Goal: Task Accomplishment & Management: Use online tool/utility

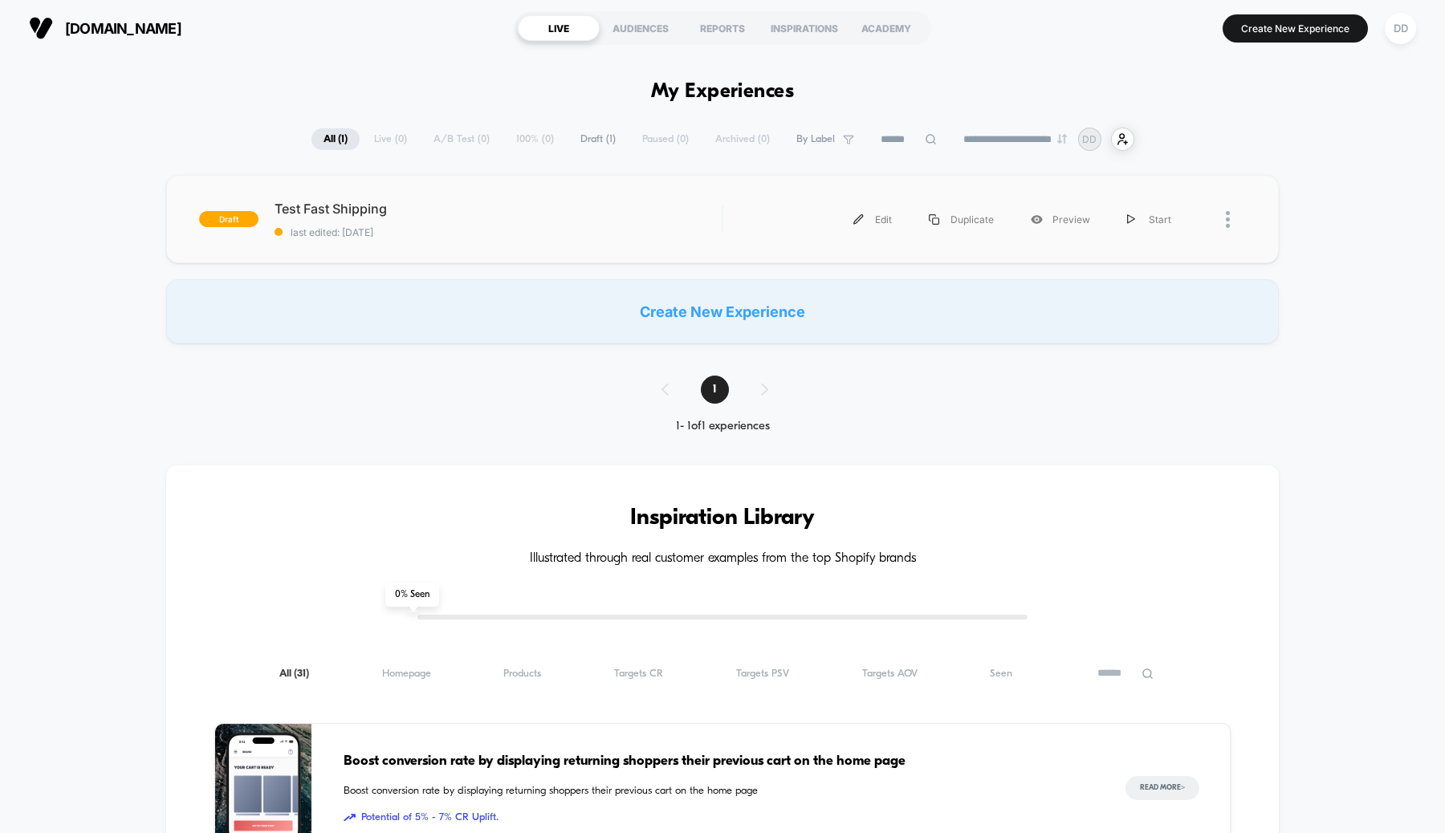
click at [1215, 222] on div at bounding box center [1218, 220] width 56 height 36
click at [1229, 223] on img at bounding box center [1228, 219] width 4 height 17
click at [1144, 297] on div "Delete" at bounding box center [1146, 294] width 145 height 36
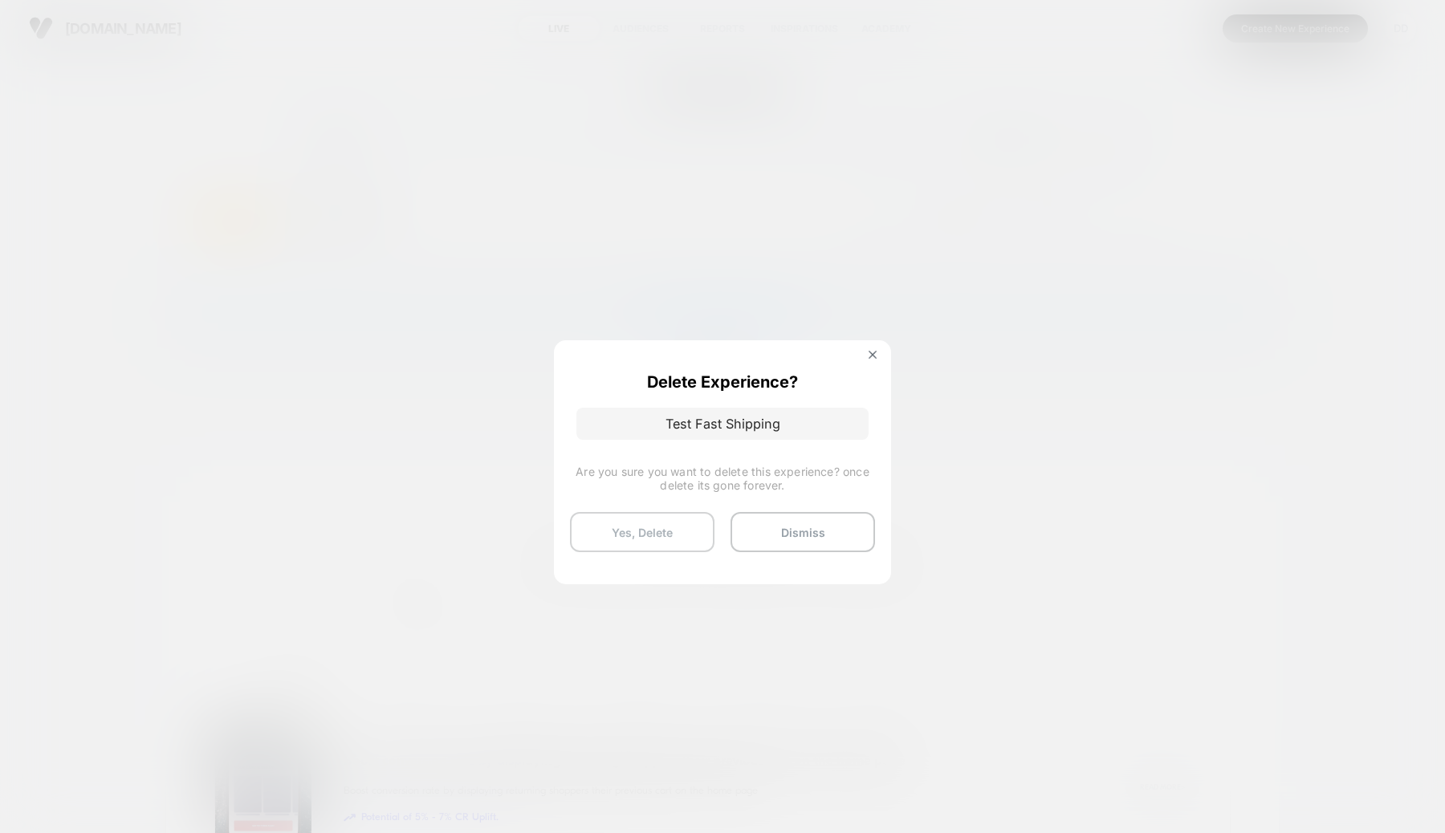
click at [660, 532] on button "Yes, Delete" at bounding box center [642, 532] width 145 height 40
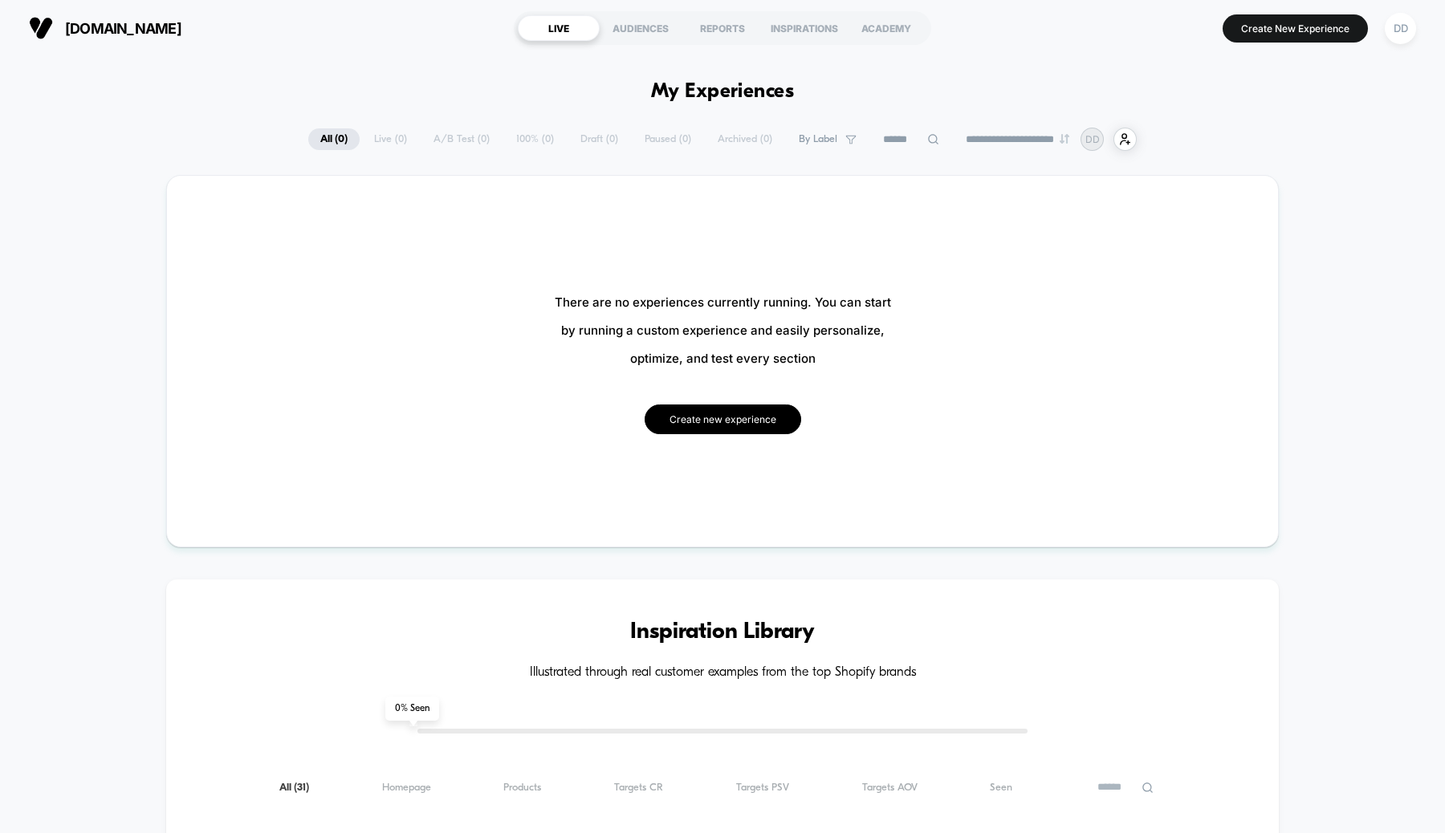
click at [732, 422] on button "Create new experience" at bounding box center [723, 420] width 157 height 30
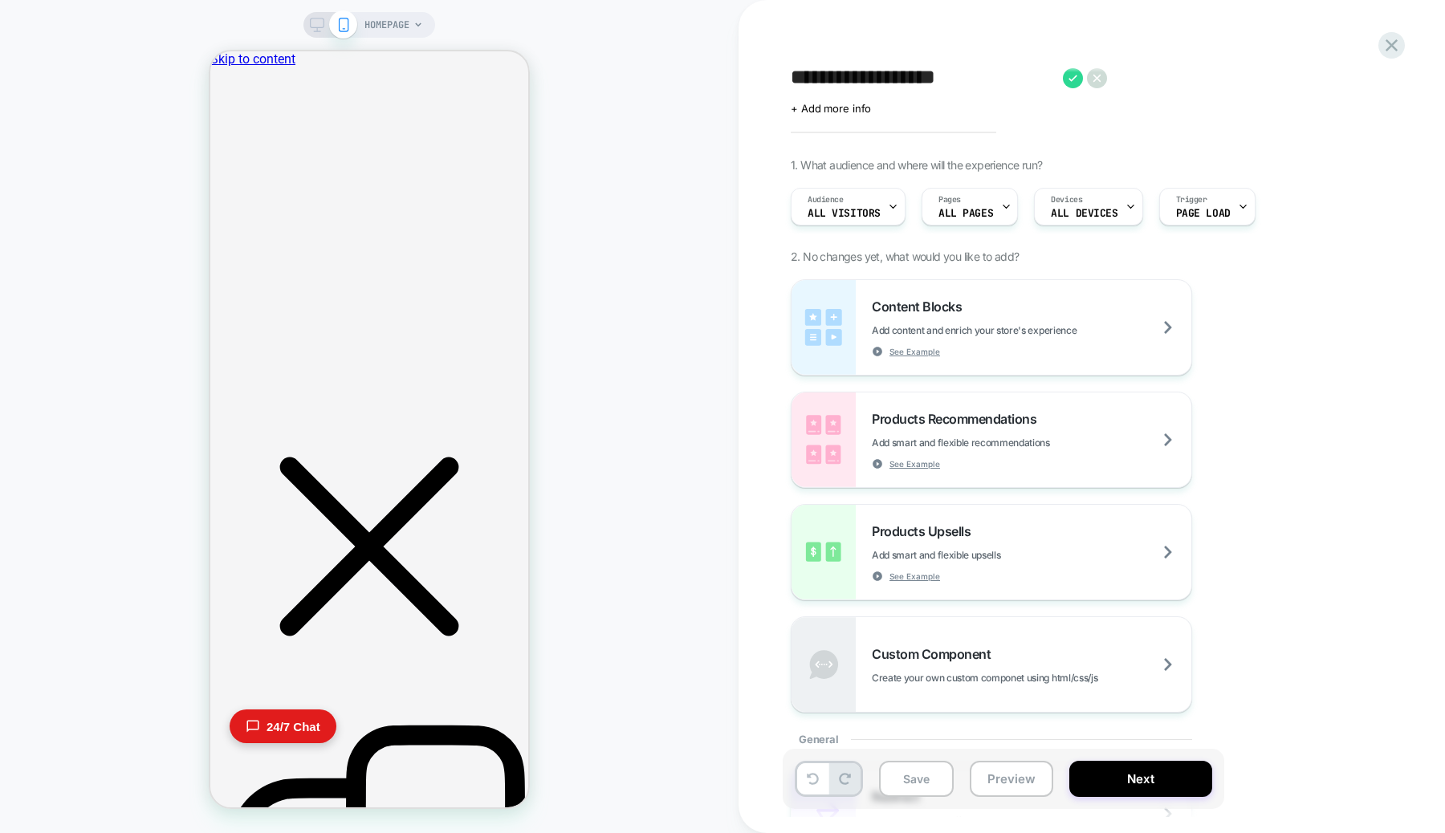
type textarea "**********"
click at [406, 22] on span "HOMEPAGE" at bounding box center [387, 25] width 45 height 26
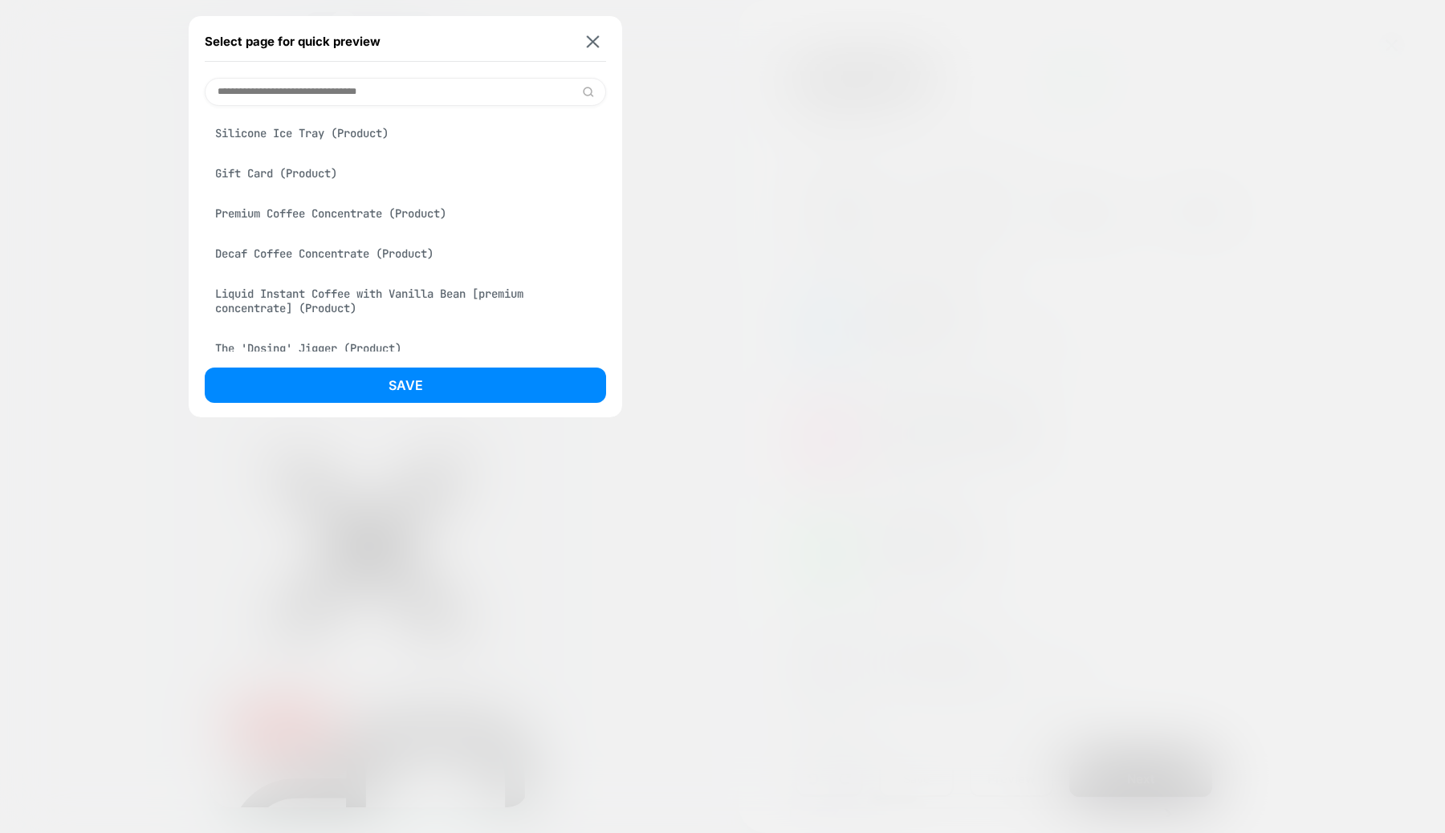
scroll to position [667, 0]
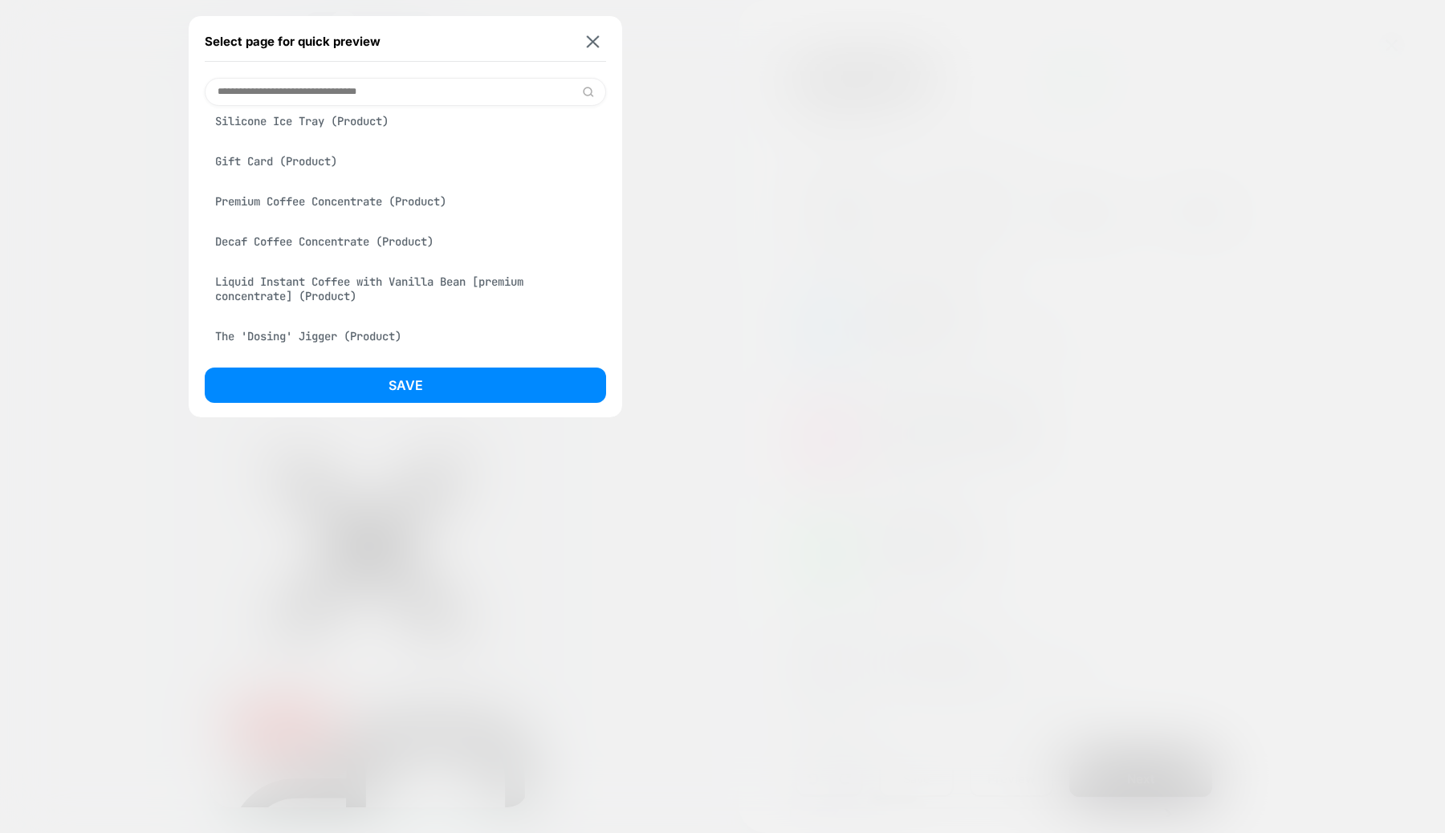
click at [308, 196] on div "Premium Coffee Concentrate (Product)" at bounding box center [405, 201] width 401 height 31
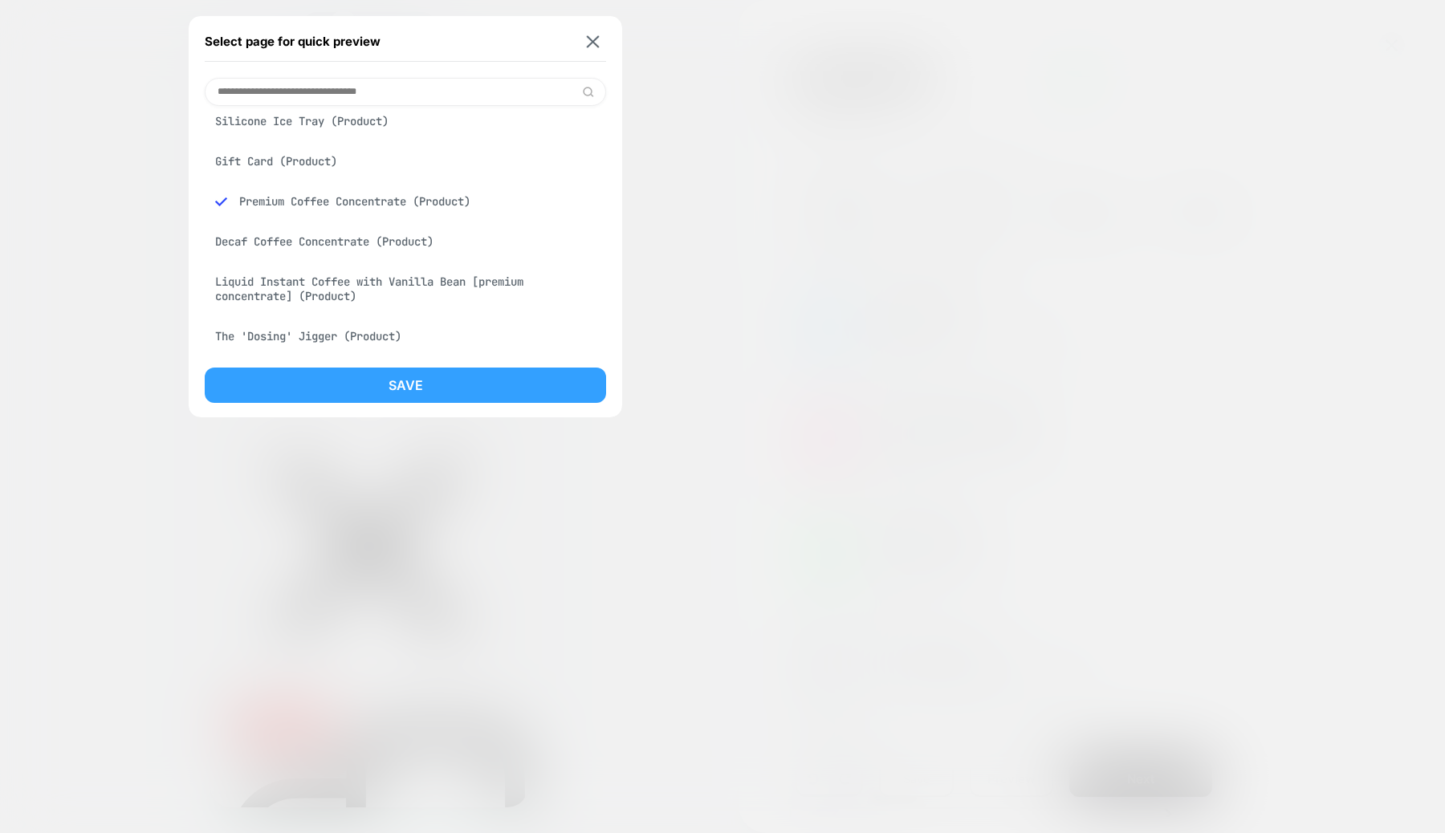
click at [422, 381] on button "Save" at bounding box center [405, 385] width 401 height 35
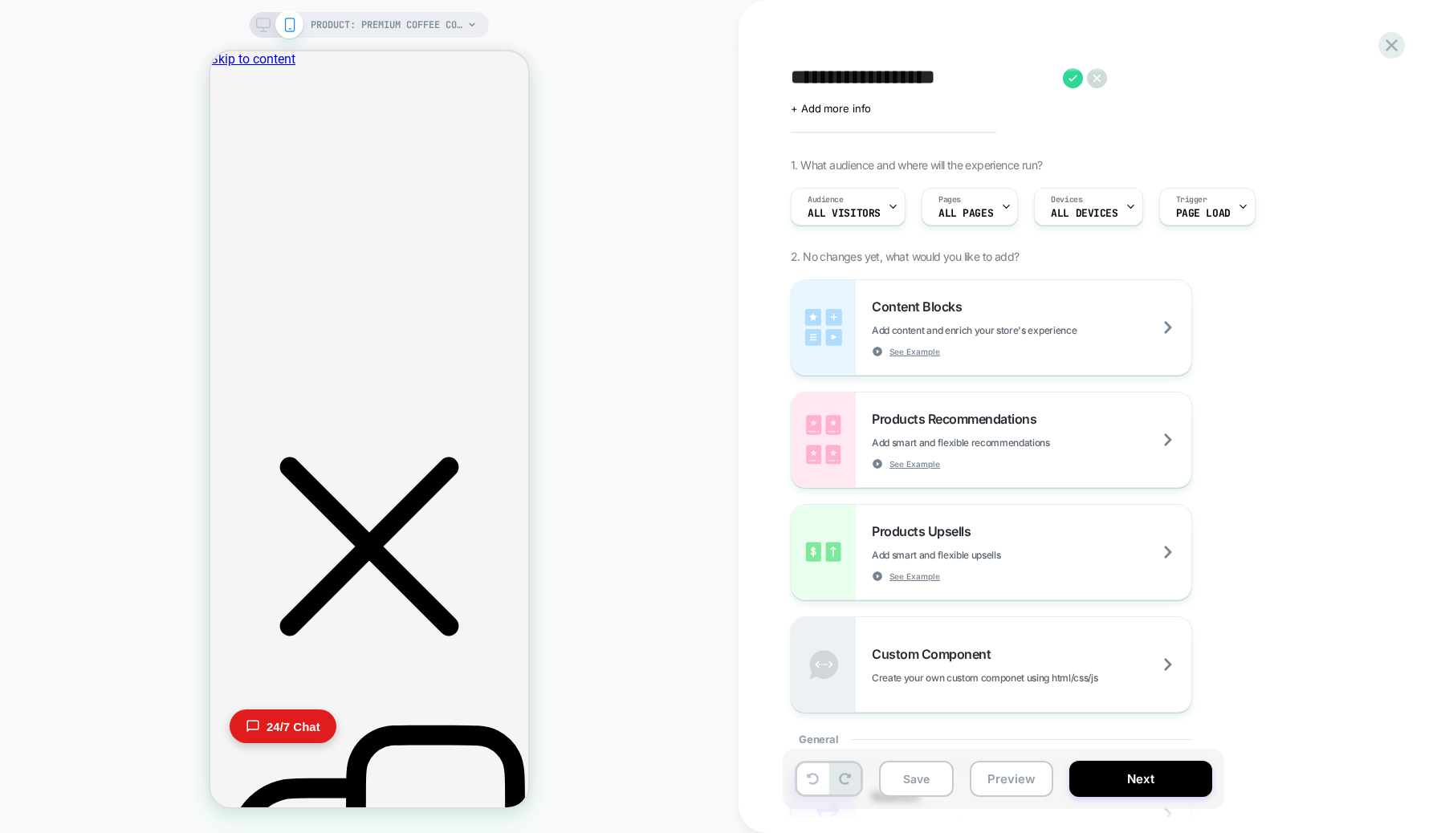
scroll to position [0, 0]
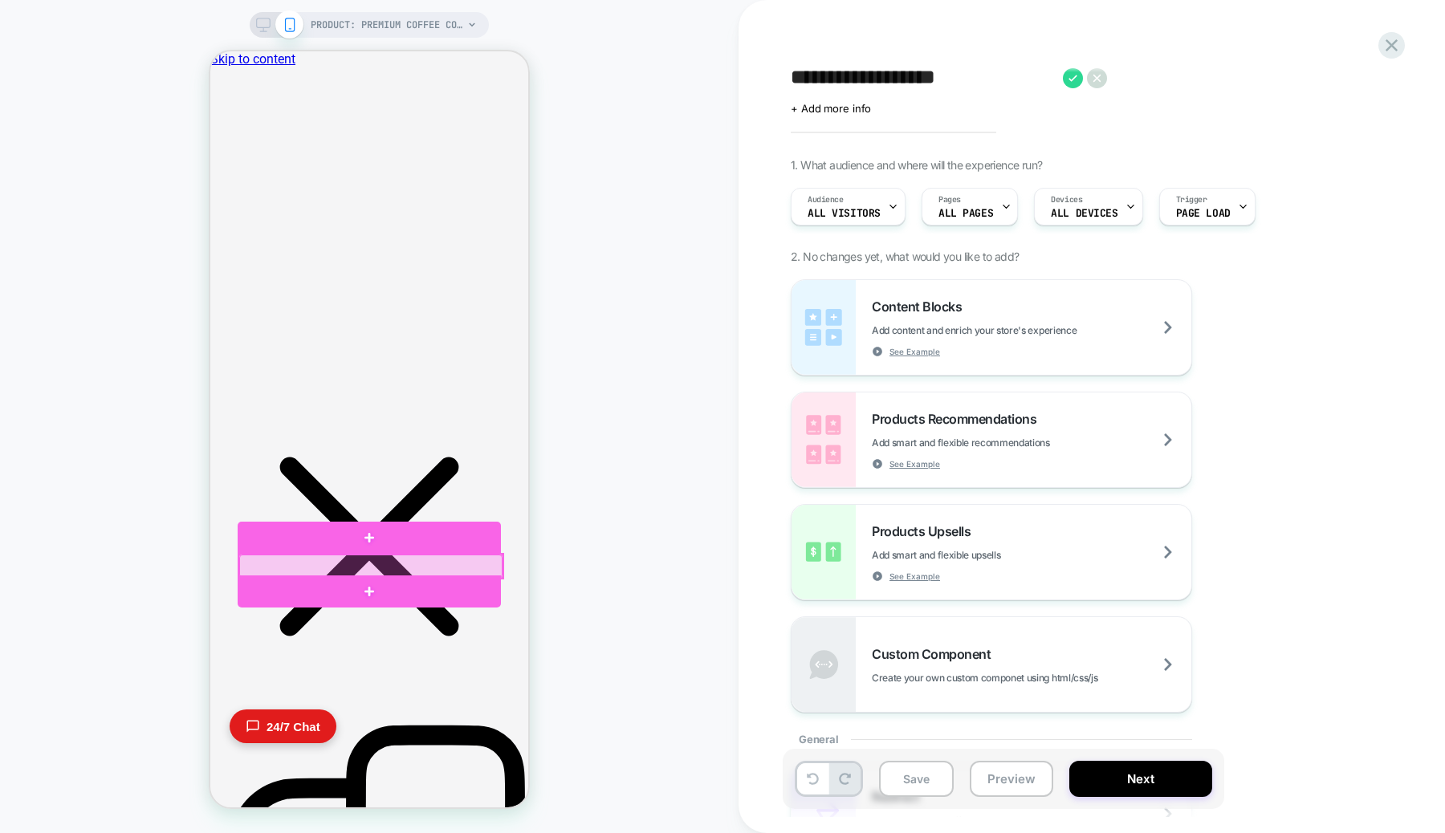
click at [369, 564] on div at bounding box center [370, 566] width 263 height 23
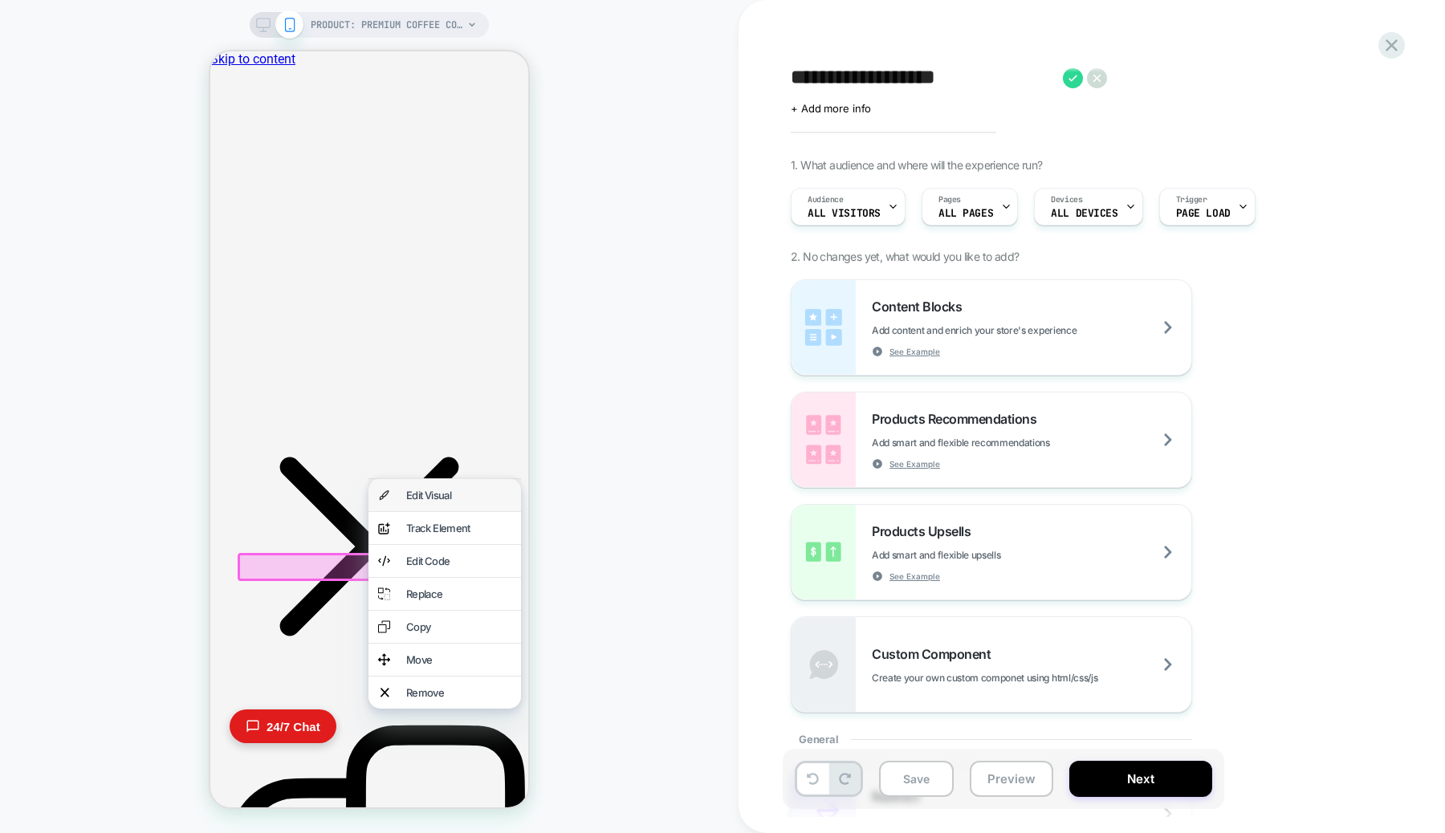
click at [438, 495] on div "Edit Visual" at bounding box center [458, 495] width 105 height 13
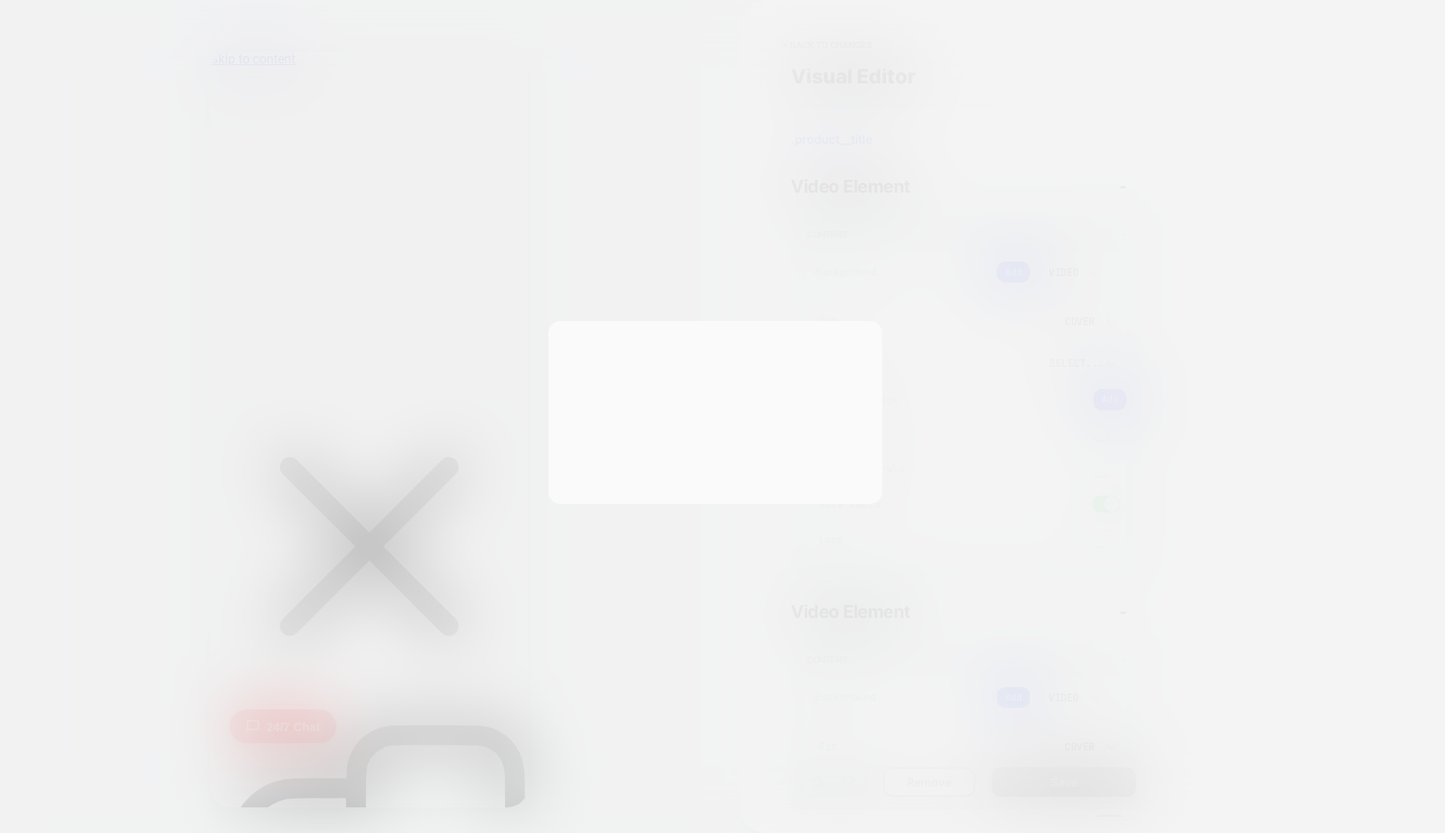
scroll to position [135, 0]
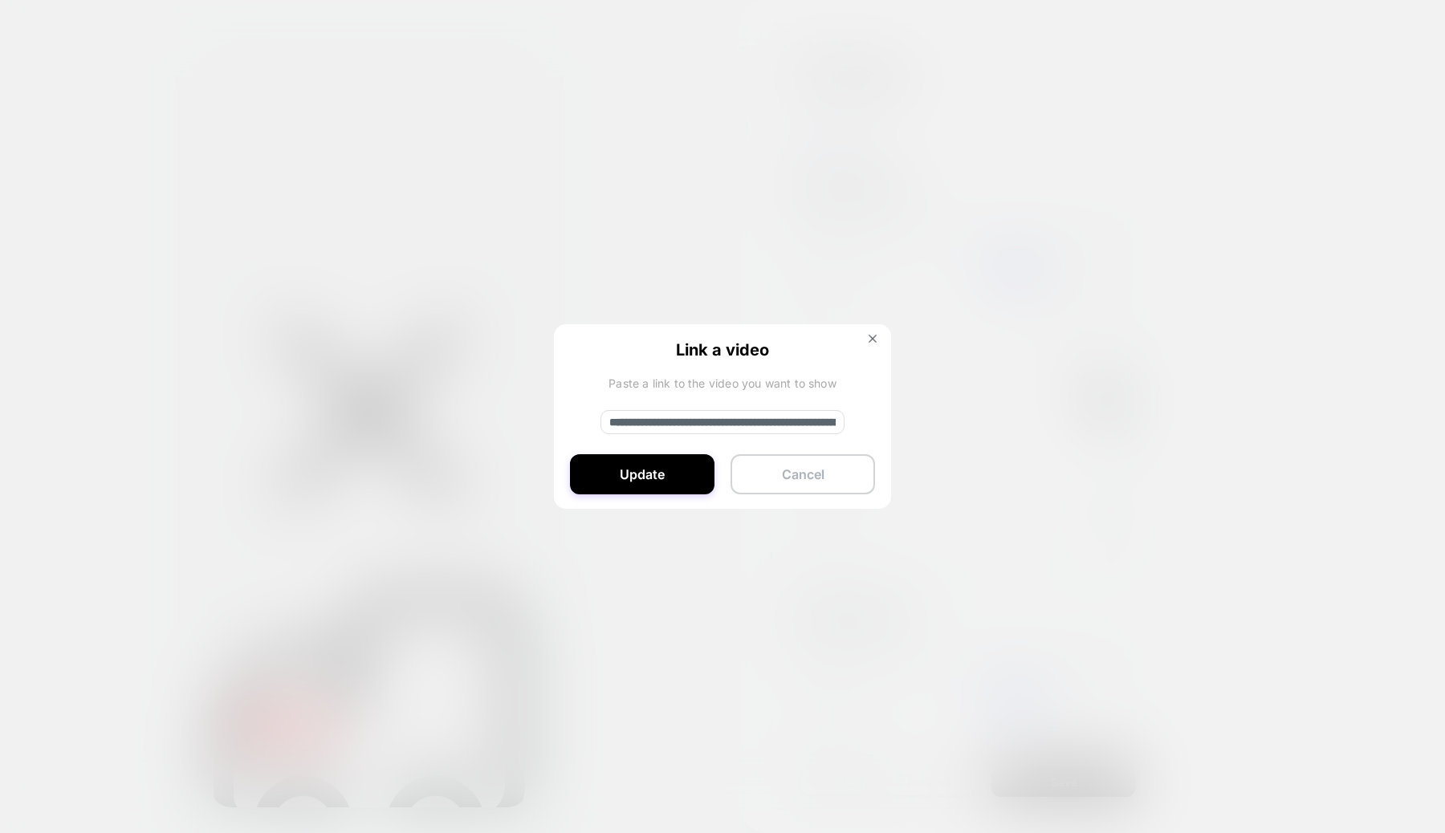
click at [803, 467] on button "Cancel" at bounding box center [803, 474] width 145 height 40
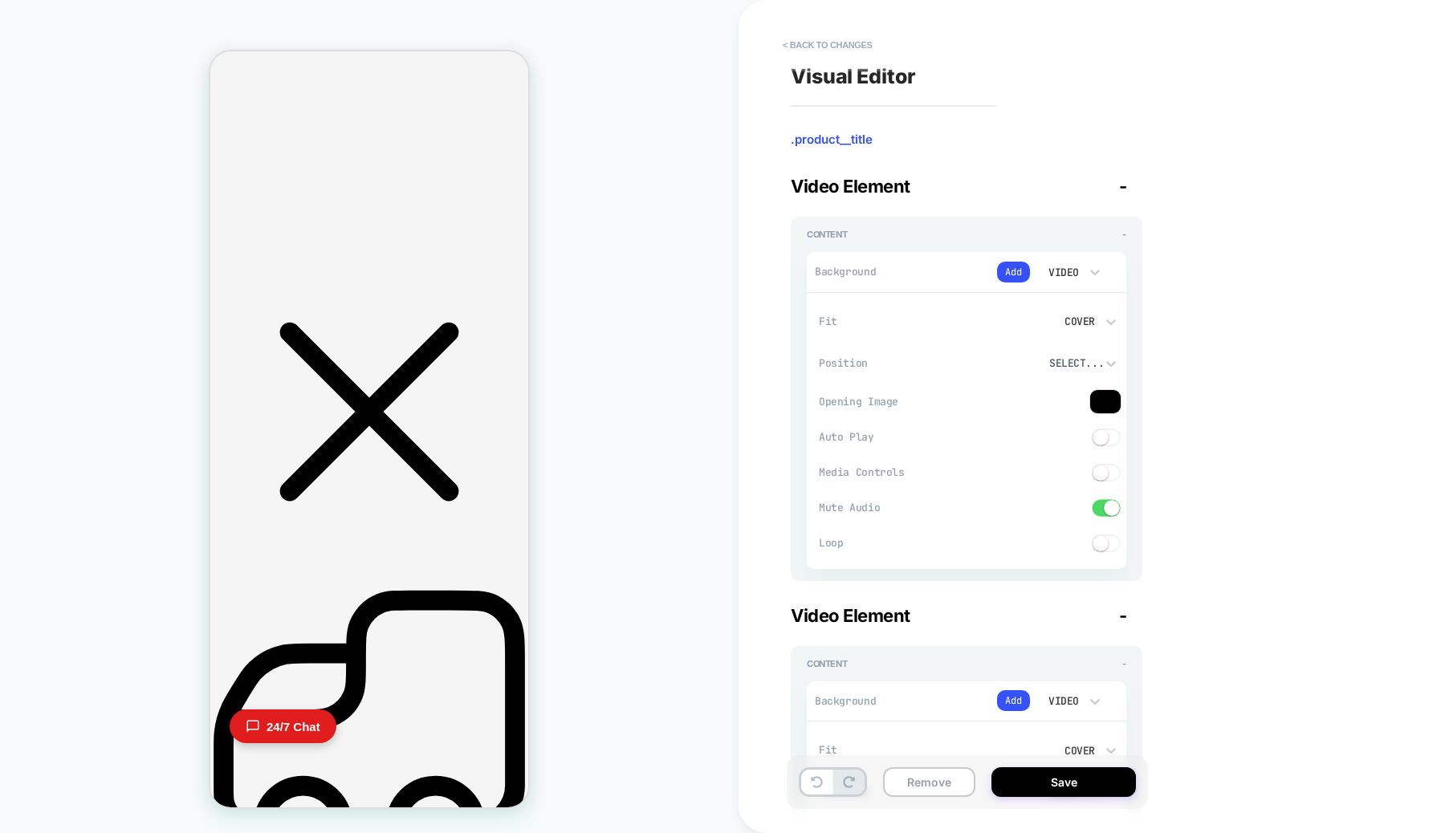
click at [819, 41] on button "< Back to changes" at bounding box center [828, 45] width 106 height 26
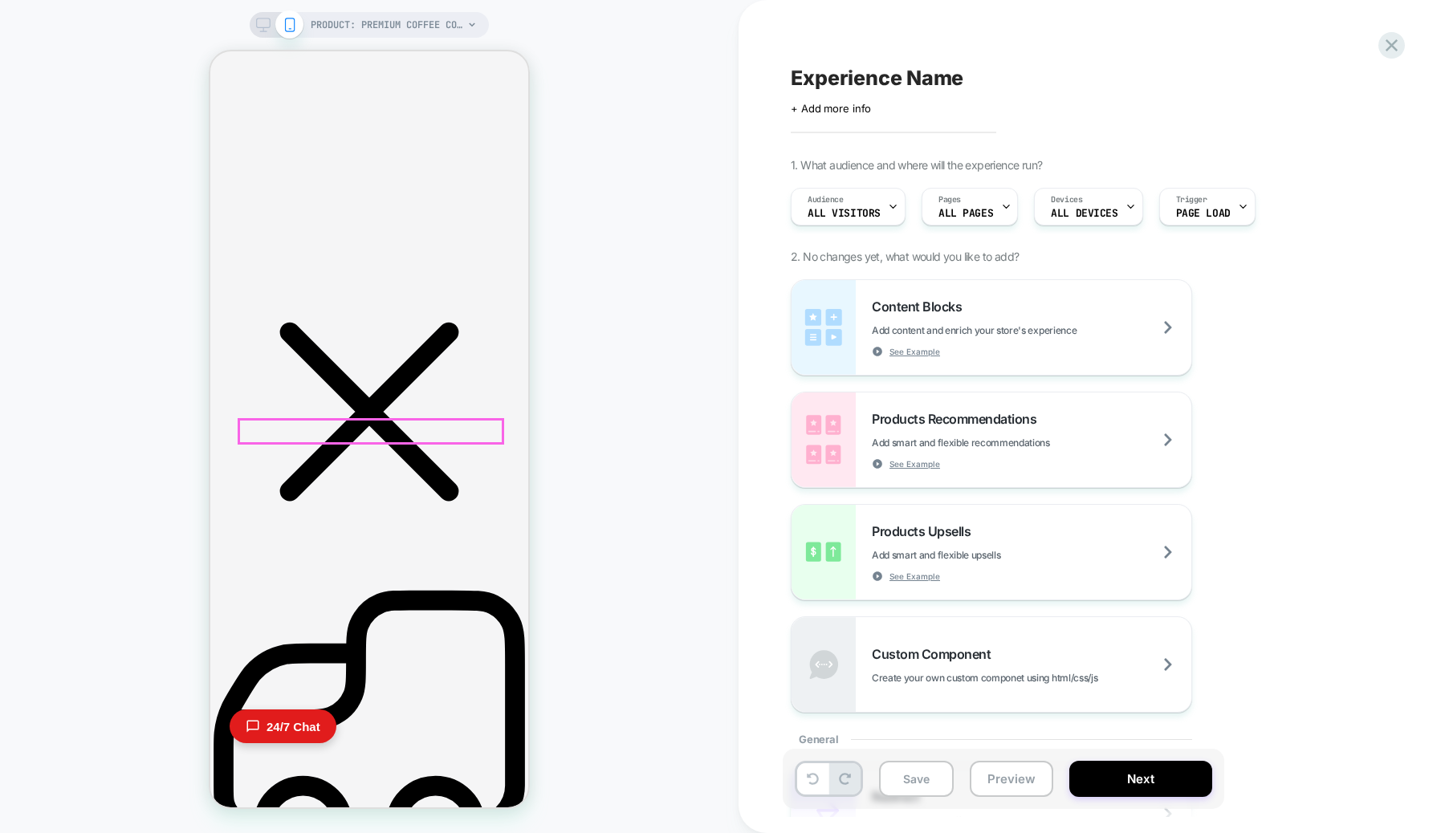
click at [305, 432] on div at bounding box center [370, 431] width 263 height 23
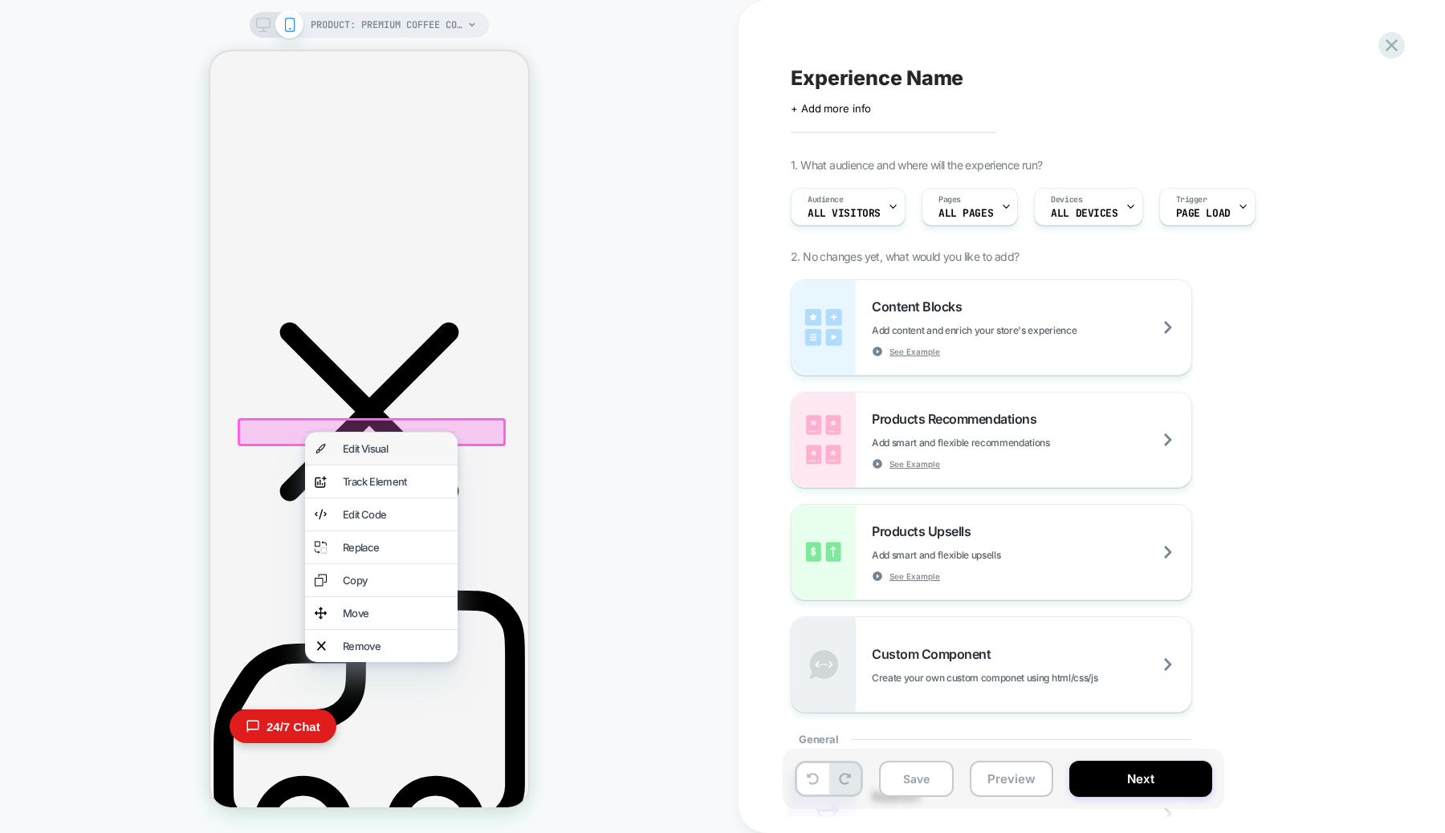
click at [334, 445] on div "Edit Visual" at bounding box center [381, 449] width 153 height 32
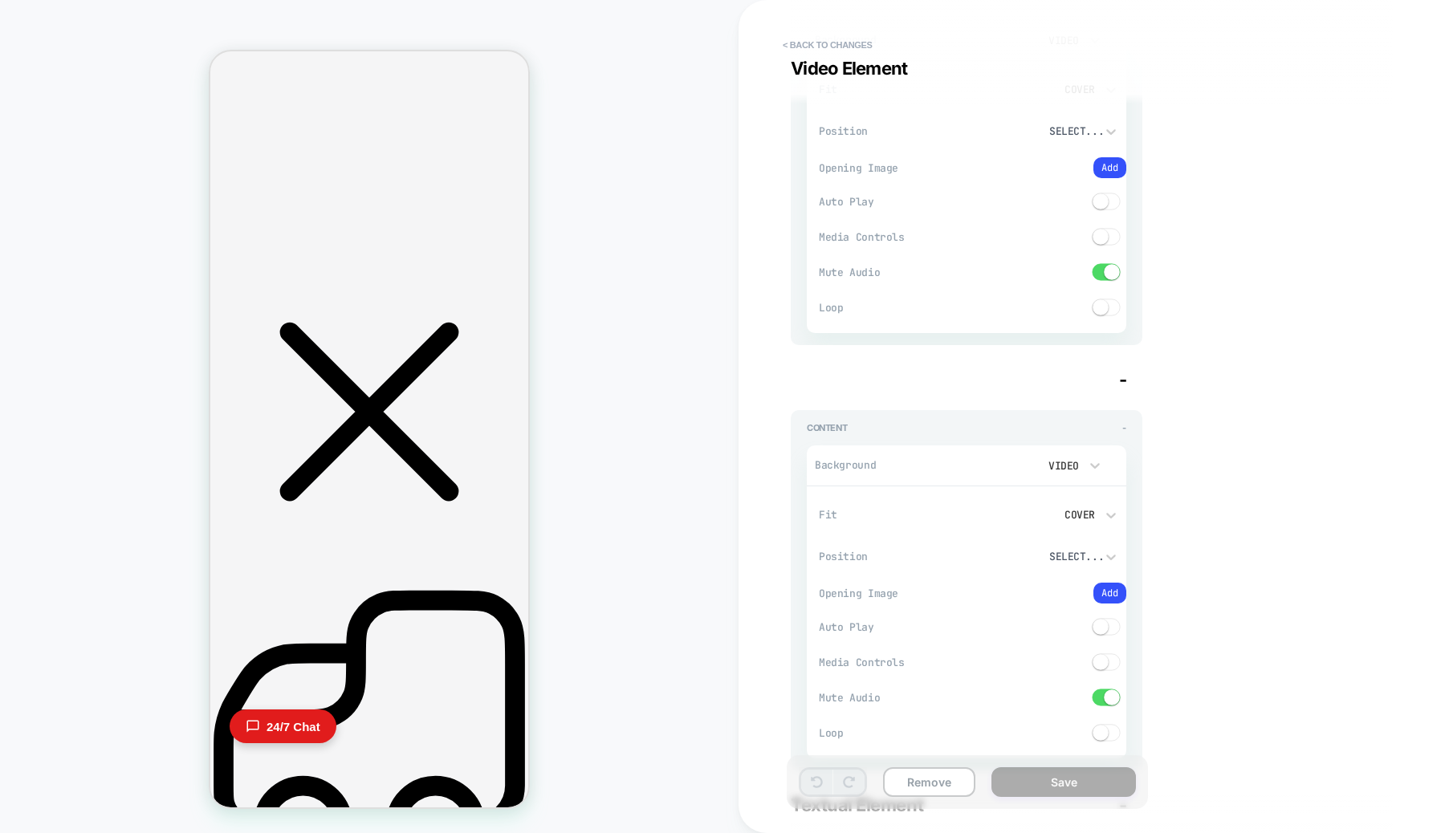
scroll to position [5785, 0]
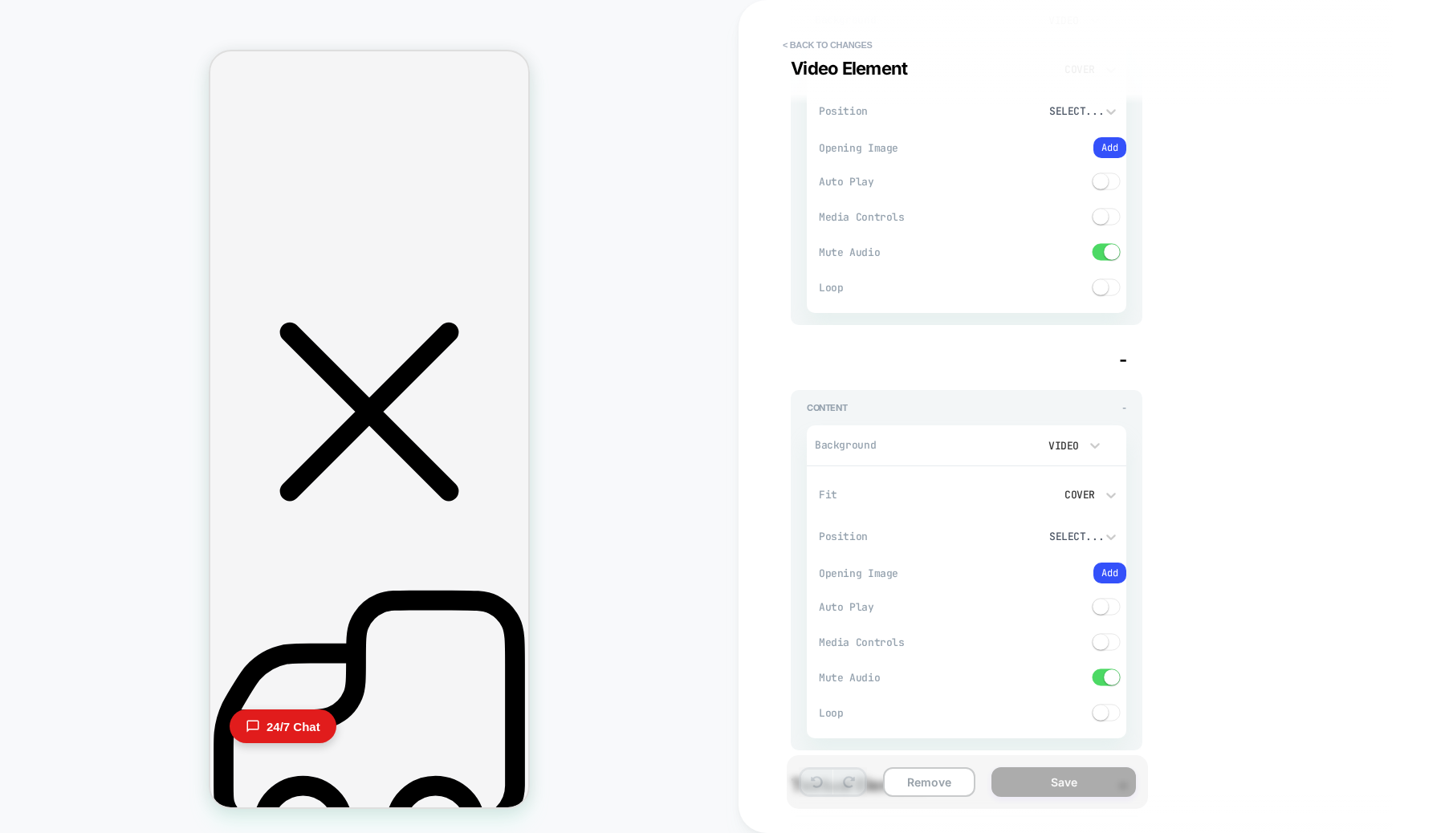
click at [924, 769] on button "Remove" at bounding box center [929, 783] width 92 height 30
type textarea "*"
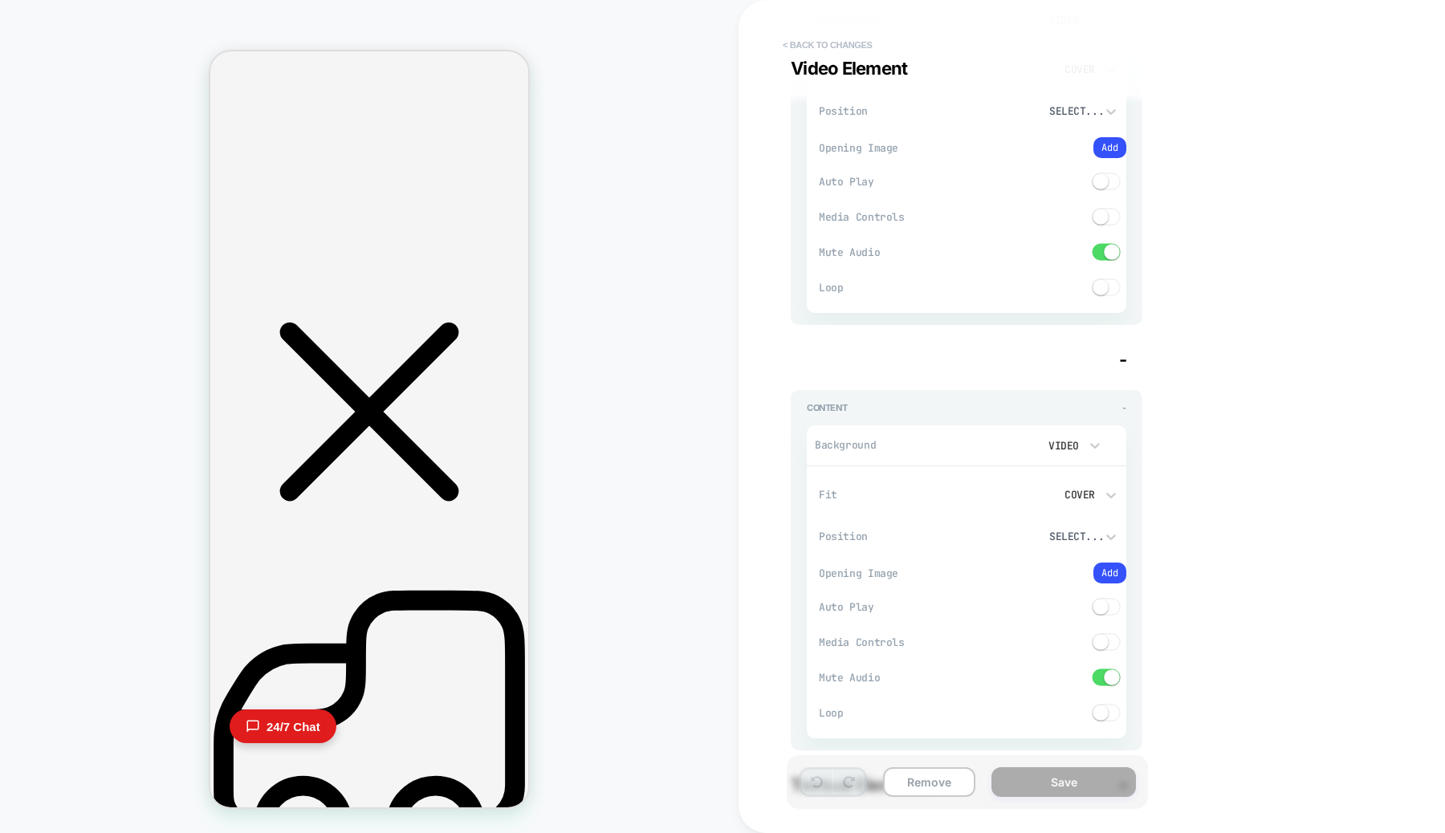
click at [0, 0] on button "< Back to changes" at bounding box center [0, 0] width 0 height 0
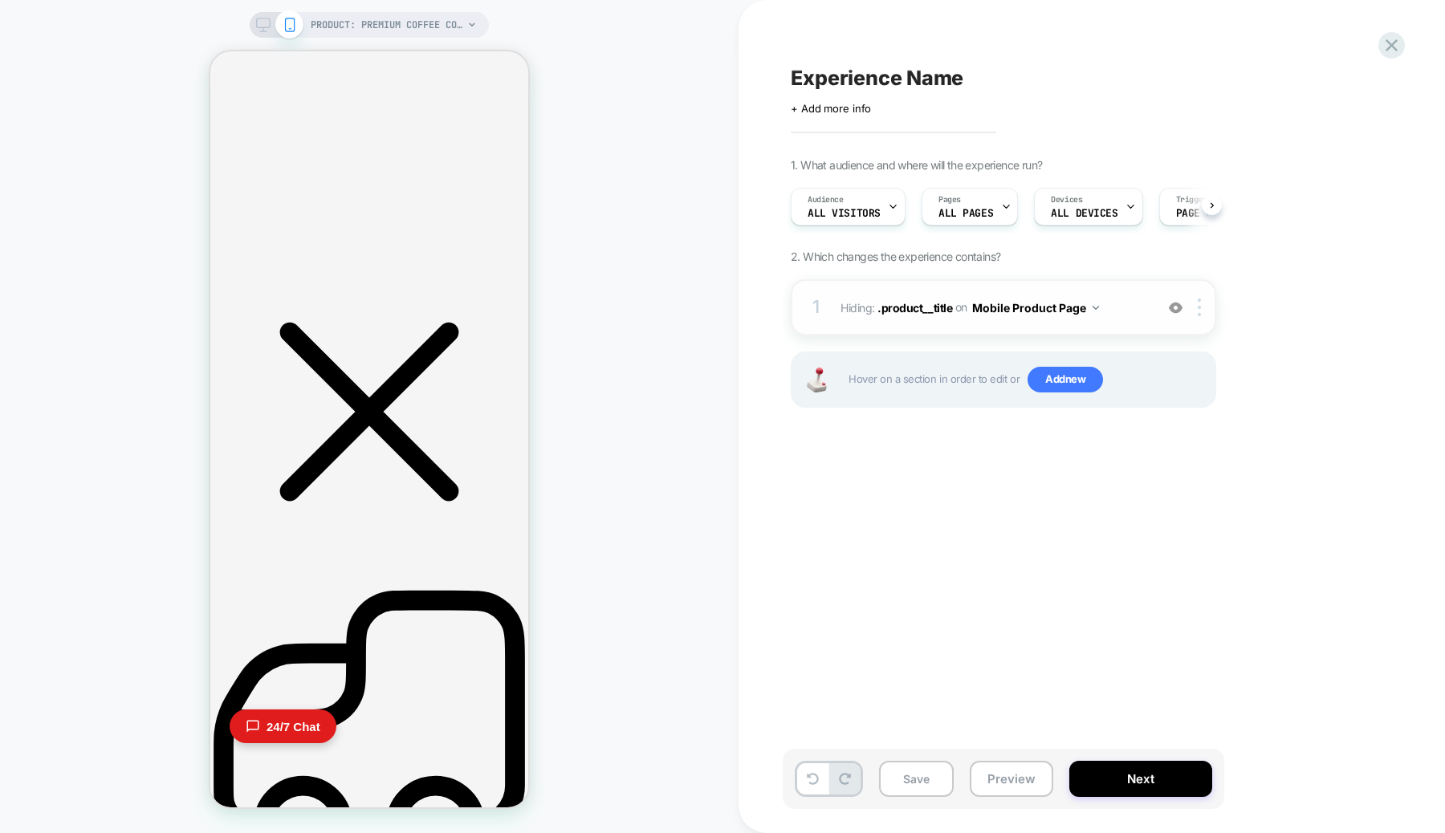
scroll to position [0, 1]
click at [813, 776] on icon at bounding box center [813, 779] width 12 height 12
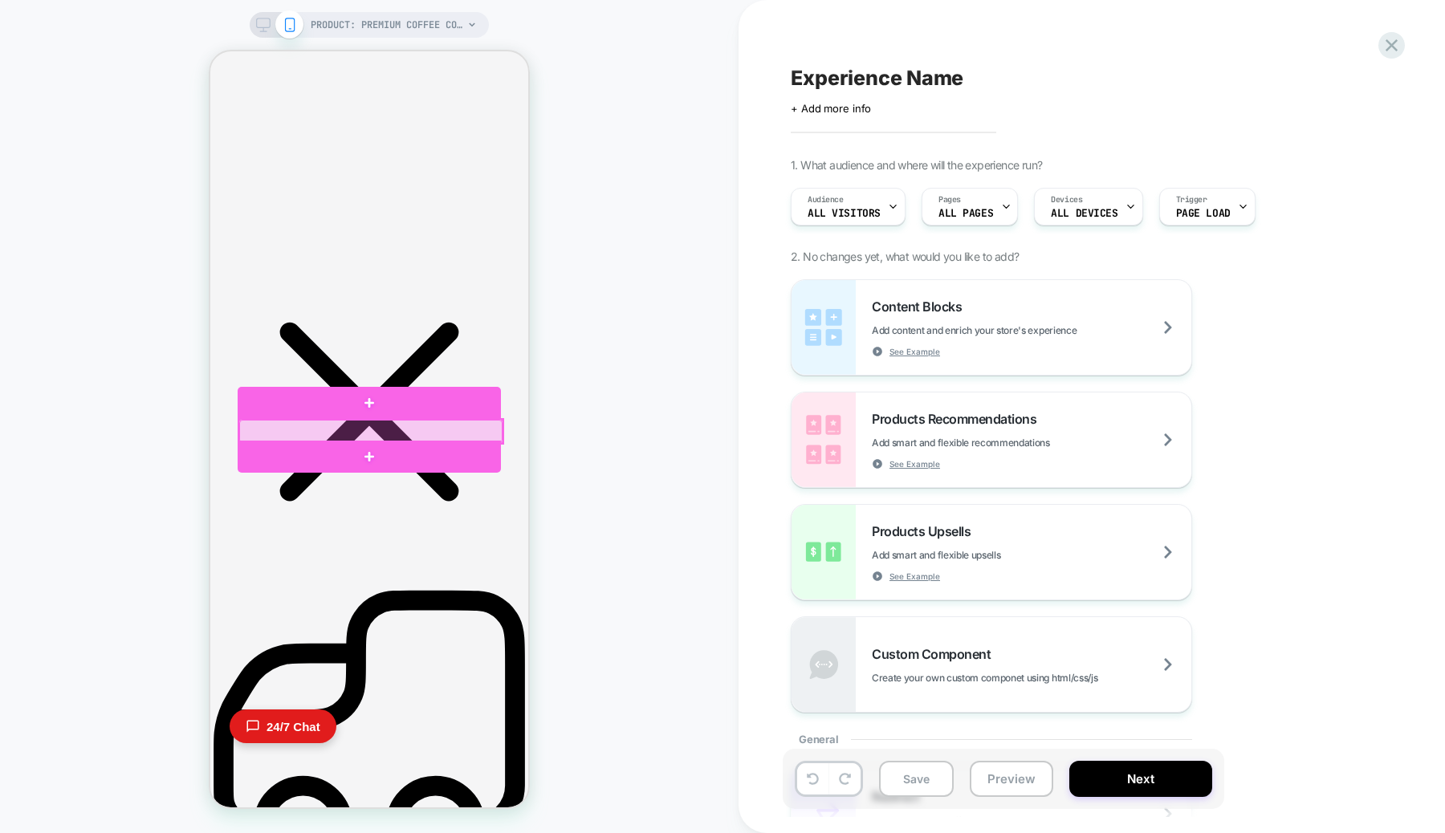
click at [404, 432] on div at bounding box center [370, 431] width 263 height 23
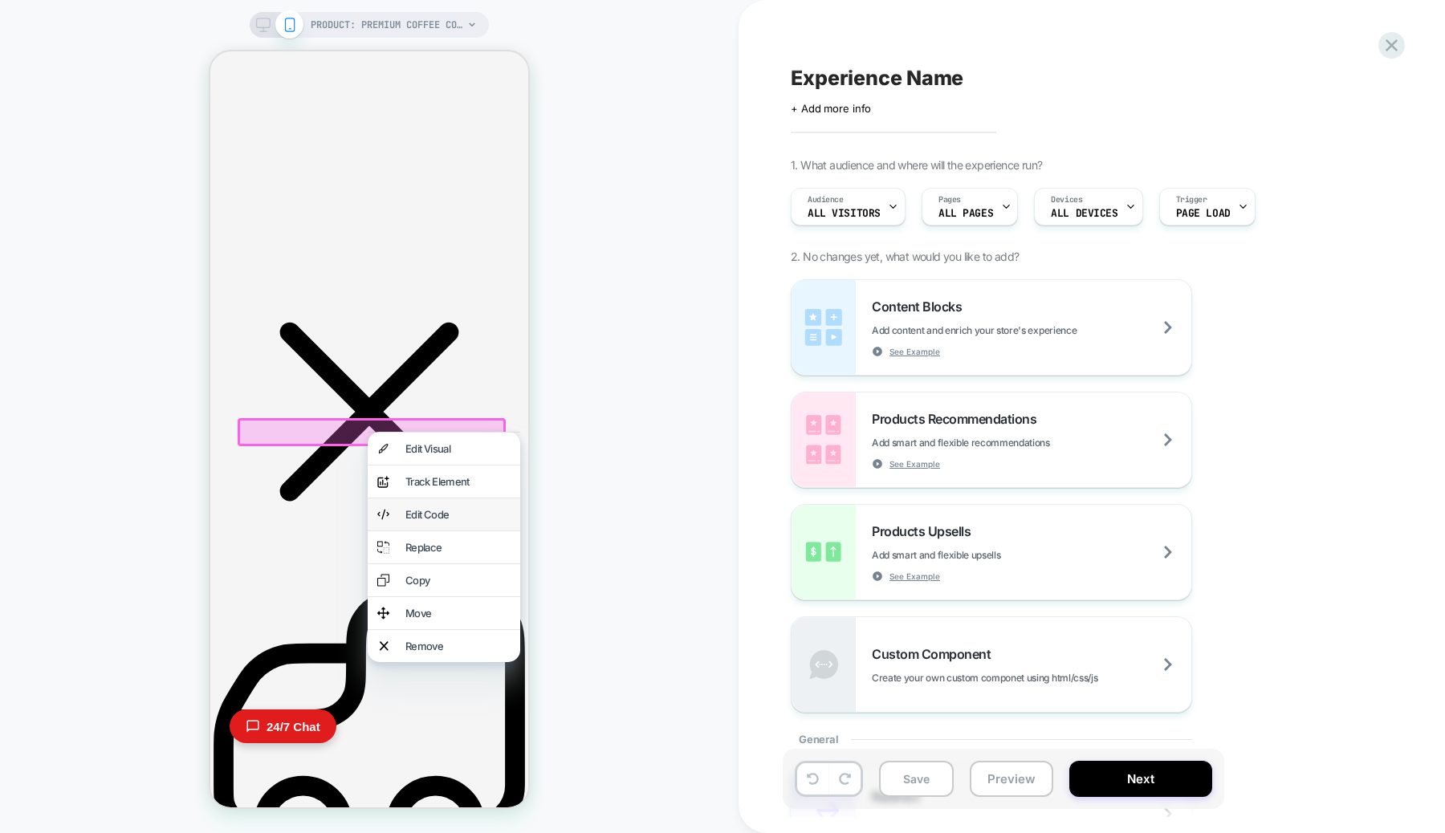
click at [411, 520] on div "Edit Code" at bounding box center [444, 515] width 153 height 32
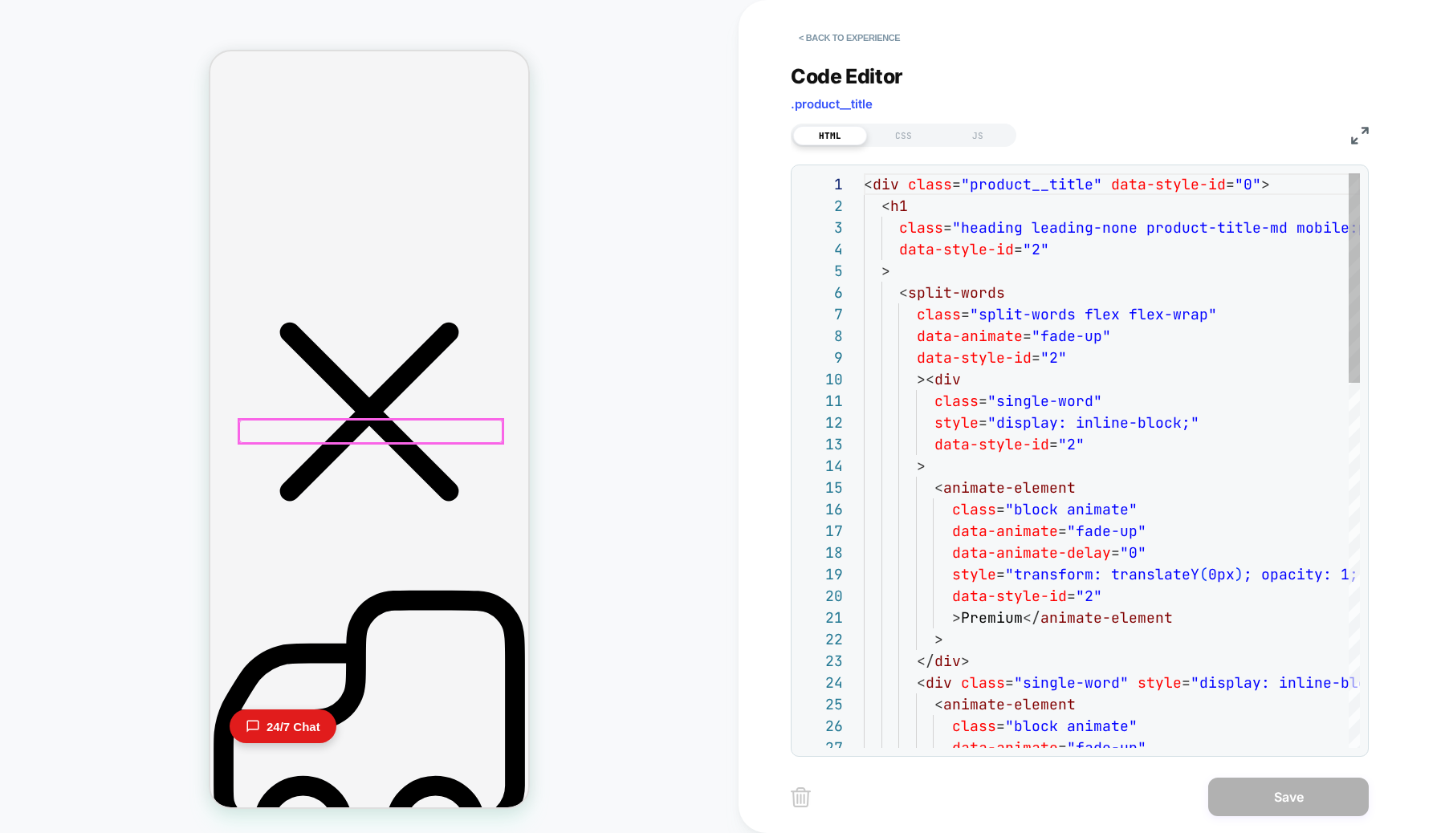
scroll to position [217, 0]
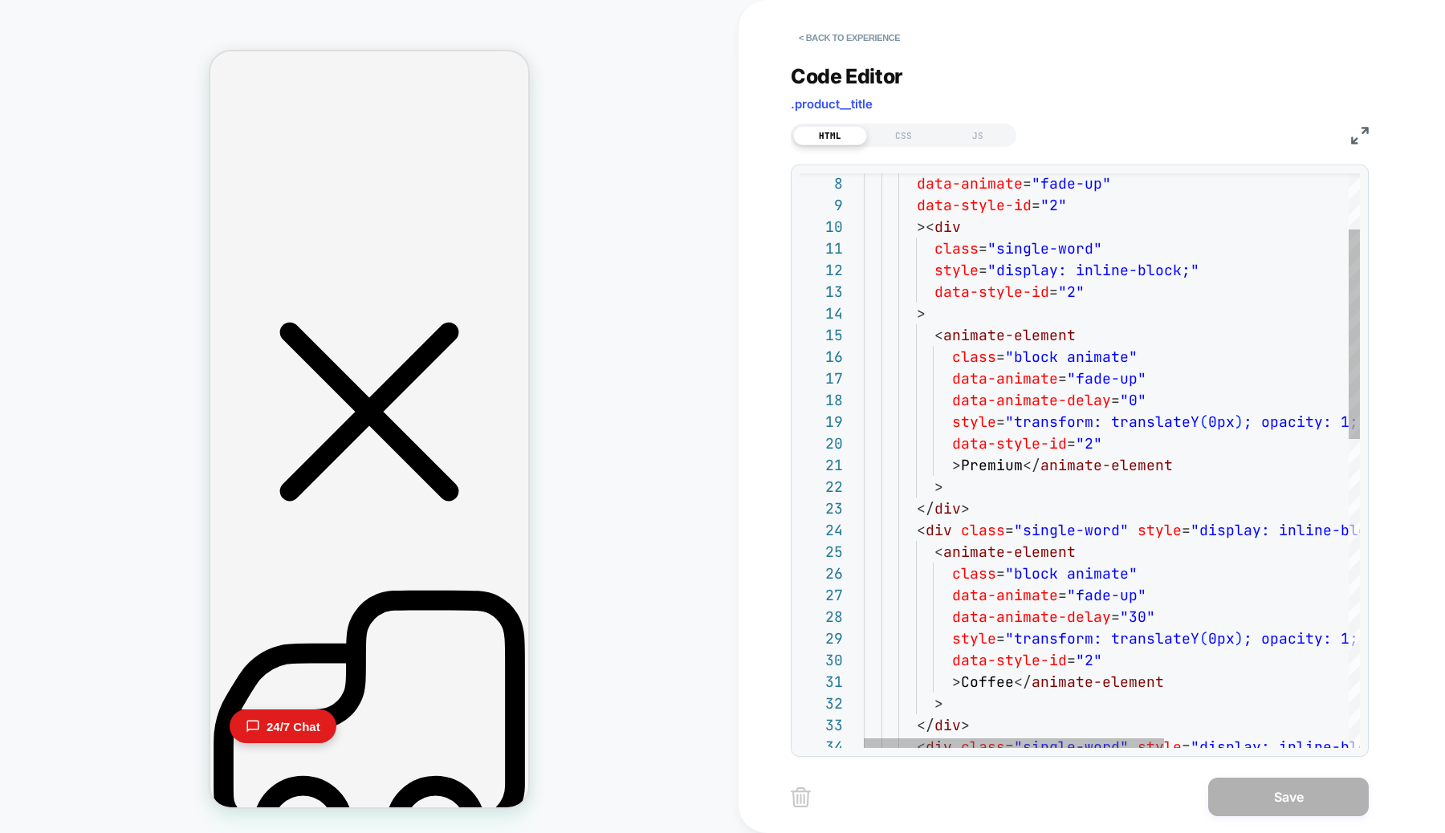
click at [980, 465] on div "class = "block animate" data-animate = "fade-up" data-animate-delay = "30" styl…" at bounding box center [1264, 807] width 801 height 1572
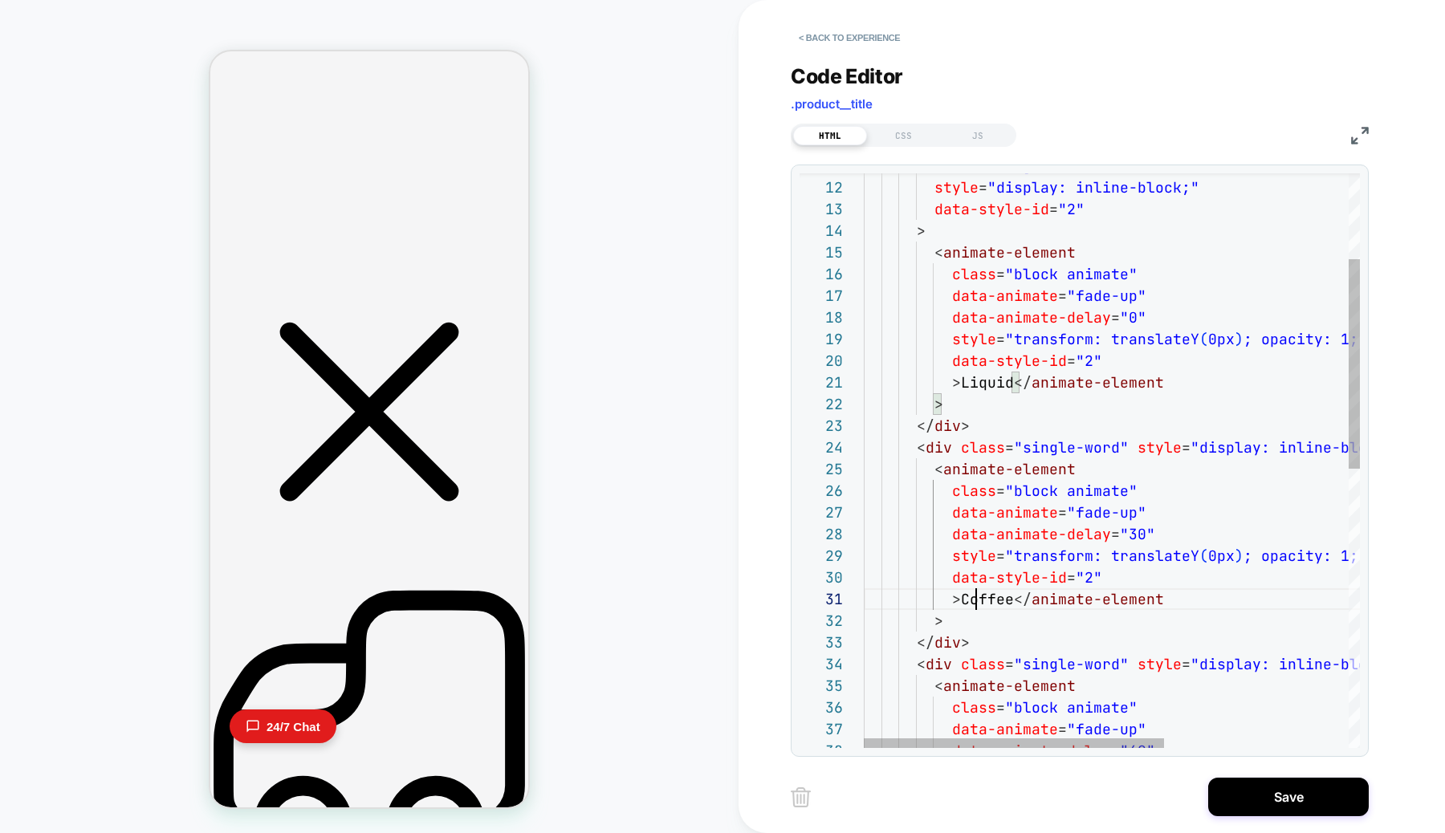
click at [974, 605] on div "class = "block animate" data-animate = "fade-up" data-animate-delay = "30" styl…" at bounding box center [1264, 724] width 801 height 1572
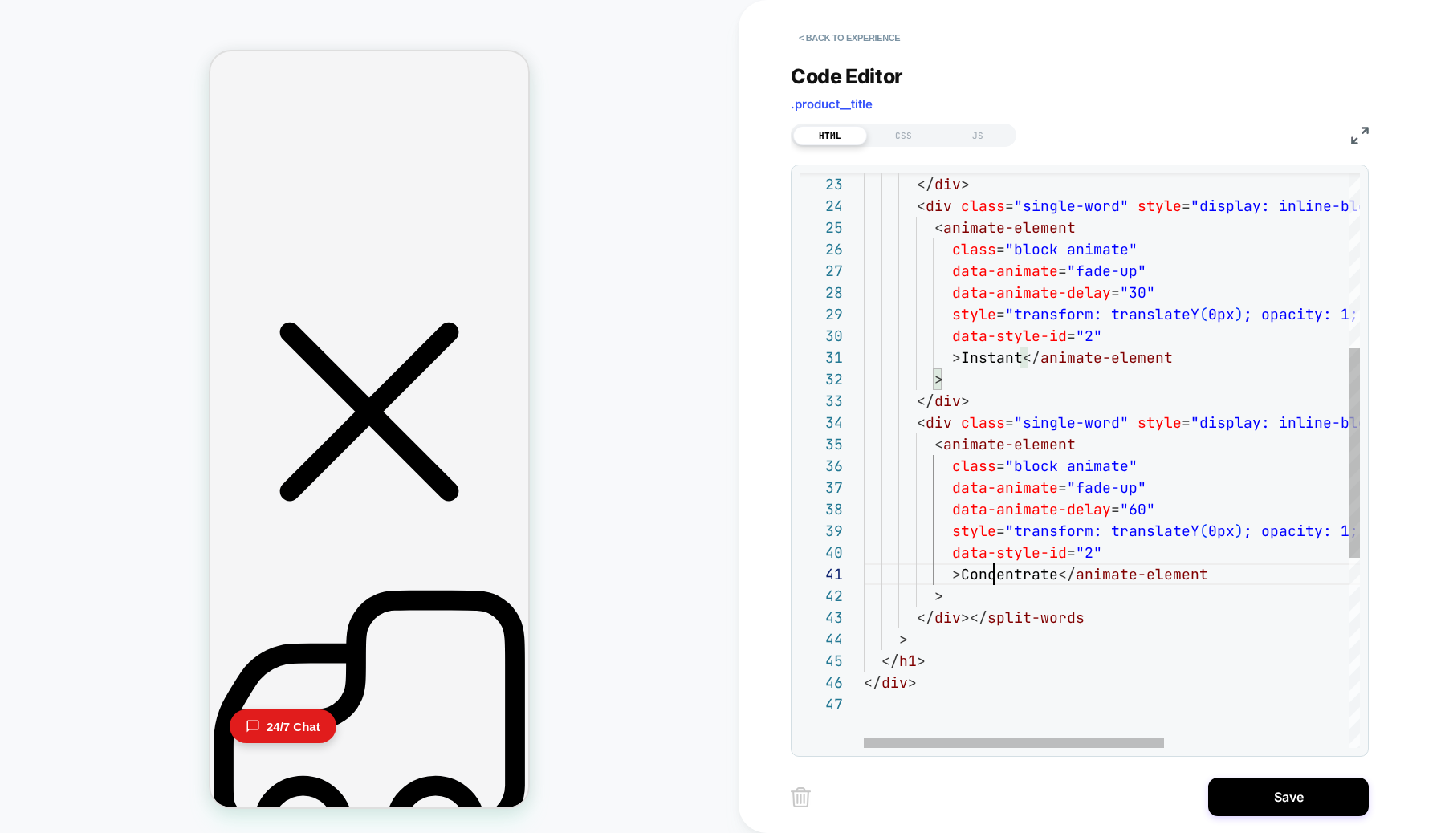
click at [998, 576] on div "class = "block animate" data-animate = "fade-up" data-animate-delay = "30" styl…" at bounding box center [1264, 482] width 801 height 1572
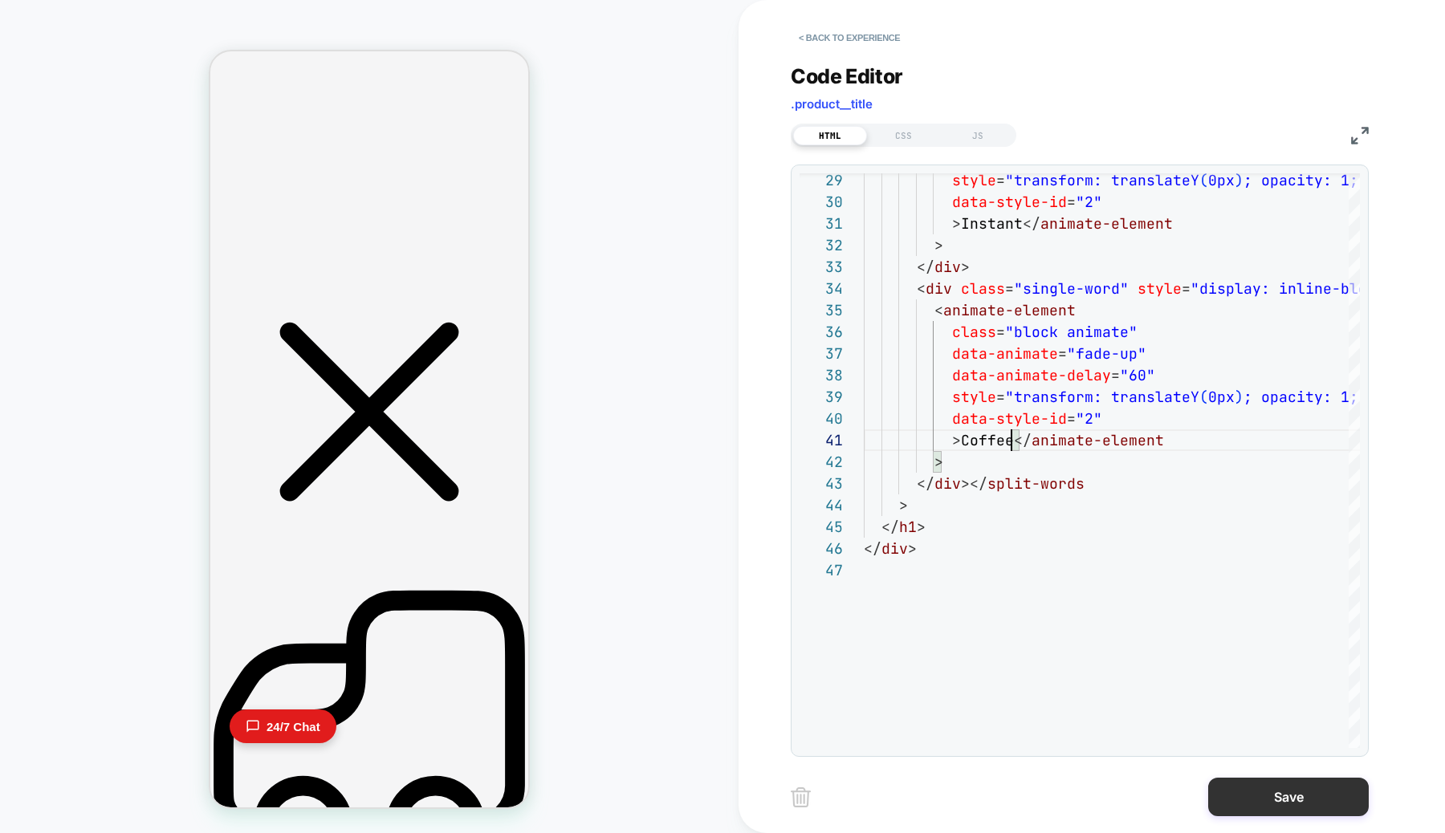
type textarea "**********"
click at [1276, 797] on button "Save" at bounding box center [1288, 797] width 161 height 39
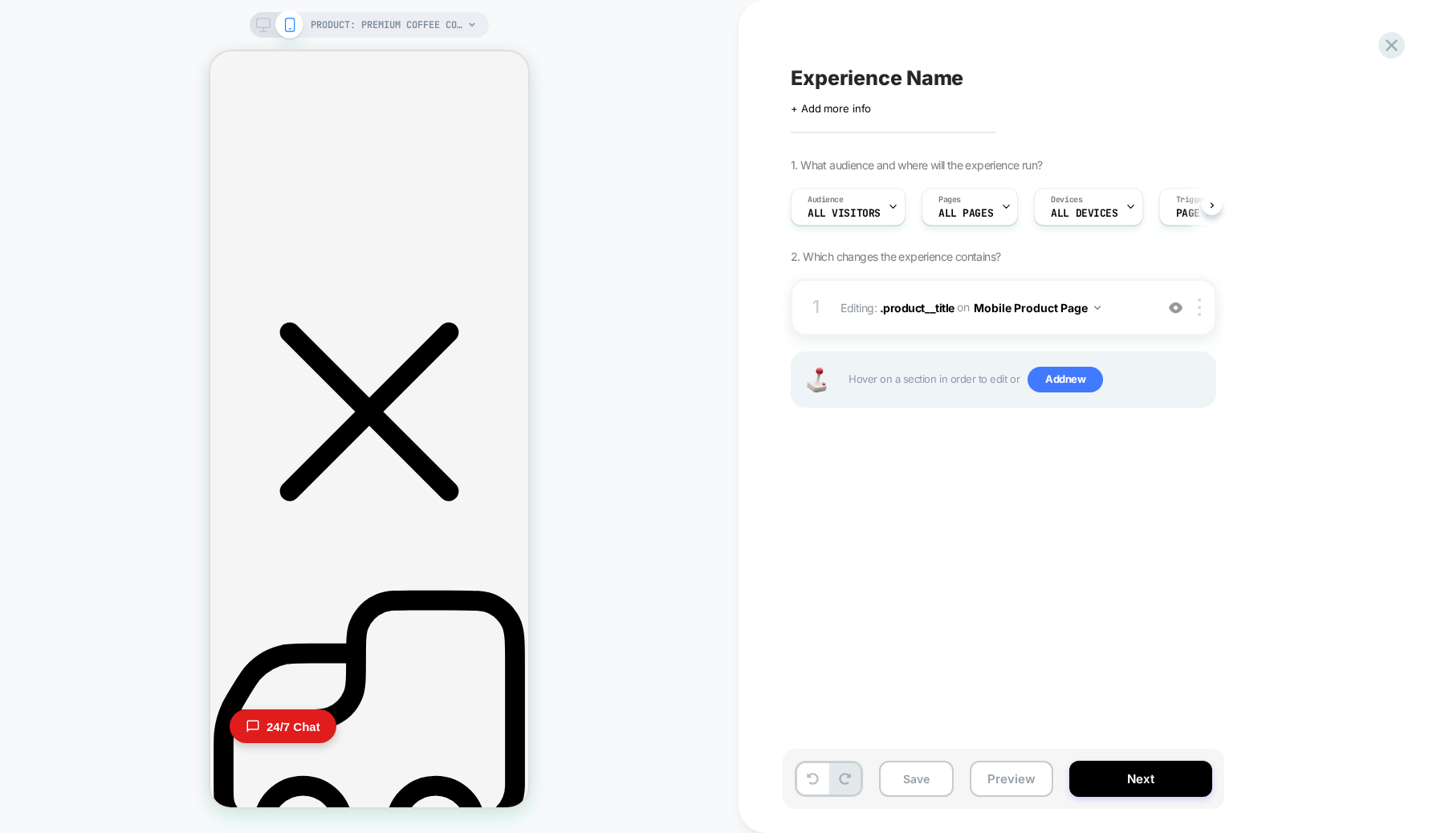
scroll to position [0, 1]
click at [1048, 310] on button "Mobile Product Page" at bounding box center [1037, 307] width 127 height 23
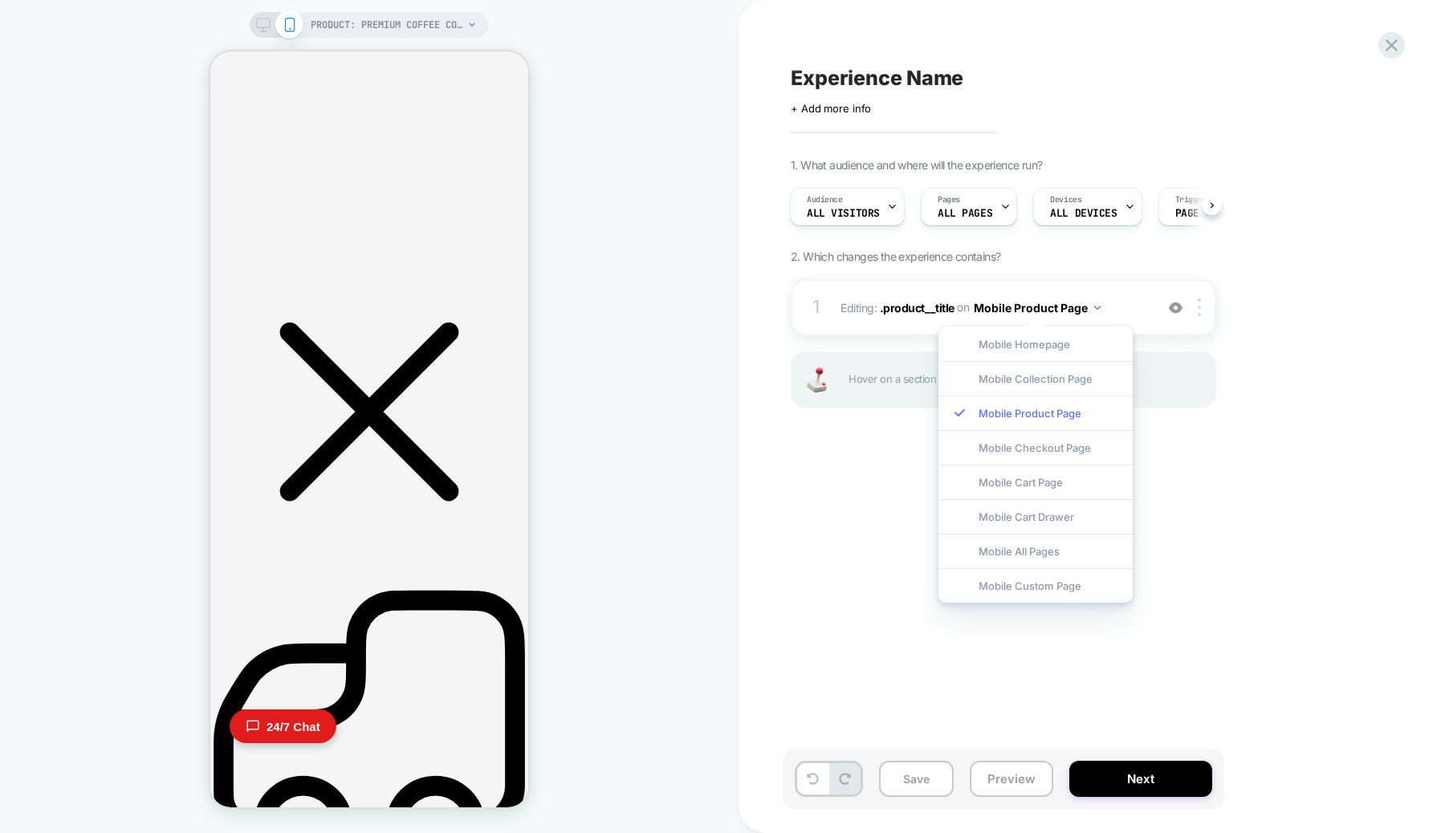
click at [1034, 411] on div "Mobile Product Page" at bounding box center [1036, 413] width 194 height 35
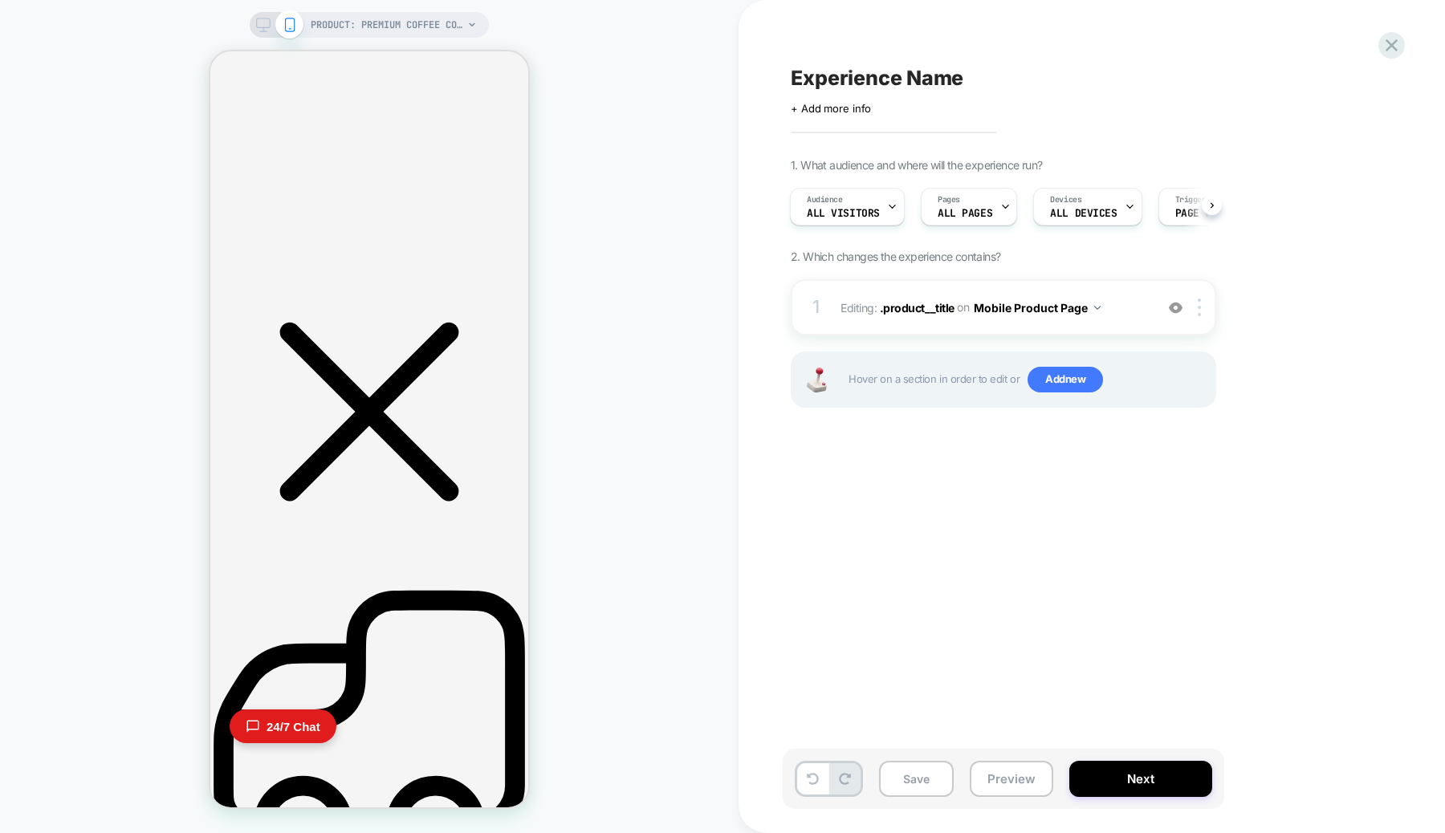
click at [266, 20] on icon at bounding box center [263, 25] width 14 height 14
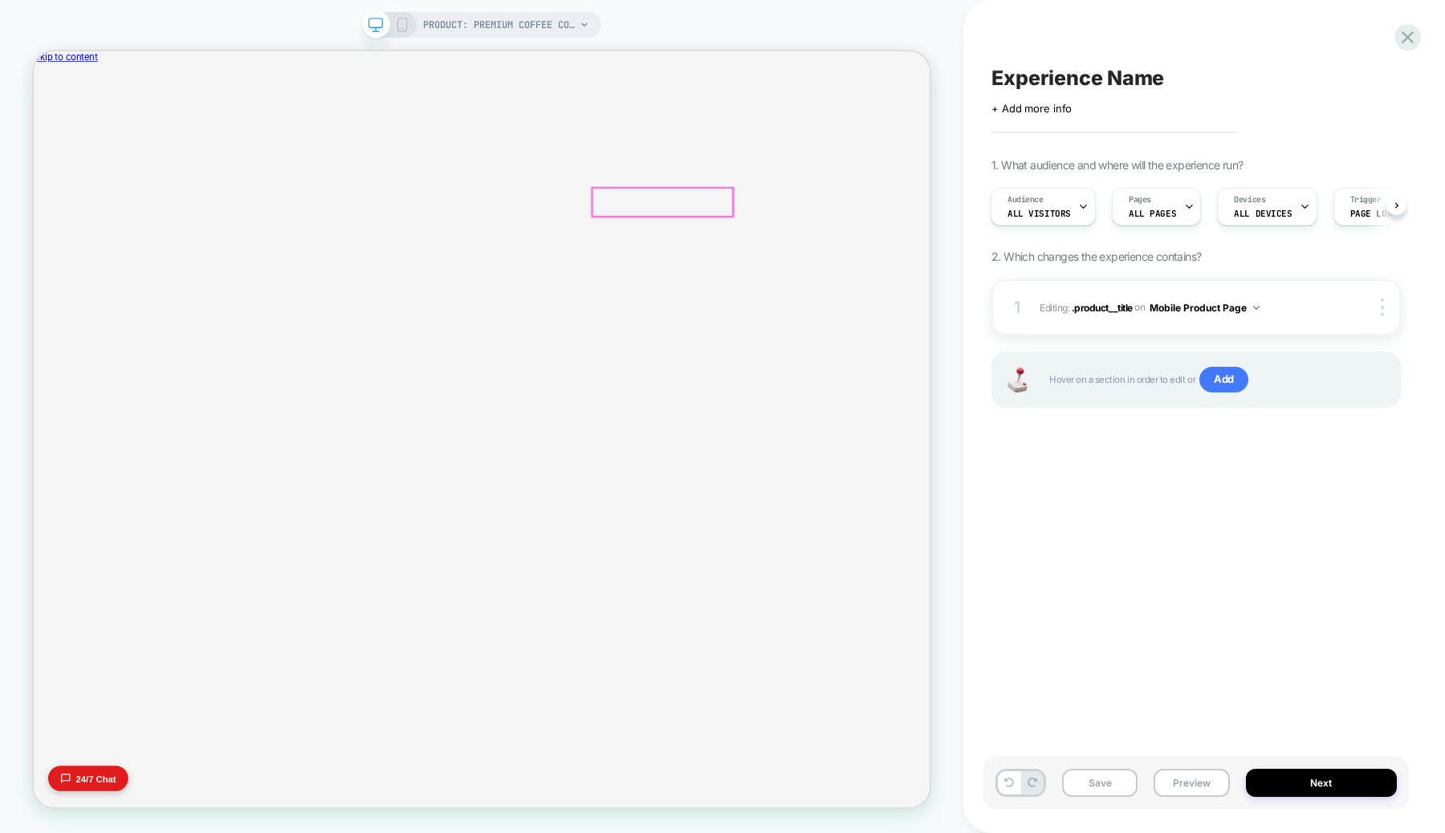
click at [851, 216] on div at bounding box center [847, 221] width 136 height 37
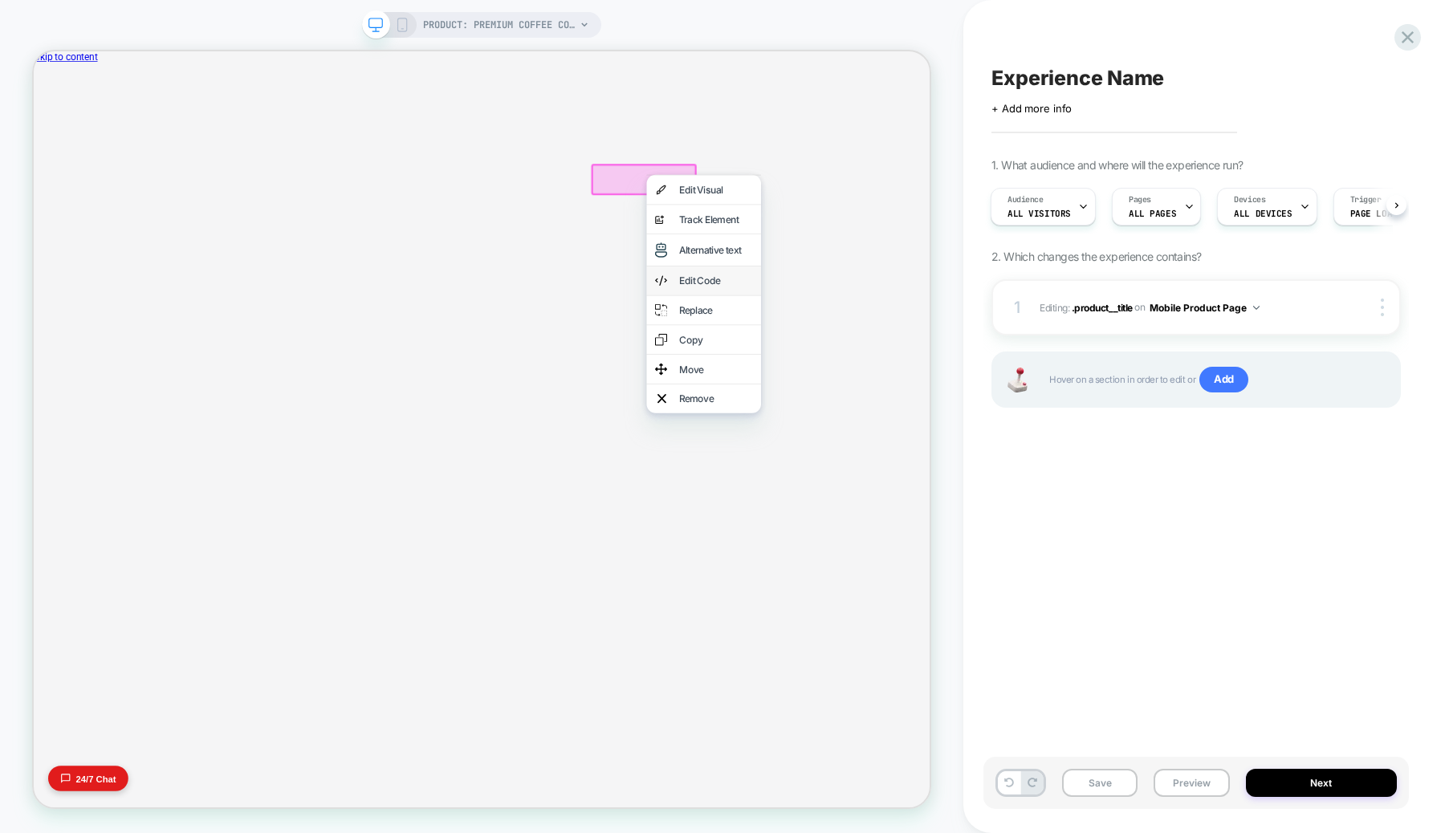
click at [903, 341] on div "Edit Code" at bounding box center [927, 357] width 153 height 39
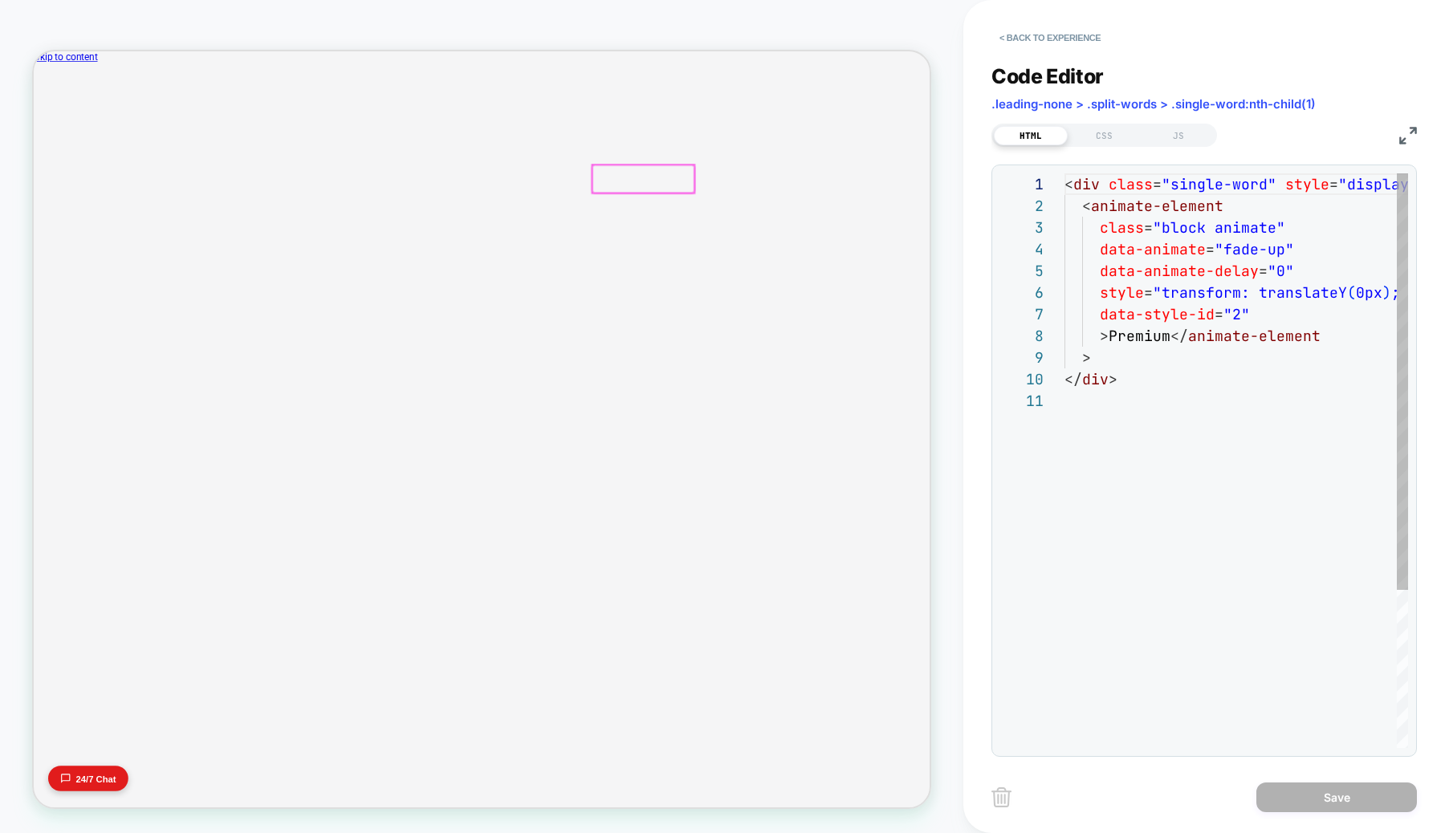
scroll to position [217, 0]
click at [959, 250] on div "PRODUCT: Premium Coffee Concentrate PRODUCT: Premium Coffee Concentrate" at bounding box center [482, 416] width 964 height 801
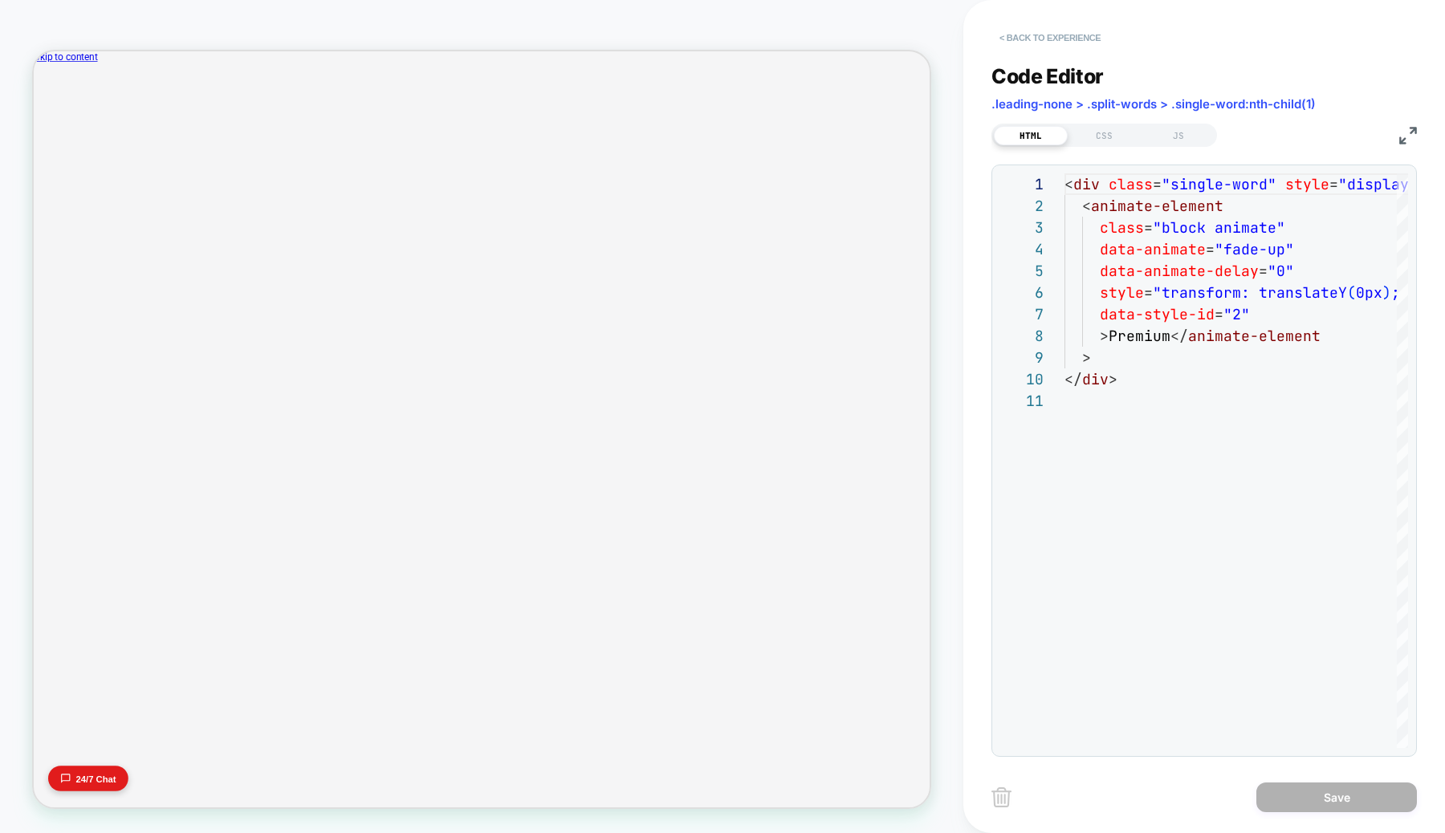
click at [1007, 47] on button "< Back to experience" at bounding box center [1050, 38] width 117 height 26
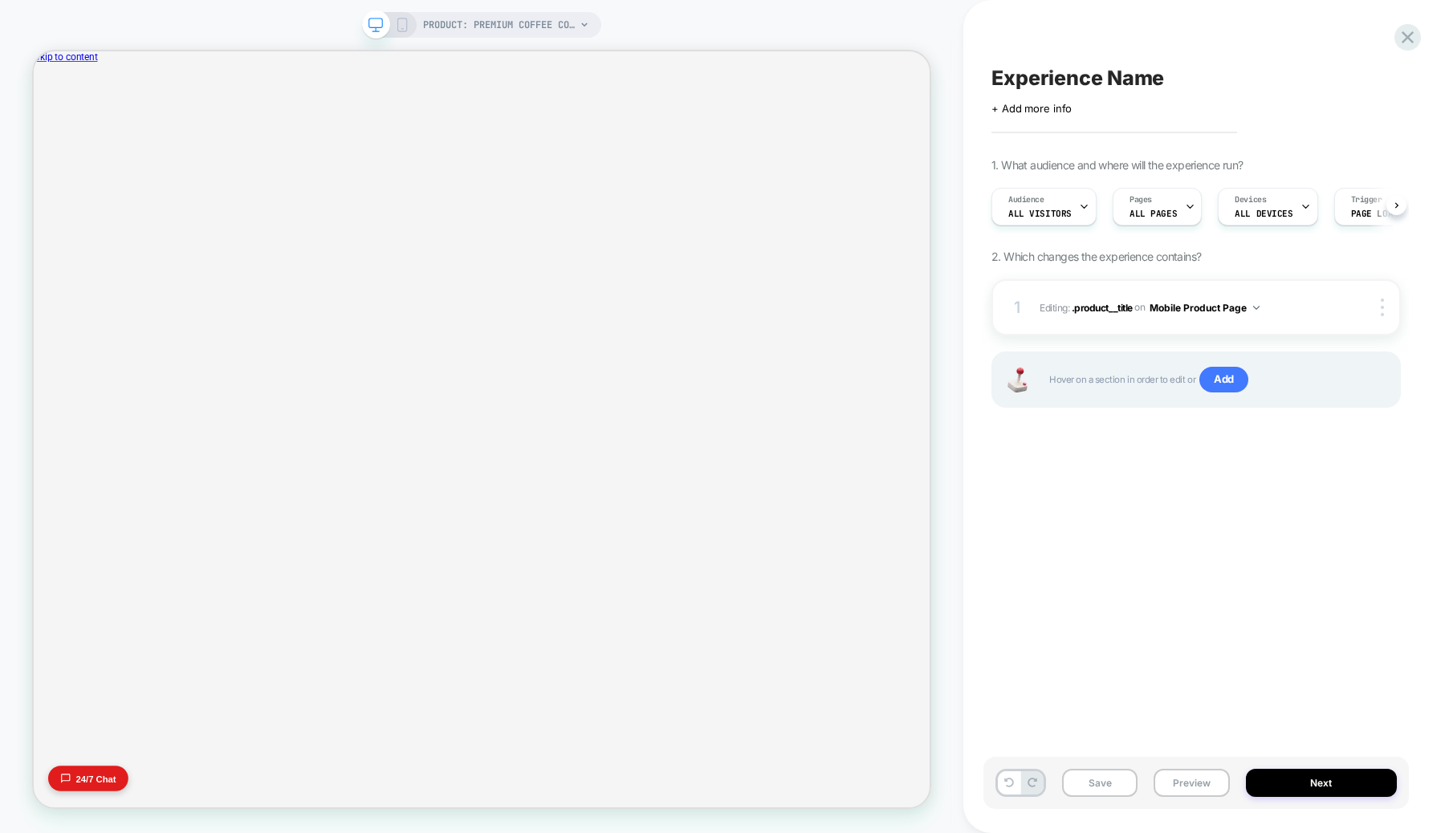
scroll to position [0, 1]
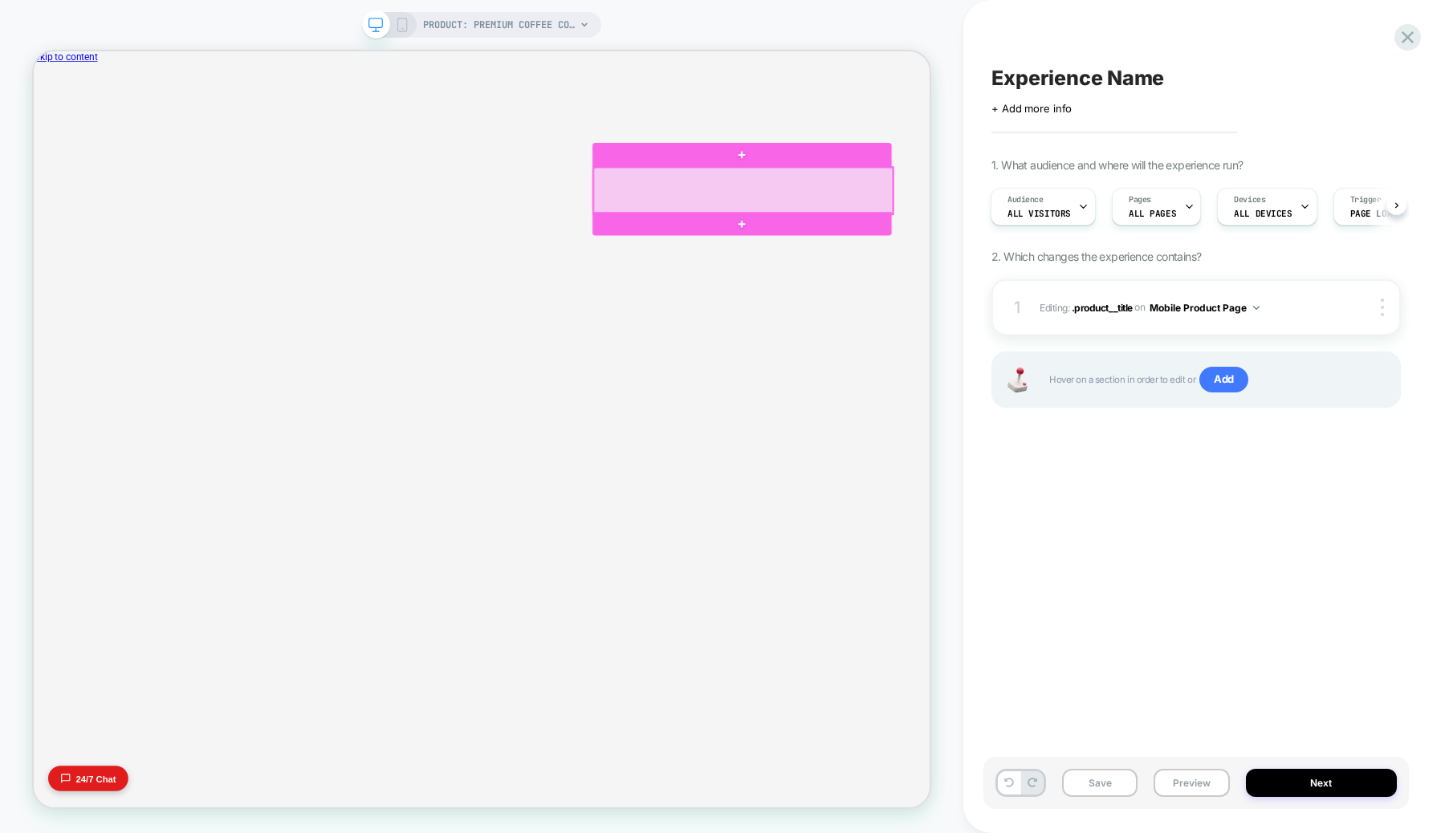
click at [1074, 234] on div at bounding box center [980, 237] width 399 height 62
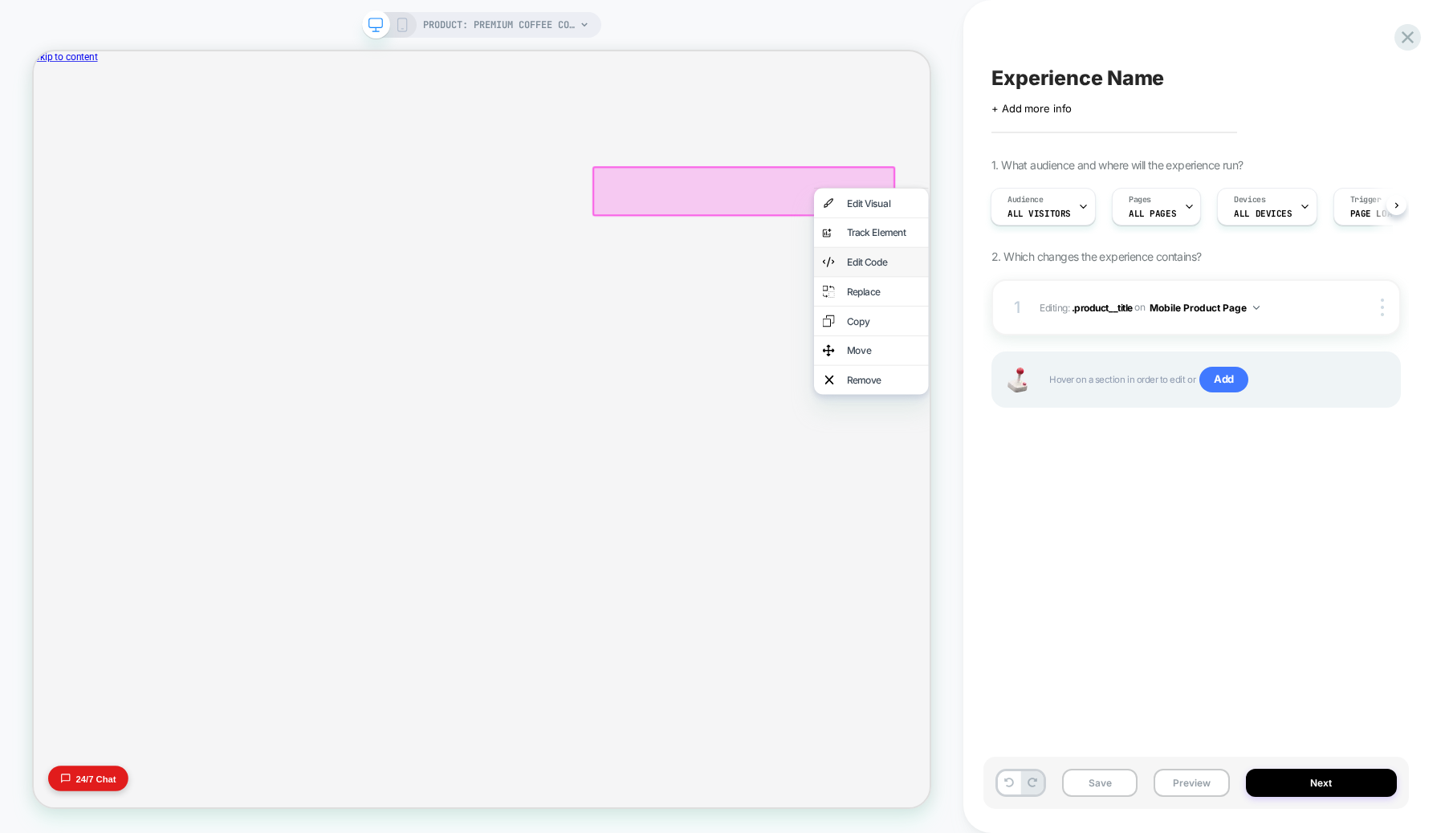
click at [1122, 331] on div "Edit Code" at bounding box center [1167, 332] width 98 height 16
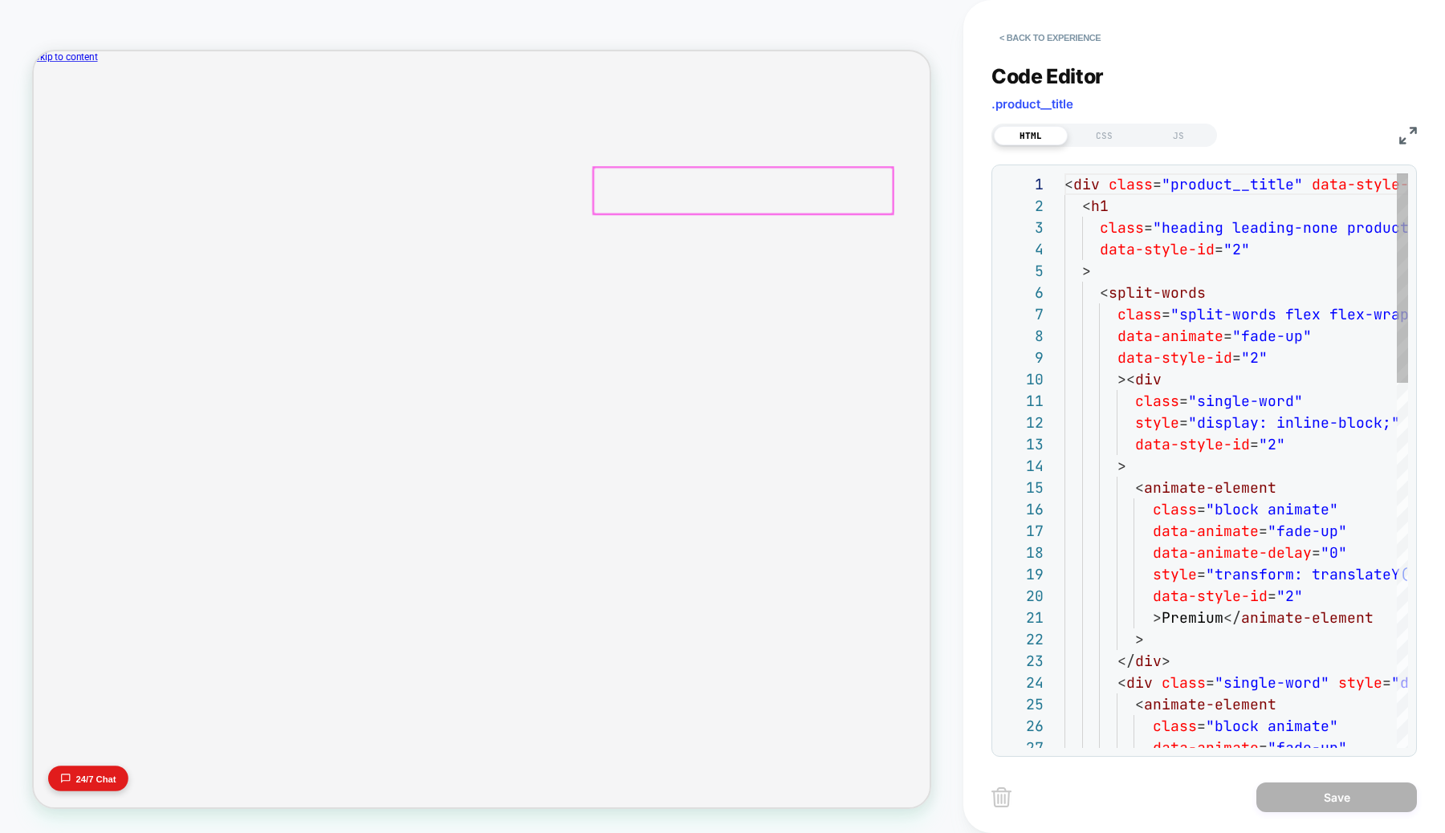
scroll to position [217, 0]
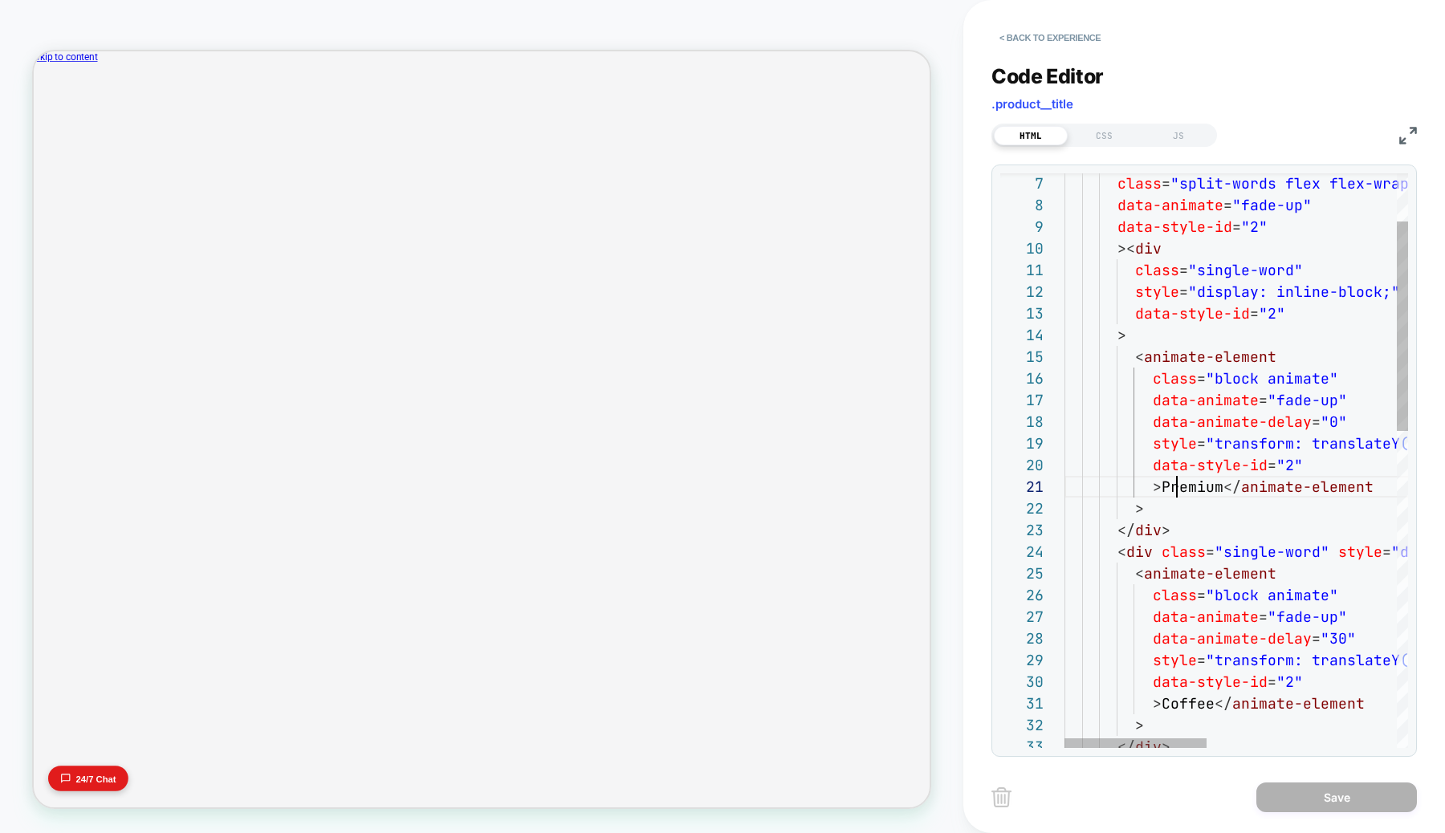
click at [1173, 488] on div "class = "split-words flex flex-wrap" data-animate = "fade-up" data-style-id = "…" at bounding box center [1465, 829] width 801 height 1572
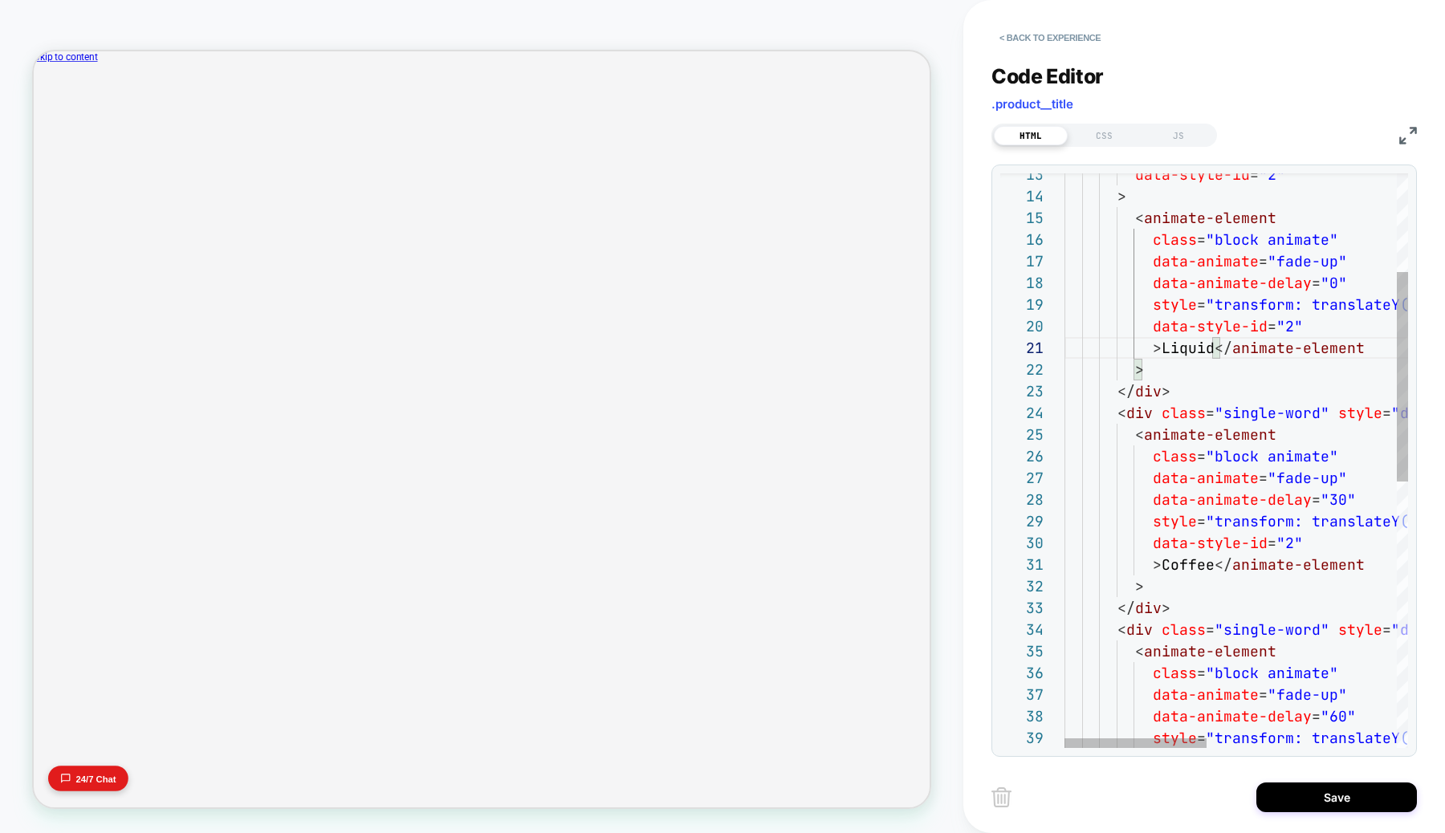
click at [1185, 569] on div "data-style-id = "2" > < animate-element class = "block animate" data-animate = …" at bounding box center [1465, 690] width 801 height 1572
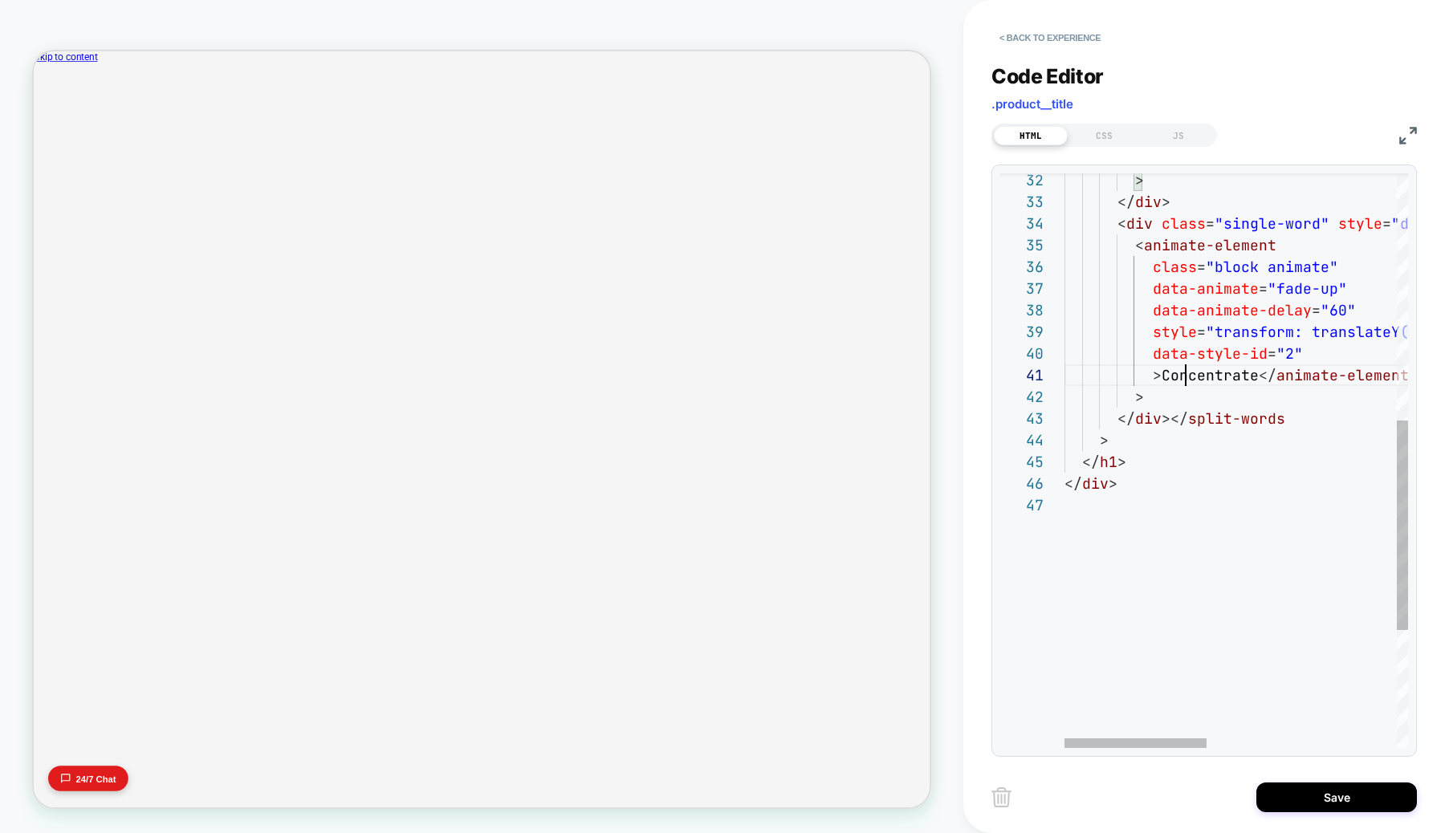
click at [1186, 378] on div "> </ div > < div class = "single-word" style = "display: inline-block;" data-st…" at bounding box center [1465, 283] width 801 height 1572
click at [1245, 618] on div "> </ div > < div class = "single-word" style = "display: inline-block;" data-st…" at bounding box center [1465, 283] width 801 height 1572
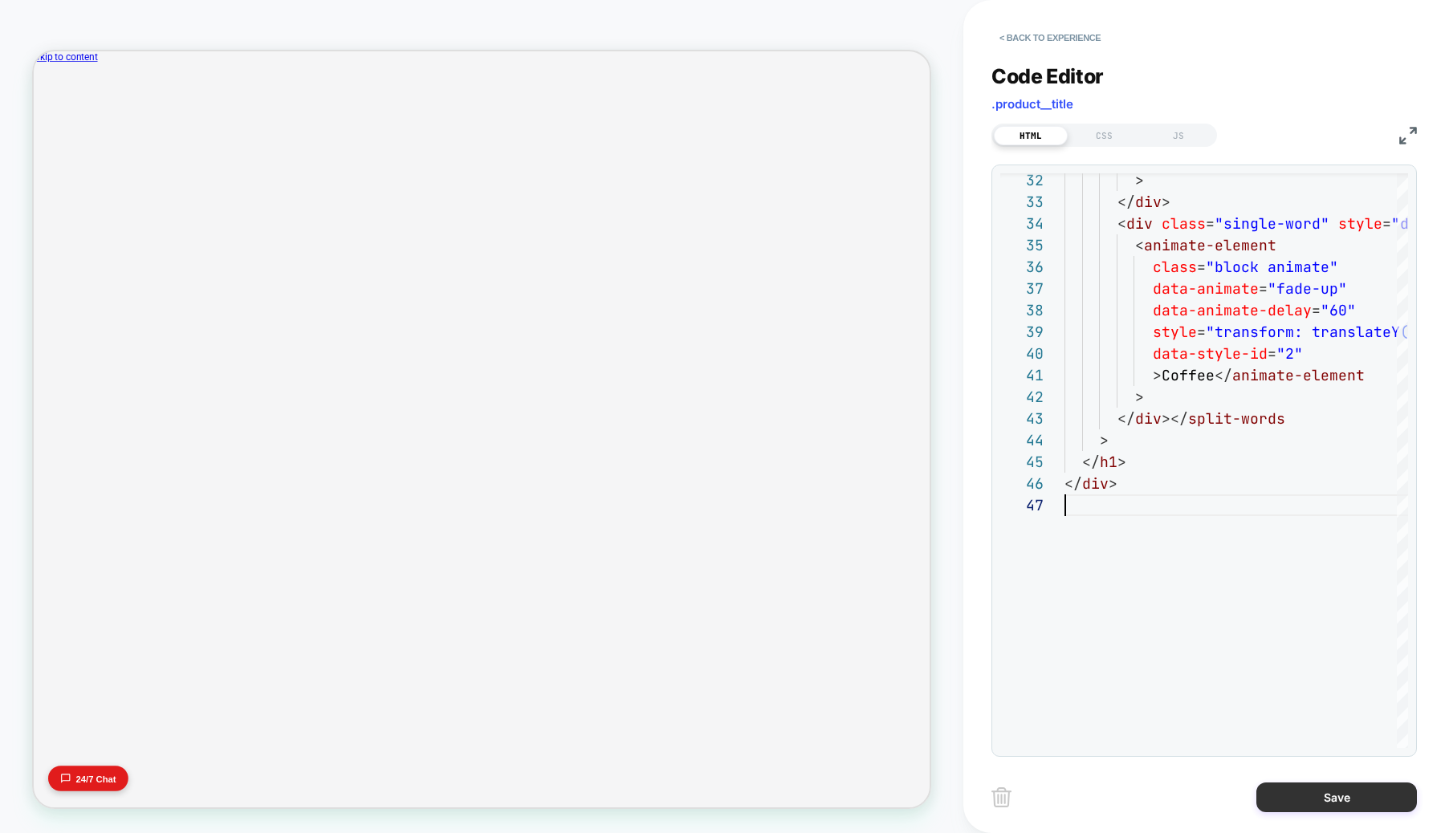
type textarea "**********"
click at [1330, 793] on button "Save" at bounding box center [1337, 798] width 161 height 30
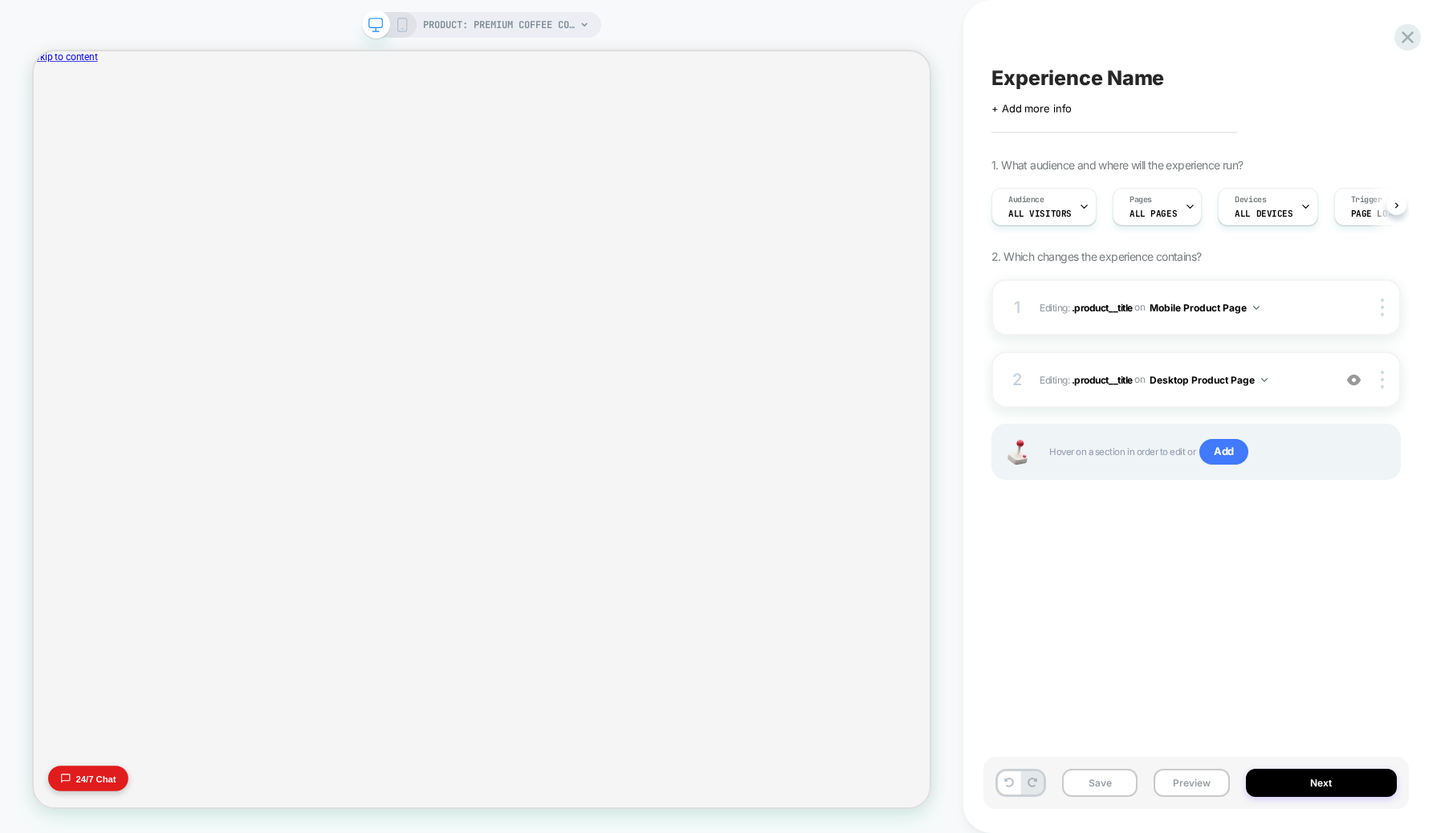
scroll to position [0, 1]
click at [1298, 789] on button "Next" at bounding box center [1322, 783] width 152 height 28
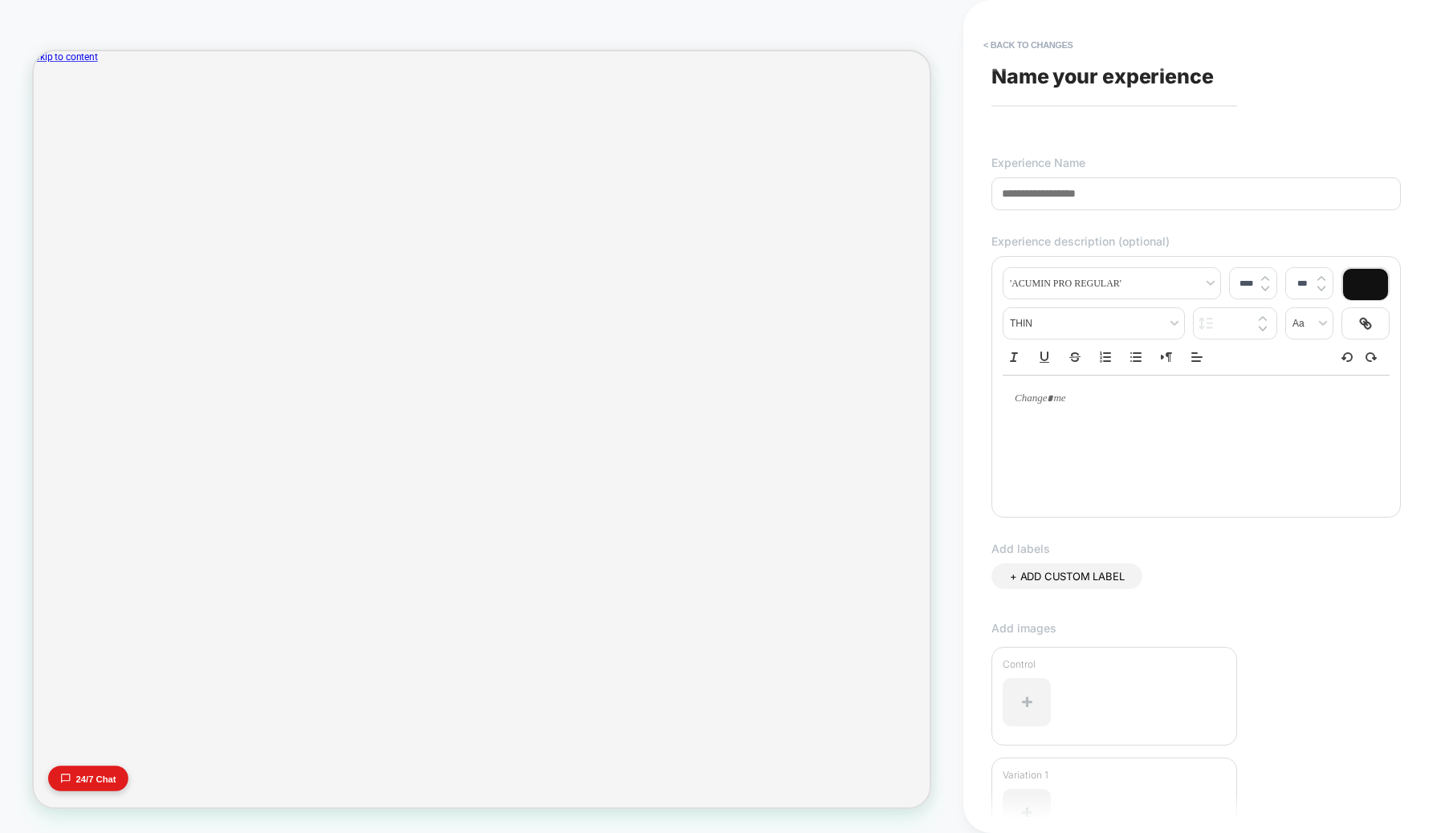
click at [1125, 196] on input at bounding box center [1197, 193] width 410 height 33
type input "*"
type input "**********"
click at [1083, 401] on p at bounding box center [1190, 399] width 343 height 14
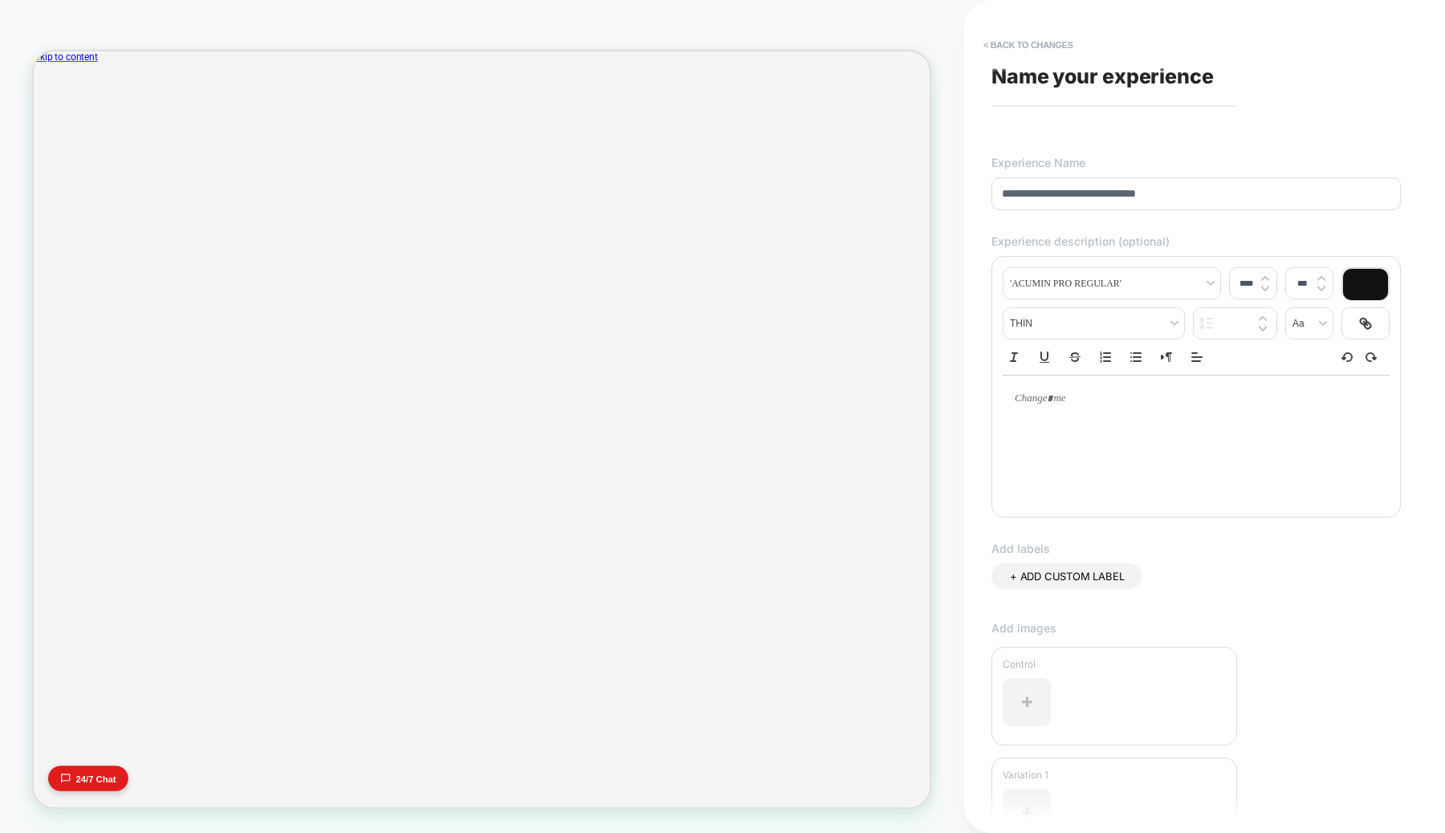
type input "****"
click at [1083, 401] on p at bounding box center [1190, 399] width 343 height 14
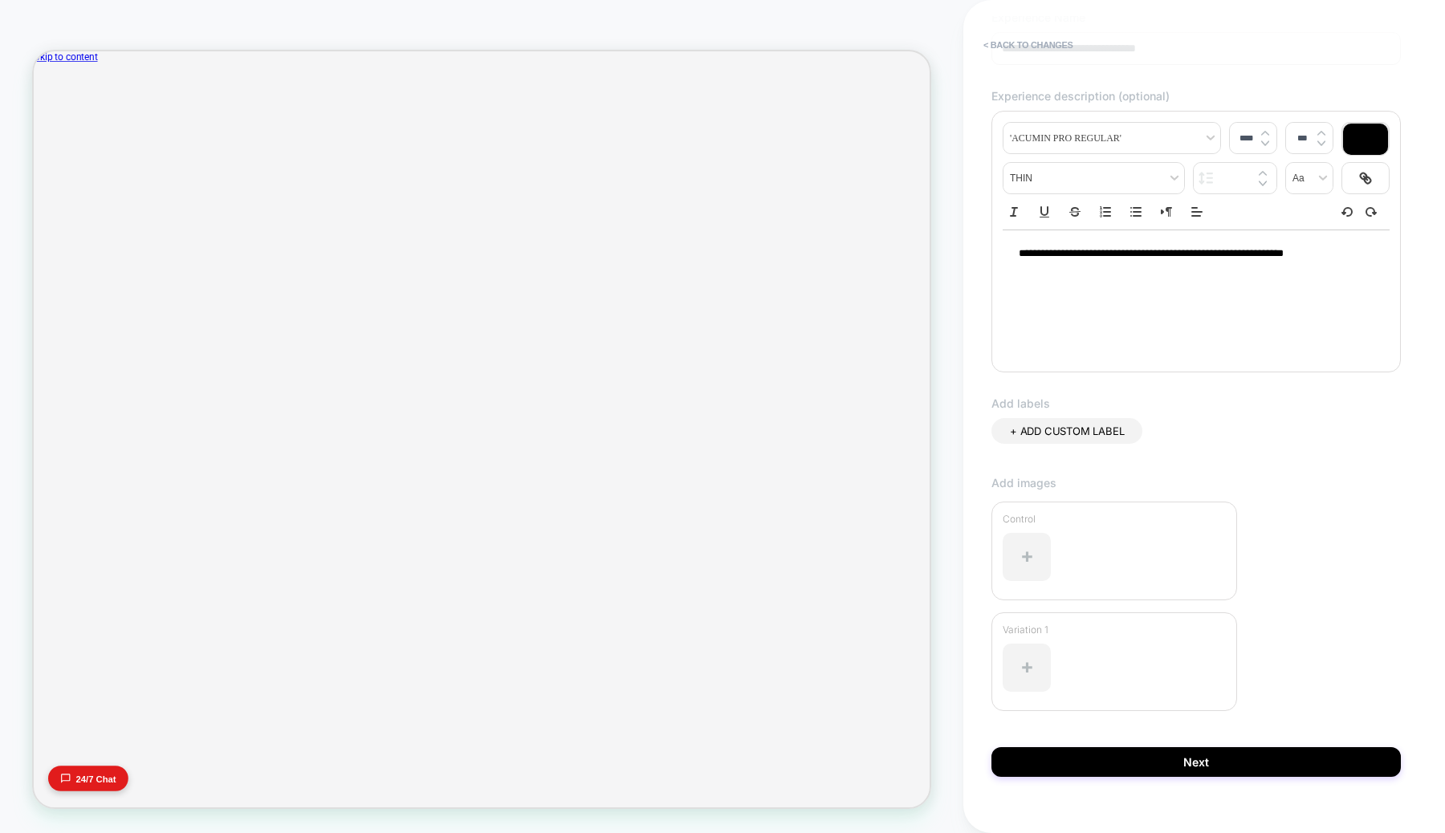
scroll to position [169, 0]
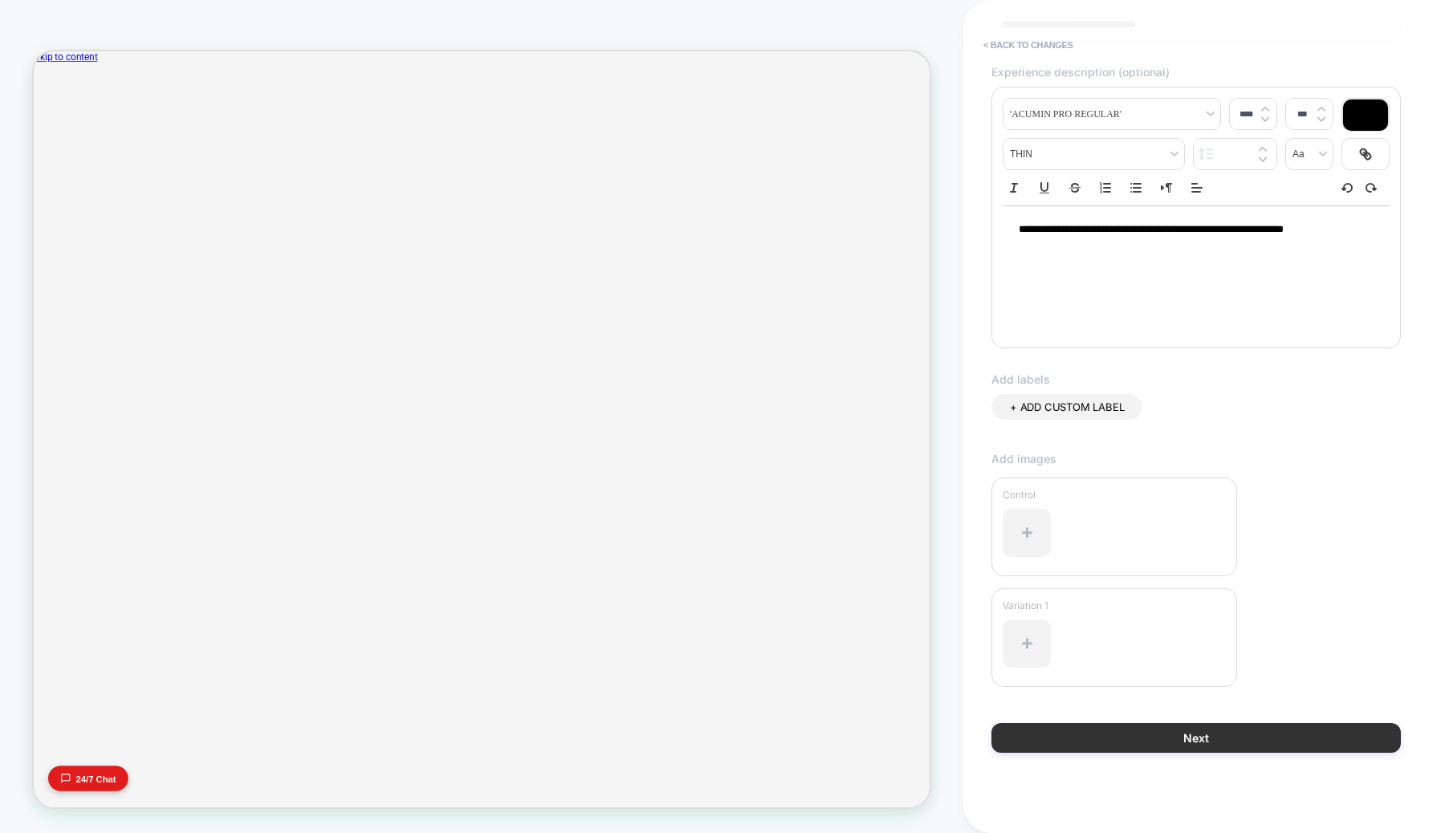
click at [1205, 738] on button "Next" at bounding box center [1197, 738] width 410 height 30
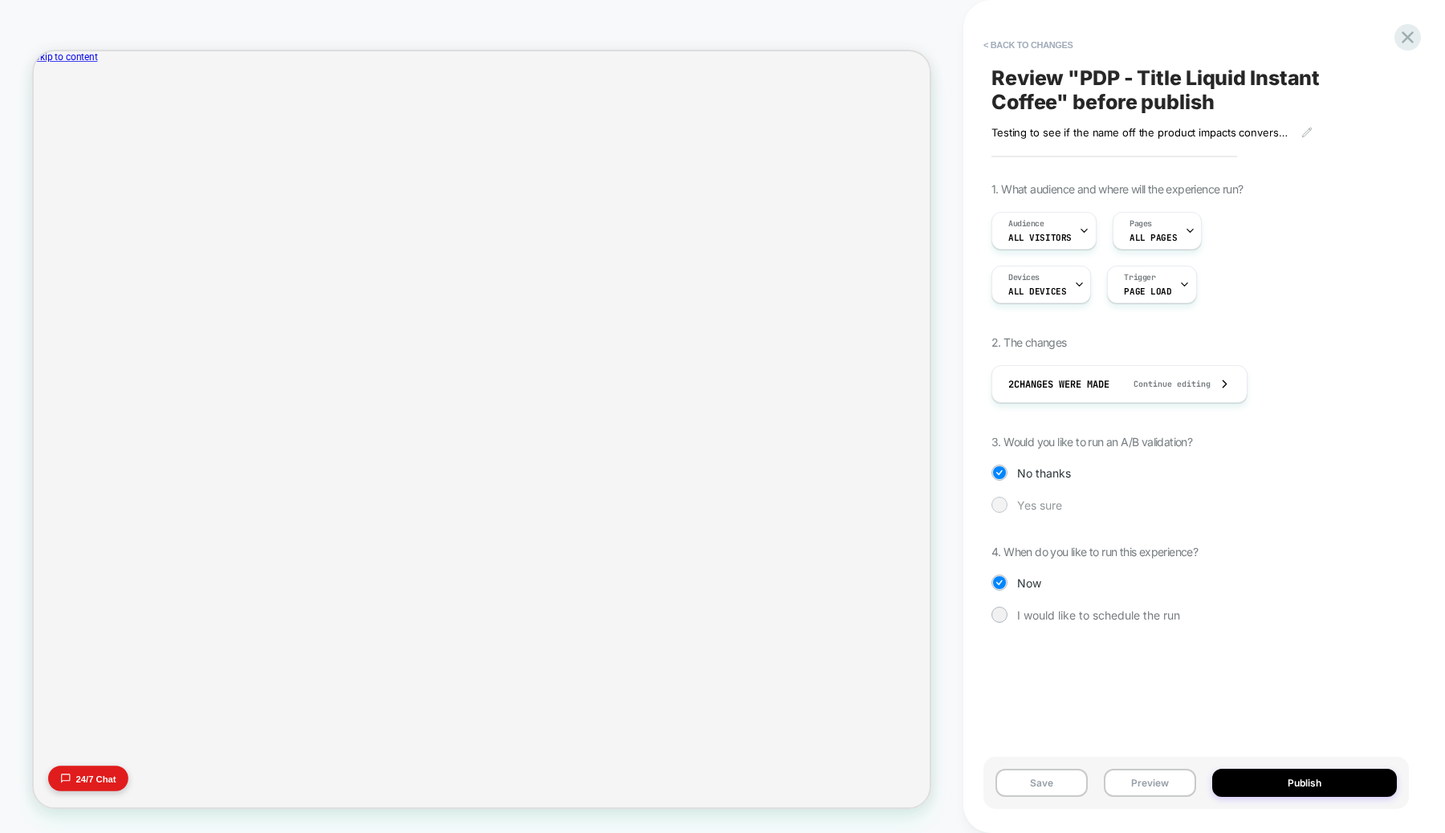
click at [1000, 507] on div at bounding box center [999, 505] width 12 height 12
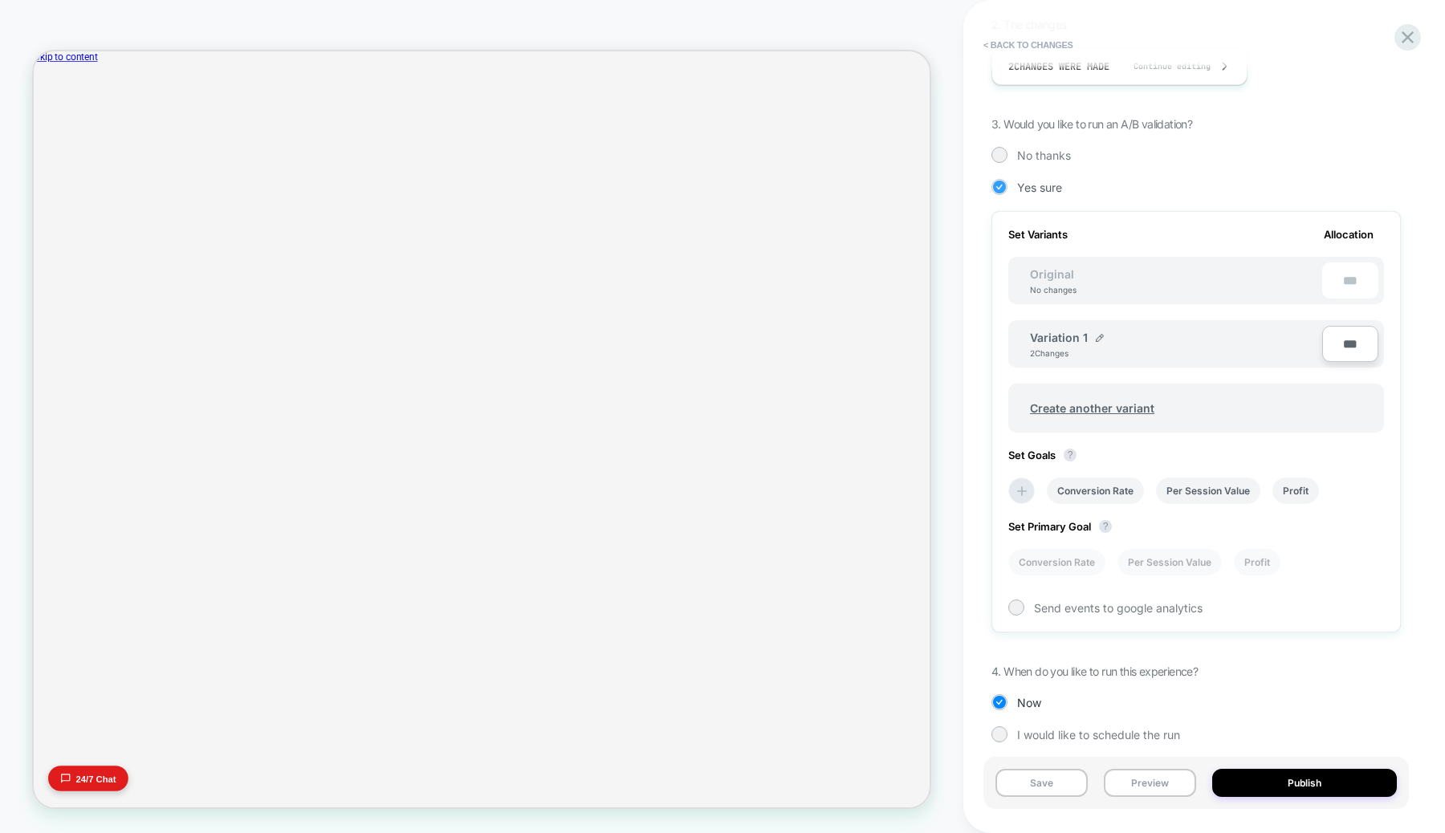
scroll to position [332, 0]
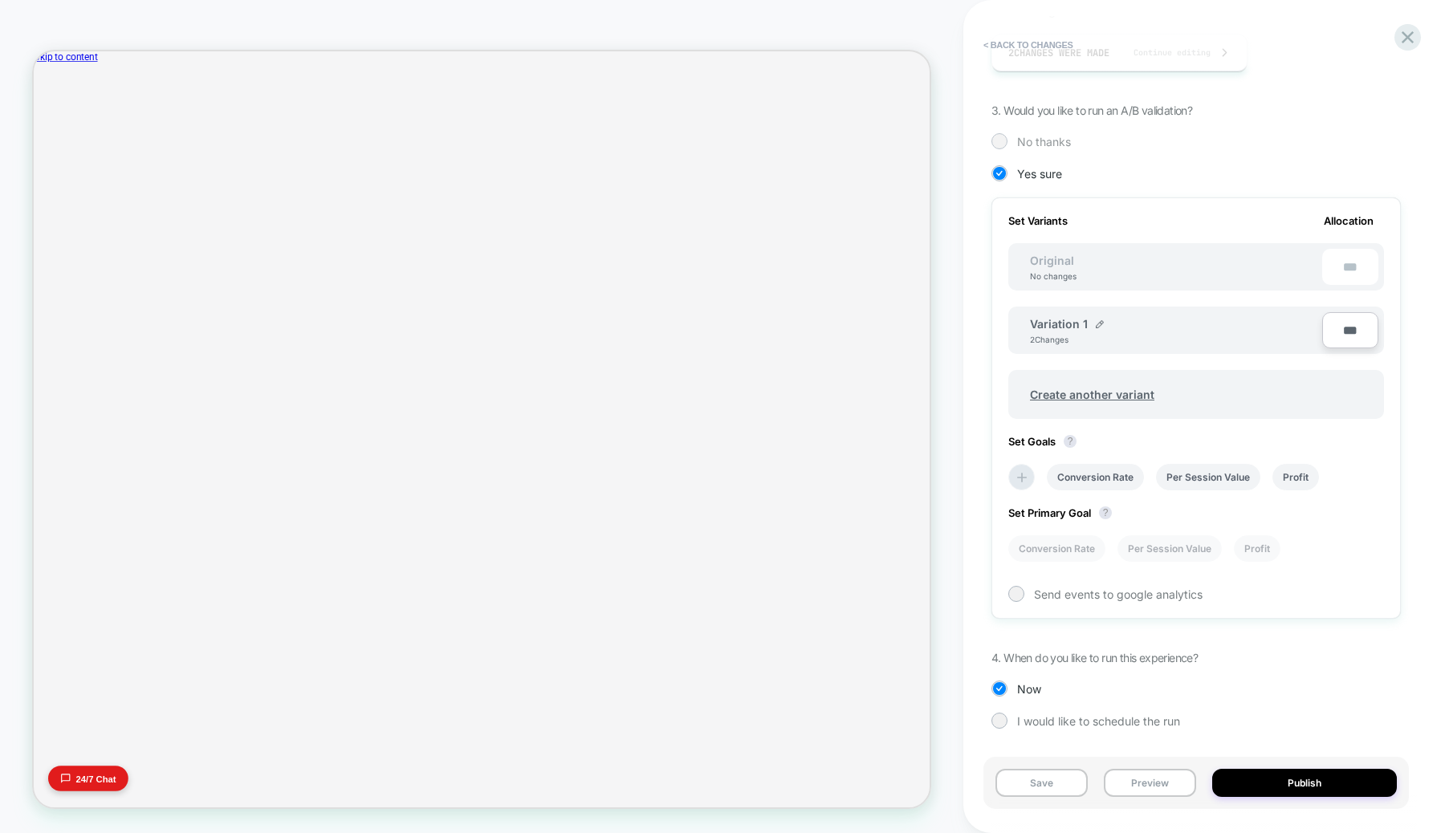
click at [1001, 134] on div at bounding box center [1000, 141] width 16 height 16
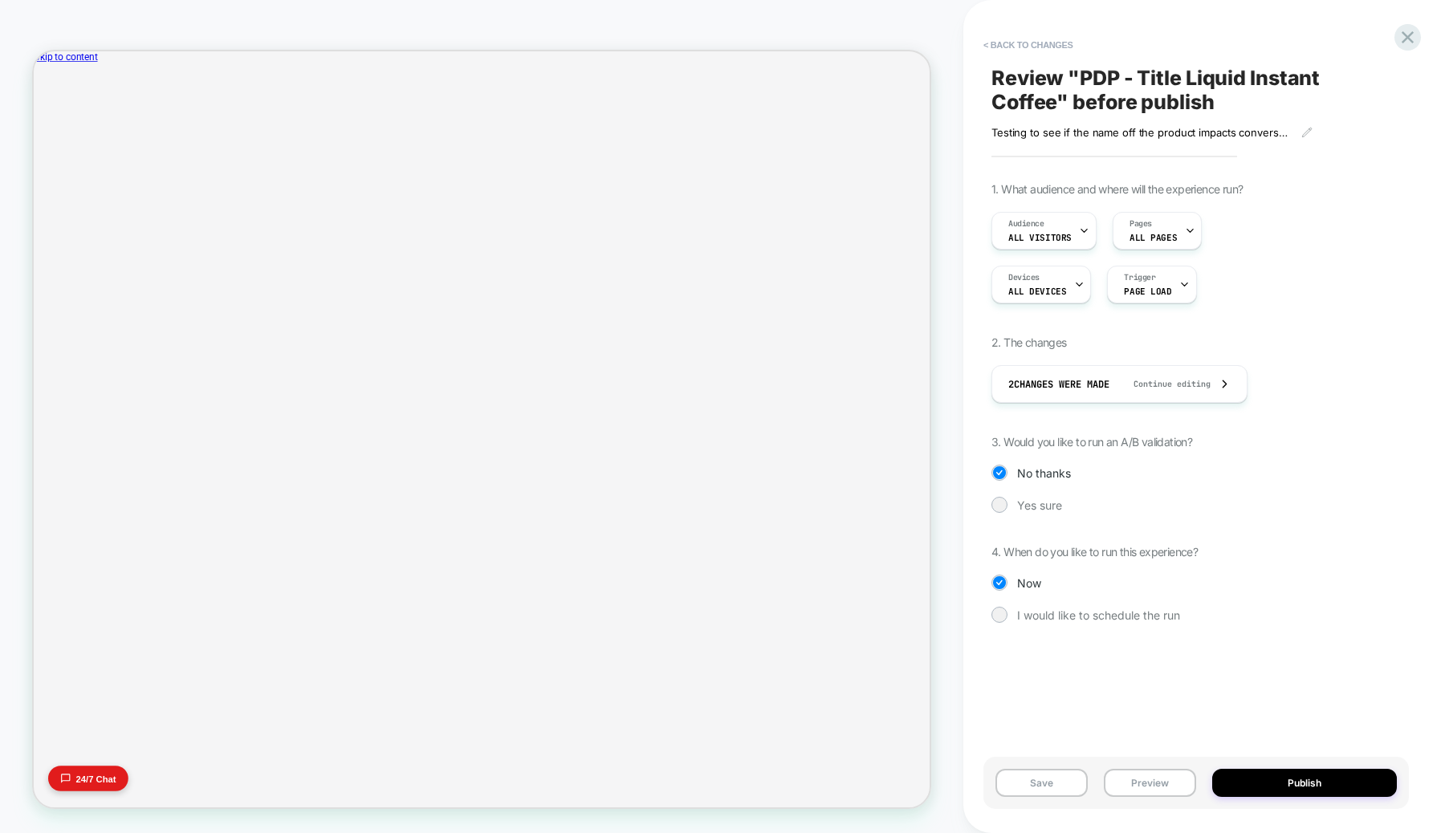
click at [1122, 439] on span "3. Would you like to run an A/B validation?" at bounding box center [1092, 442] width 201 height 14
click at [996, 508] on div at bounding box center [999, 505] width 12 height 12
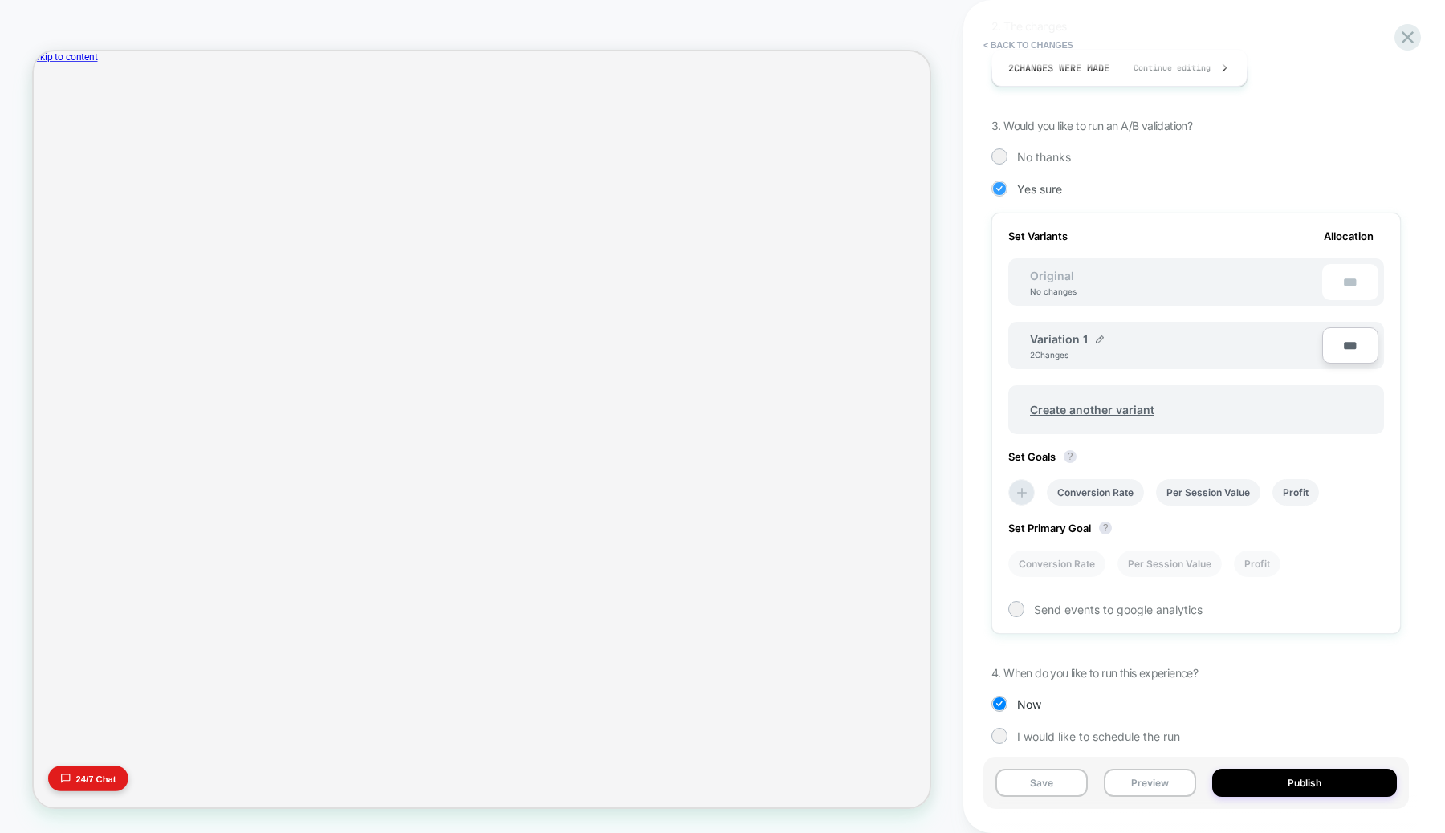
scroll to position [332, 0]
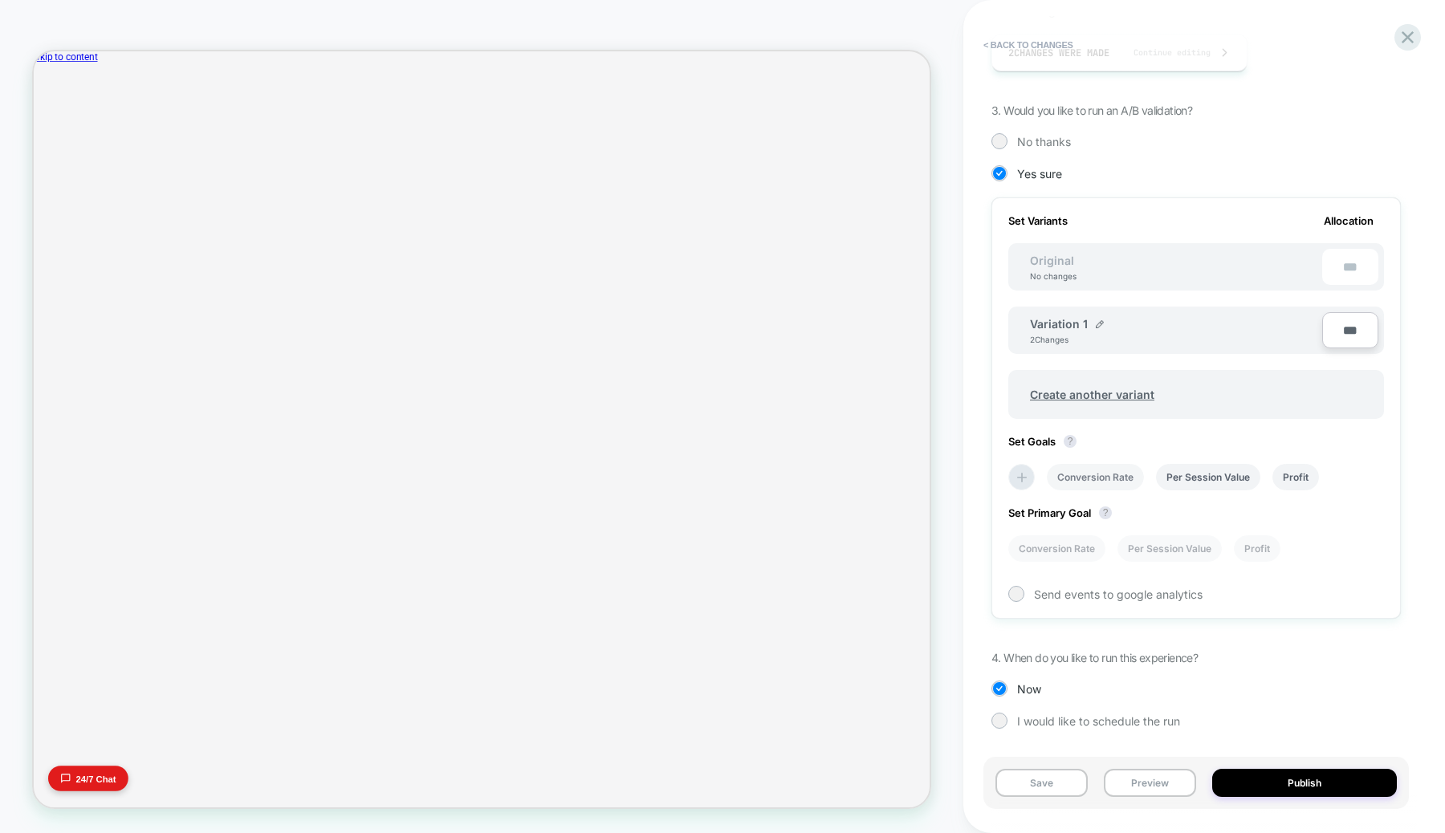
click at [1105, 477] on li "Conversion Rate" at bounding box center [1095, 477] width 97 height 26
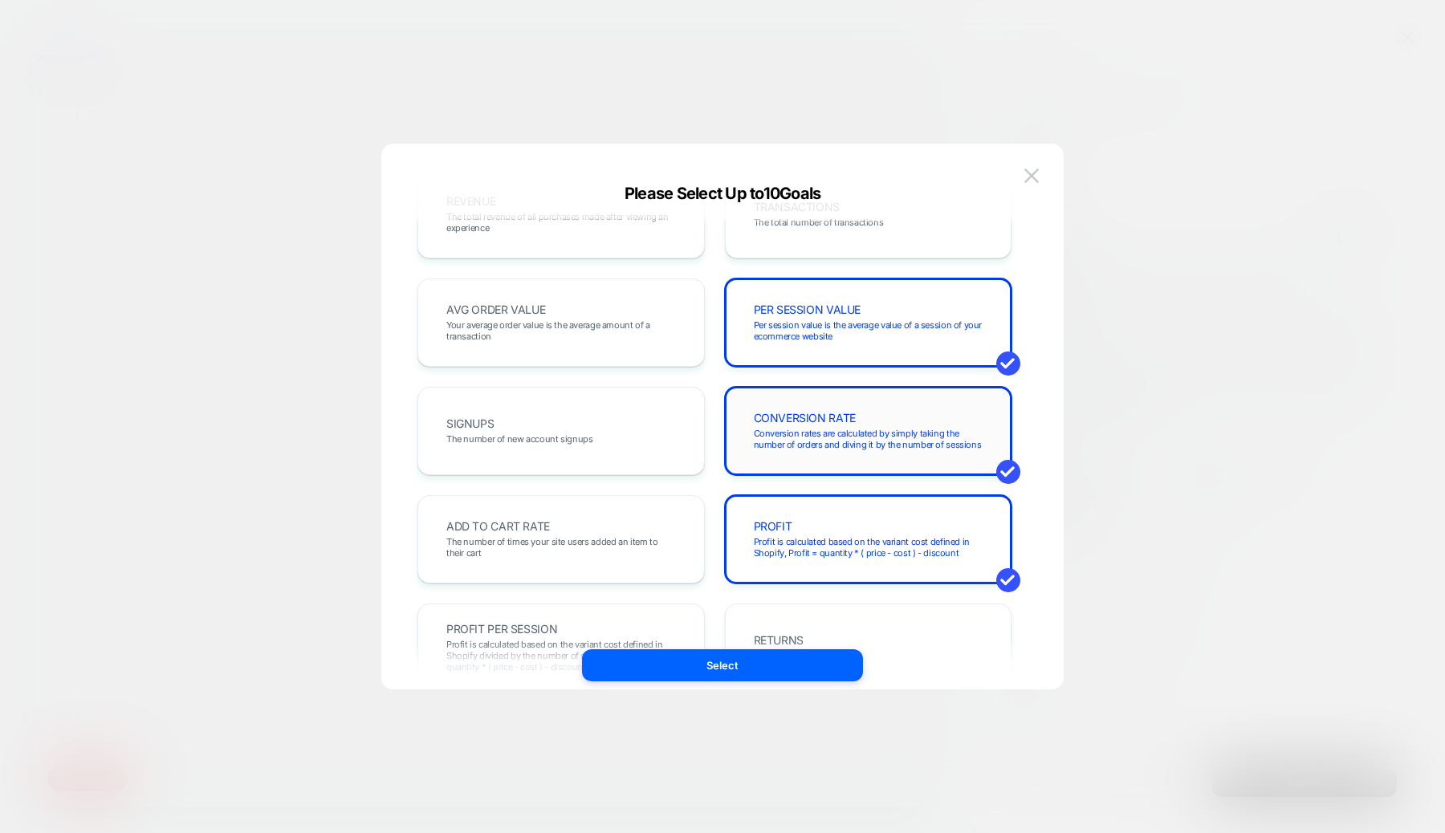
scroll to position [55, 0]
click at [890, 515] on div "PROFIT Profit is calculated based on the variant cost defined in Shopify, Profi…" at bounding box center [869, 539] width 254 height 55
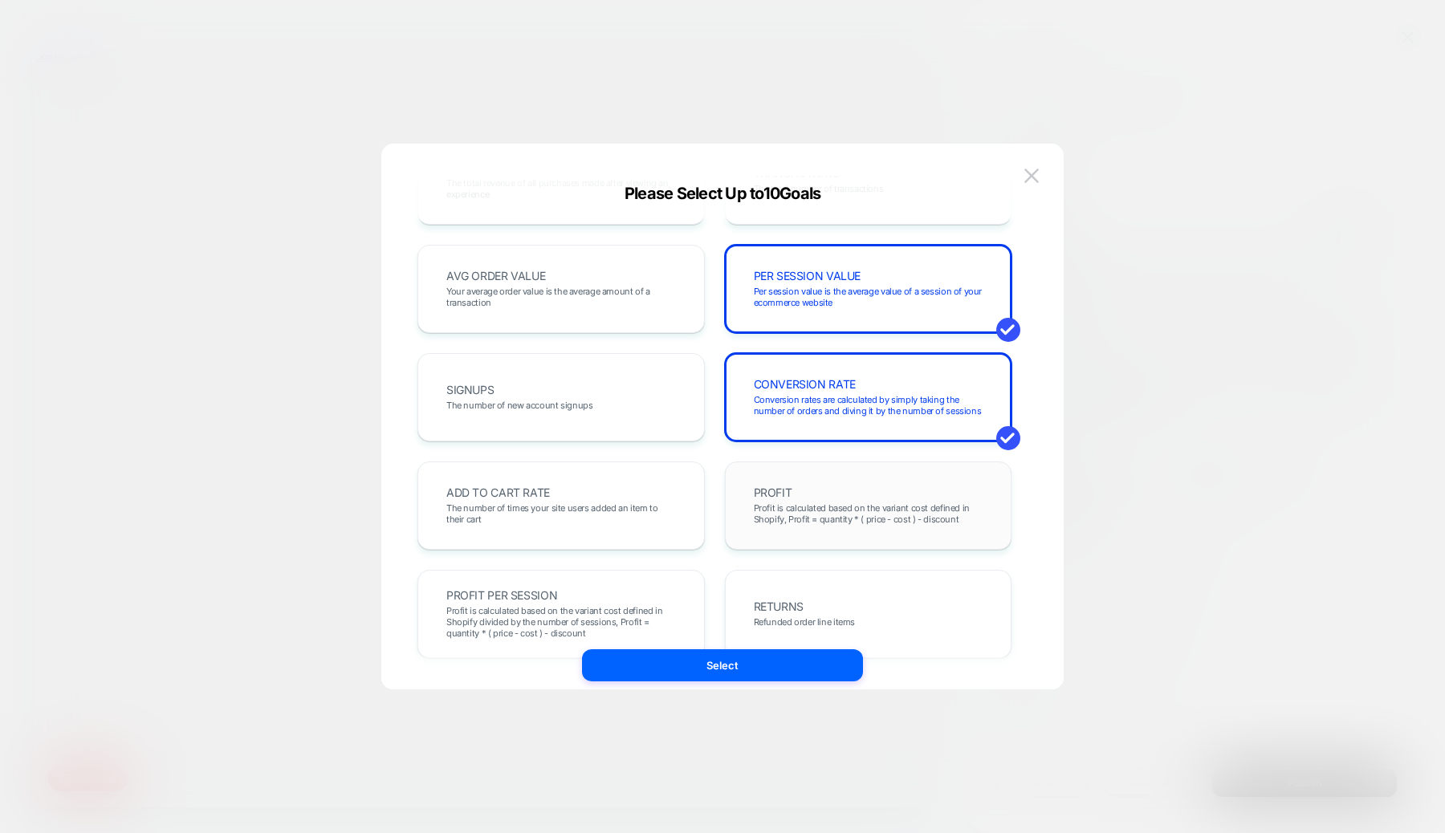
scroll to position [91, 0]
click at [613, 495] on div "ADD TO CART RATE The number of times your site users added an item to their cart" at bounding box center [561, 502] width 254 height 55
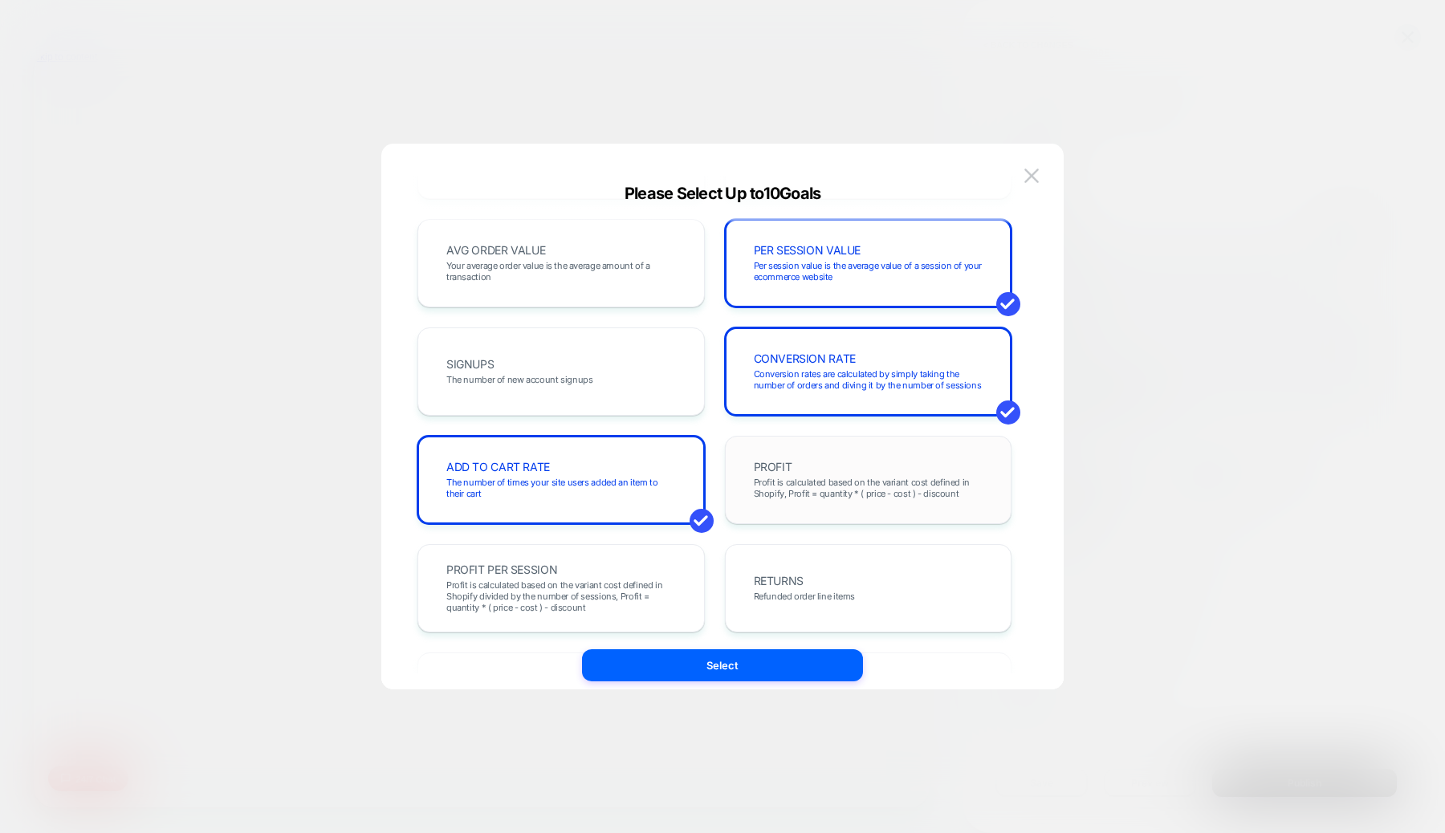
scroll to position [0, 0]
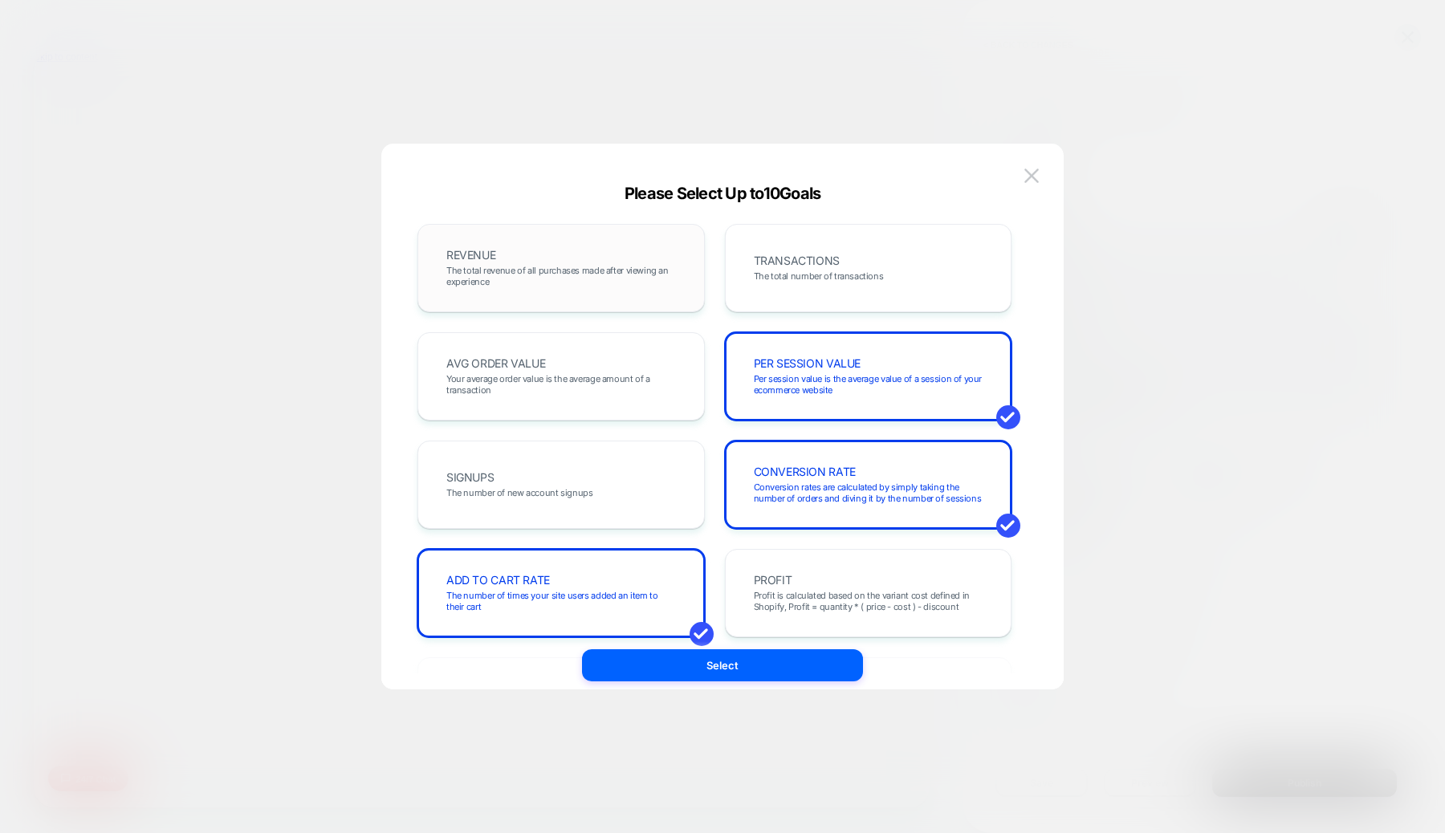
click at [597, 265] on span "The total revenue of all purchases made after viewing an experience" at bounding box center [561, 276] width 230 height 22
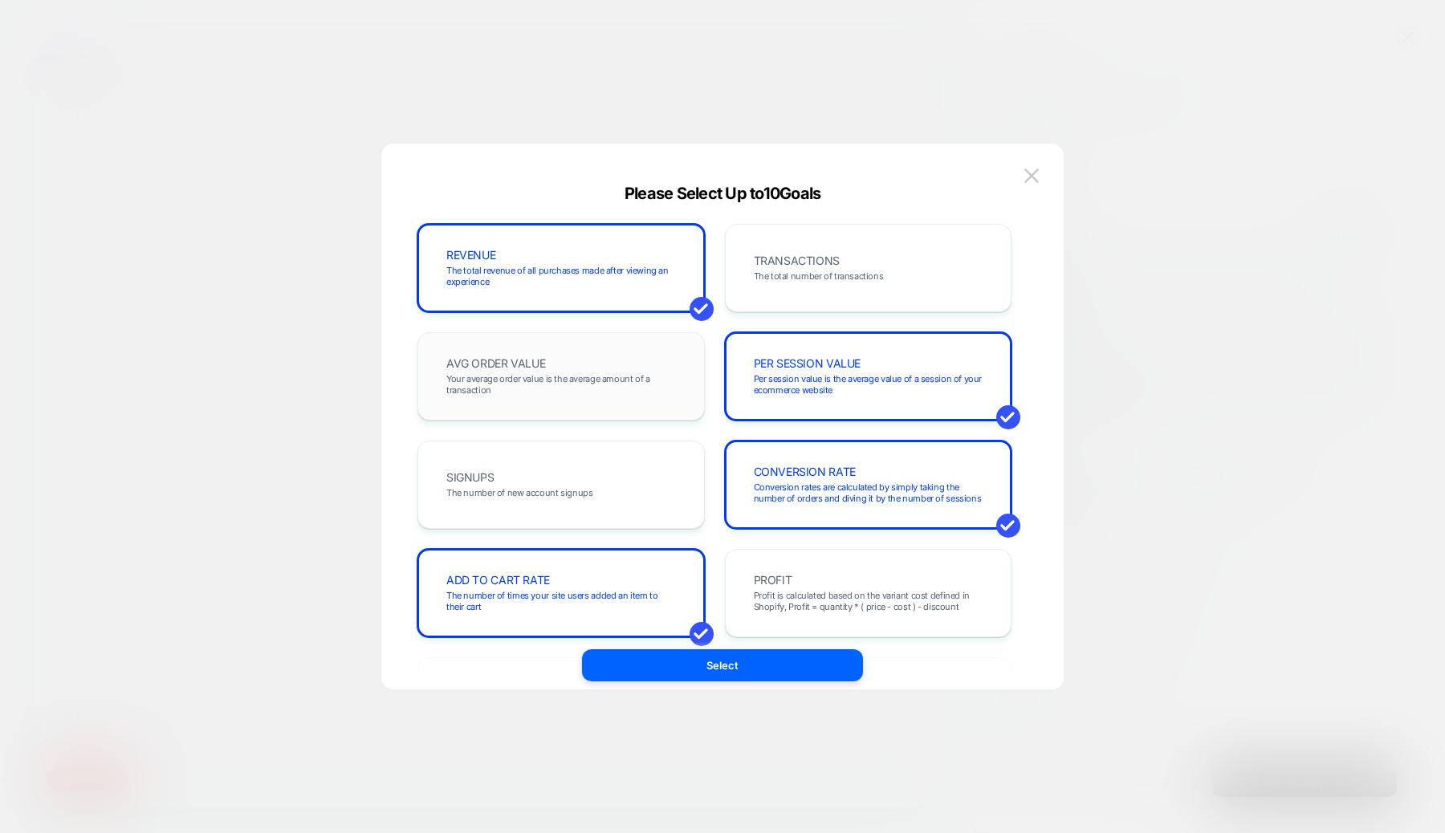
click at [597, 349] on div "AVG ORDER VALUE Your average order value is the average amount of a transaction" at bounding box center [561, 376] width 254 height 55
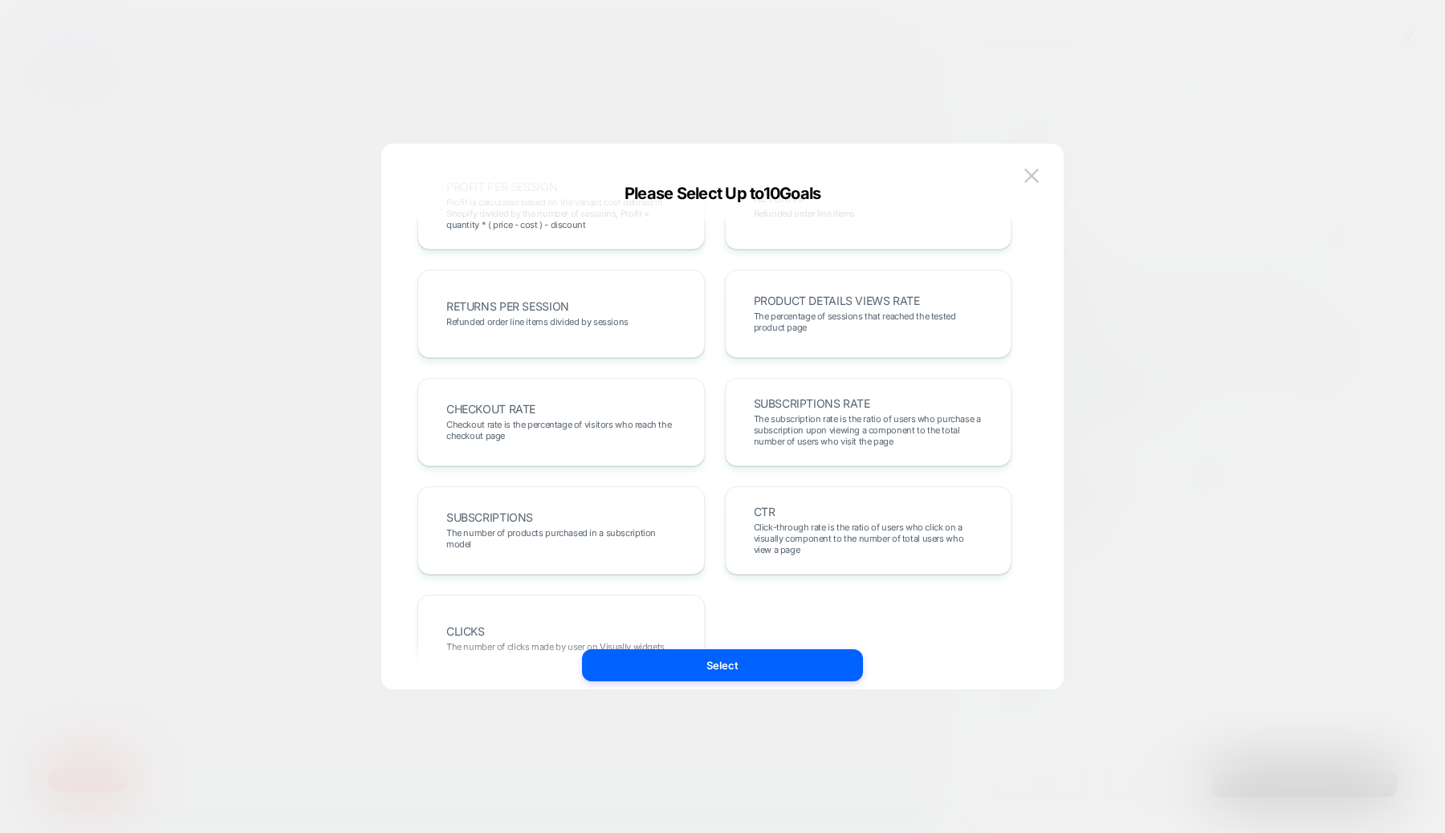
scroll to position [503, 0]
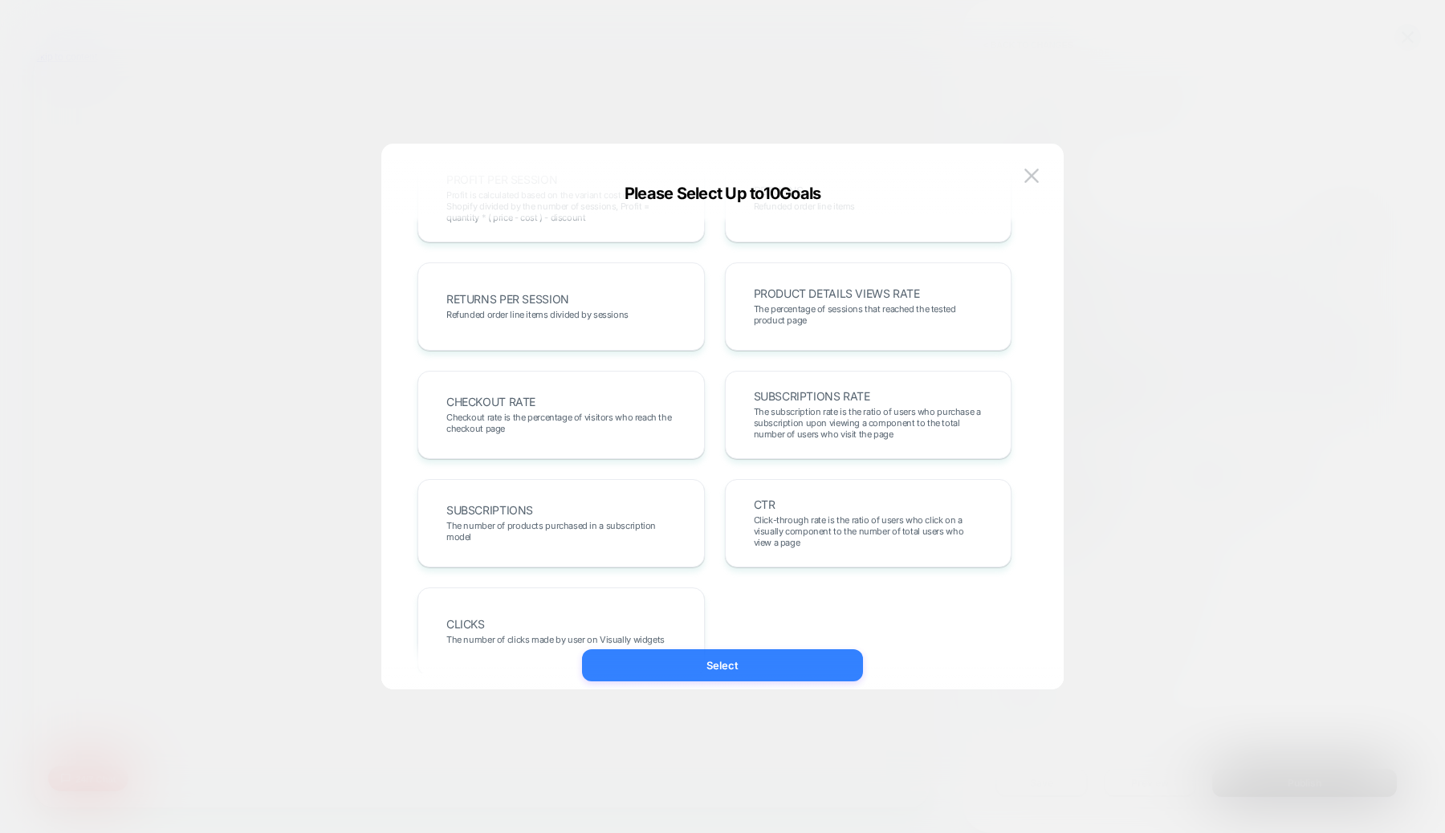
click at [755, 668] on button "Select" at bounding box center [722, 666] width 281 height 32
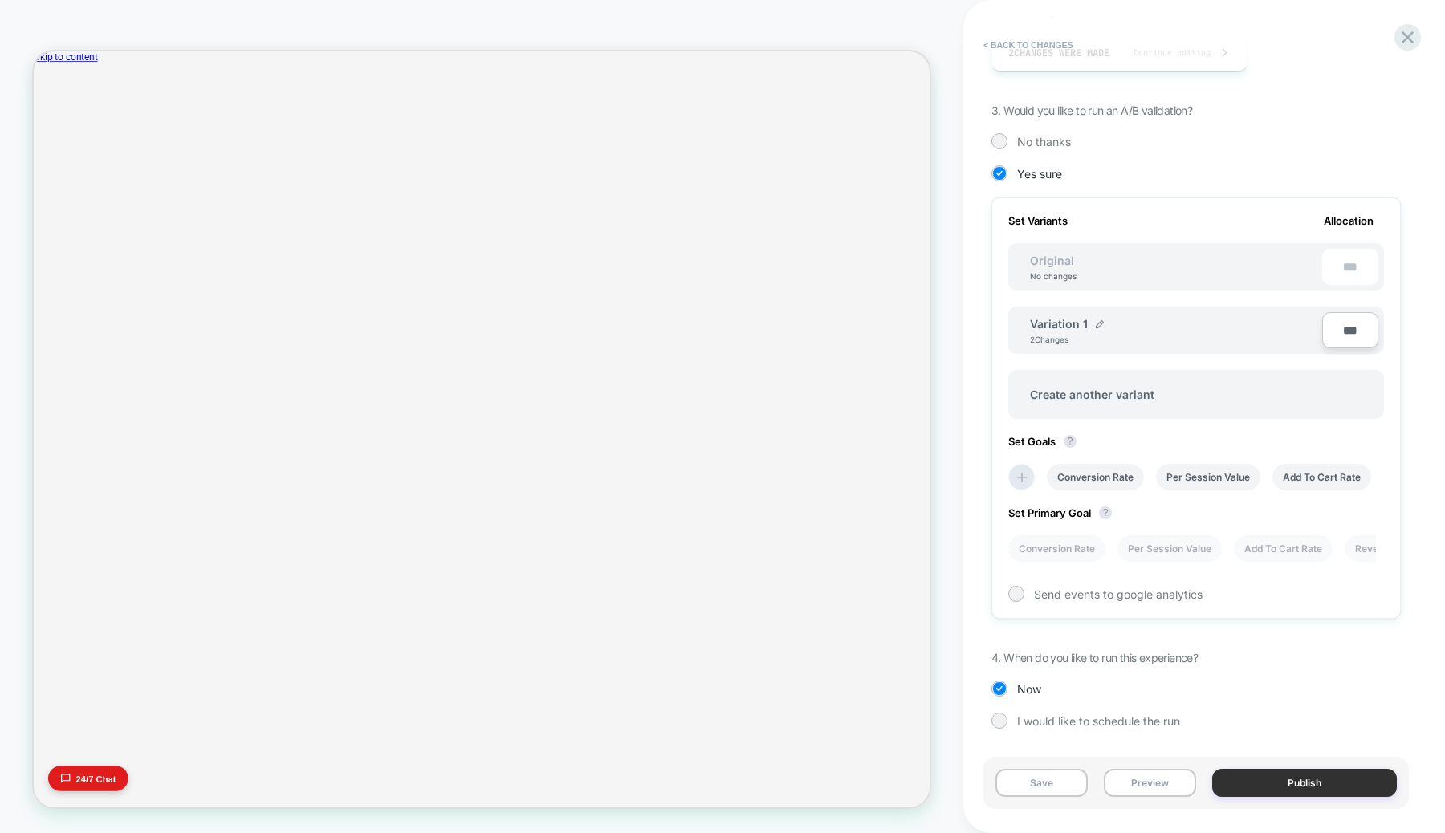
click at [1308, 781] on button "Publish" at bounding box center [1305, 783] width 185 height 28
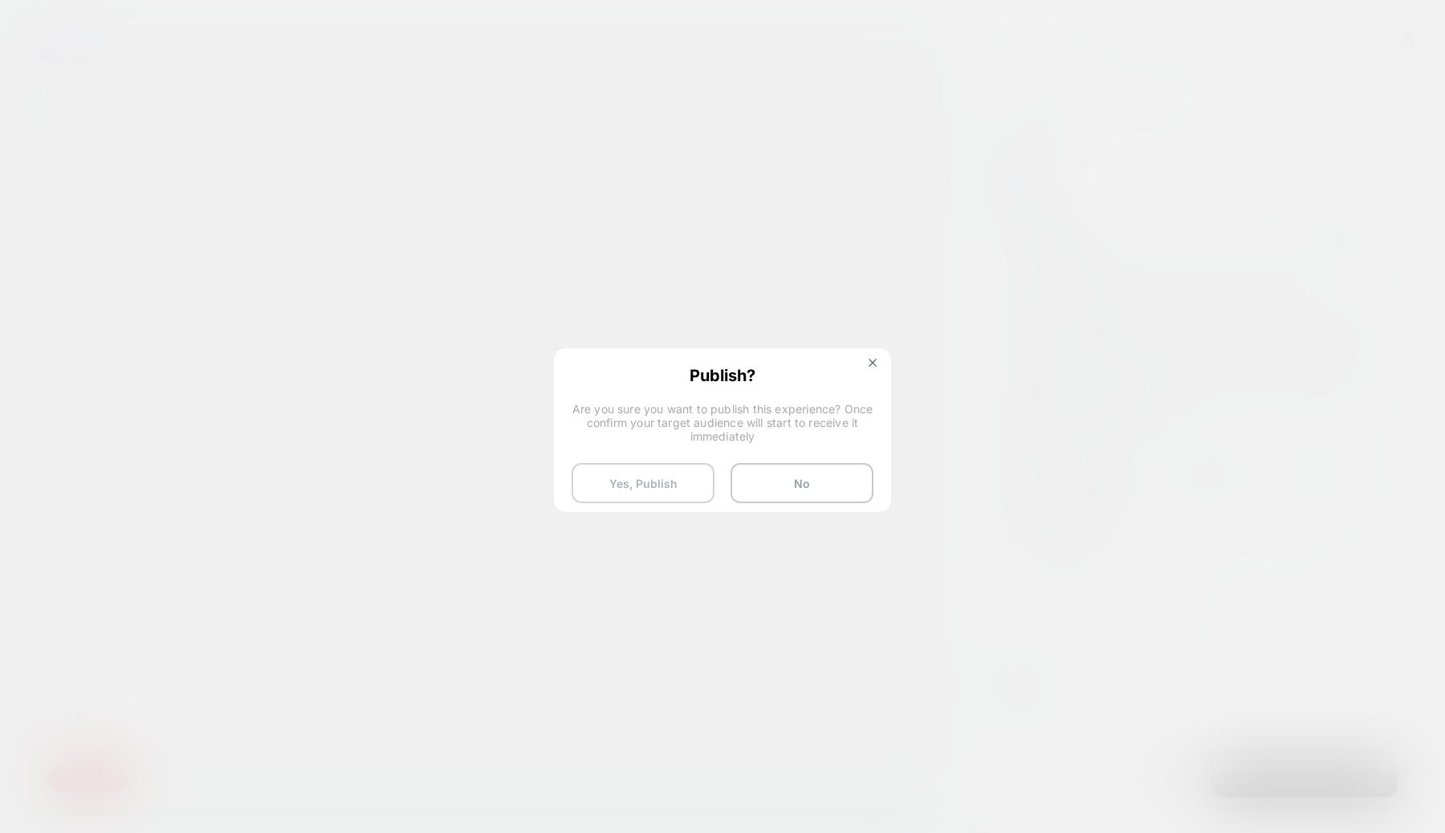
click at [621, 481] on button "Yes, Publish" at bounding box center [643, 483] width 143 height 40
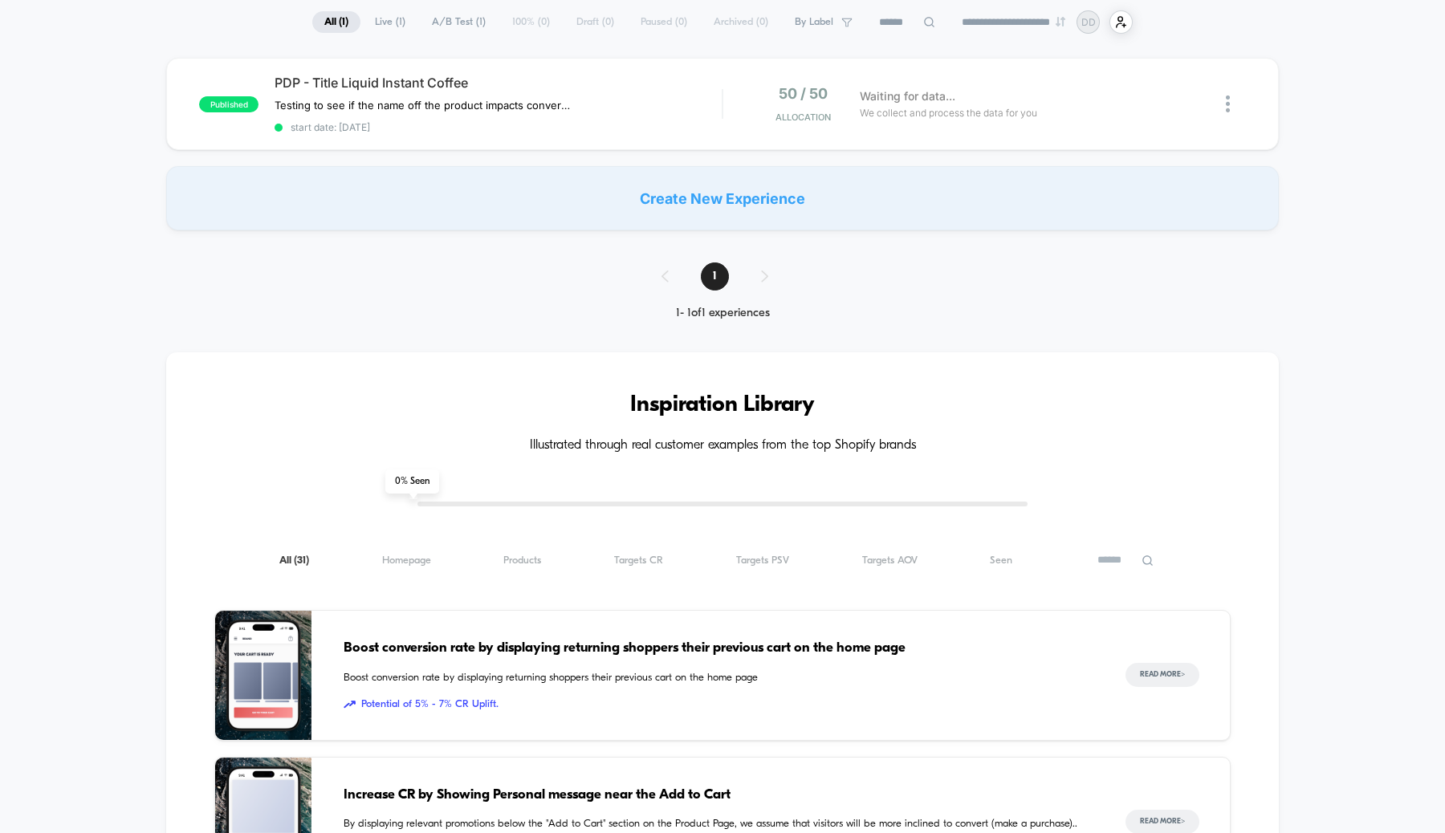
scroll to position [120, 0]
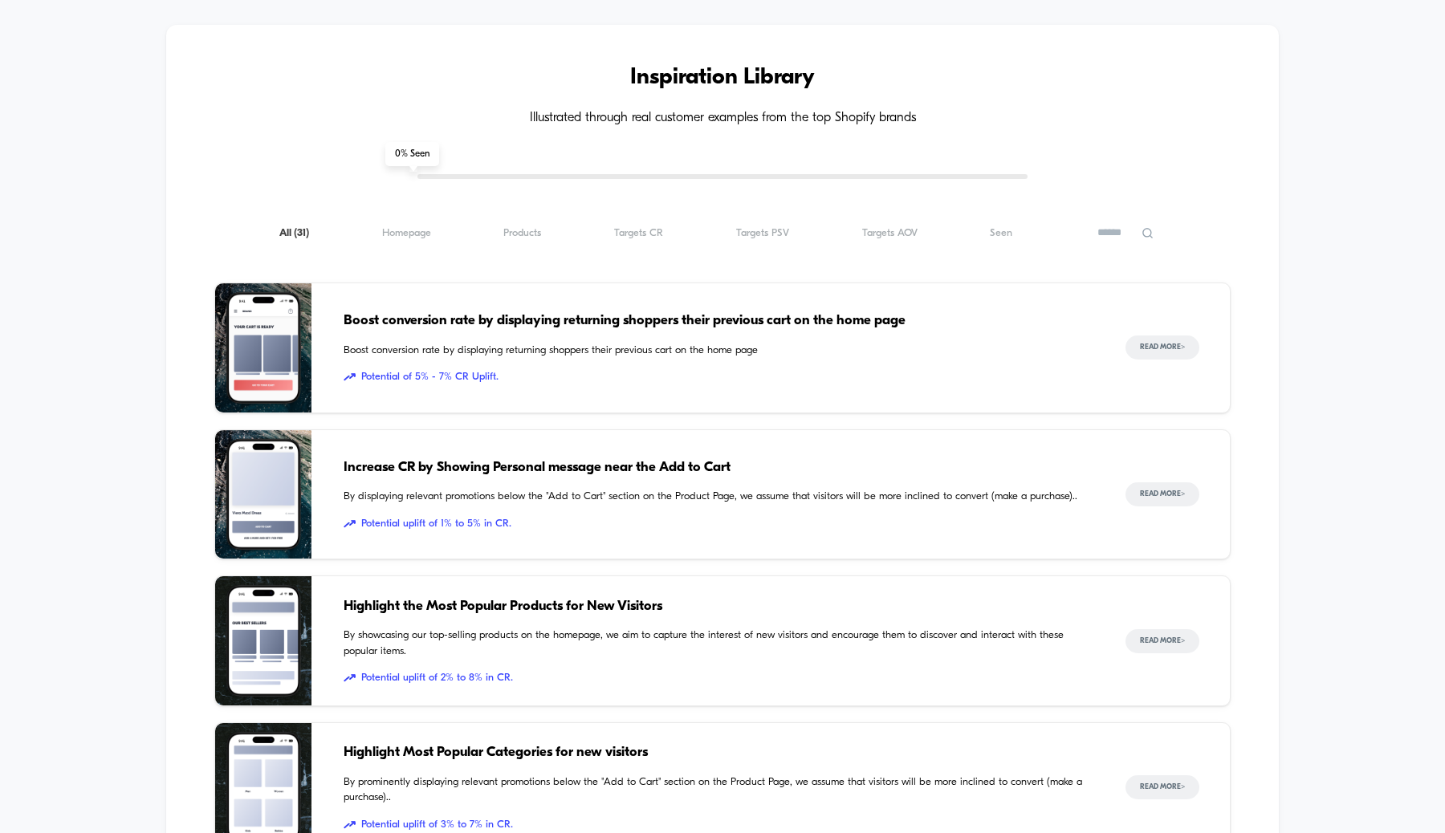
scroll to position [401, 0]
